Goal: Task Accomplishment & Management: Complete application form

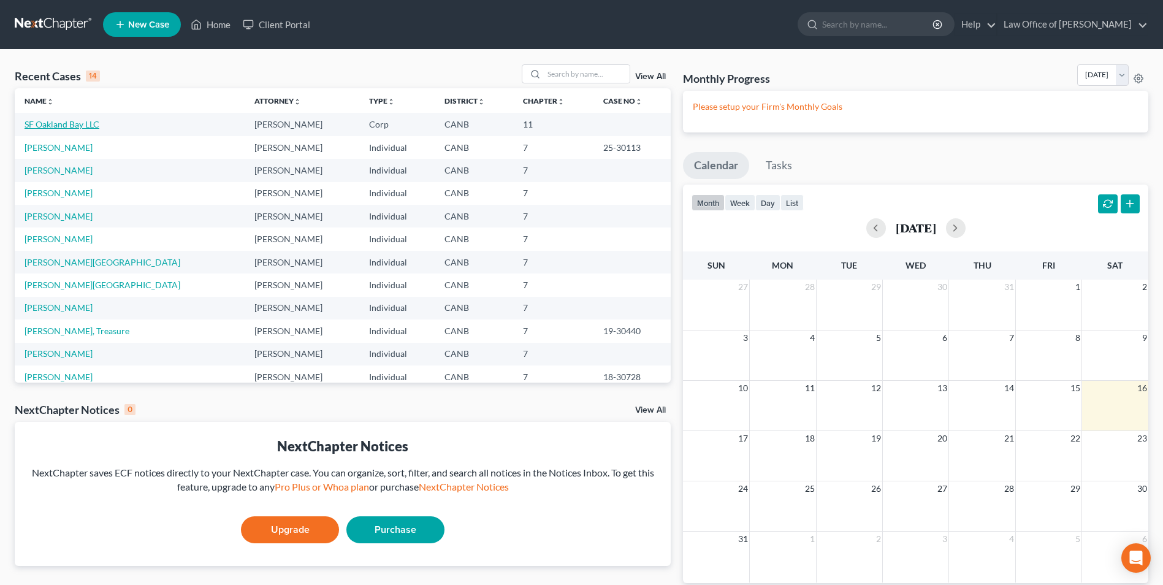
click at [49, 126] on link "SF Oakland Bay LLC" at bounding box center [62, 124] width 75 height 10
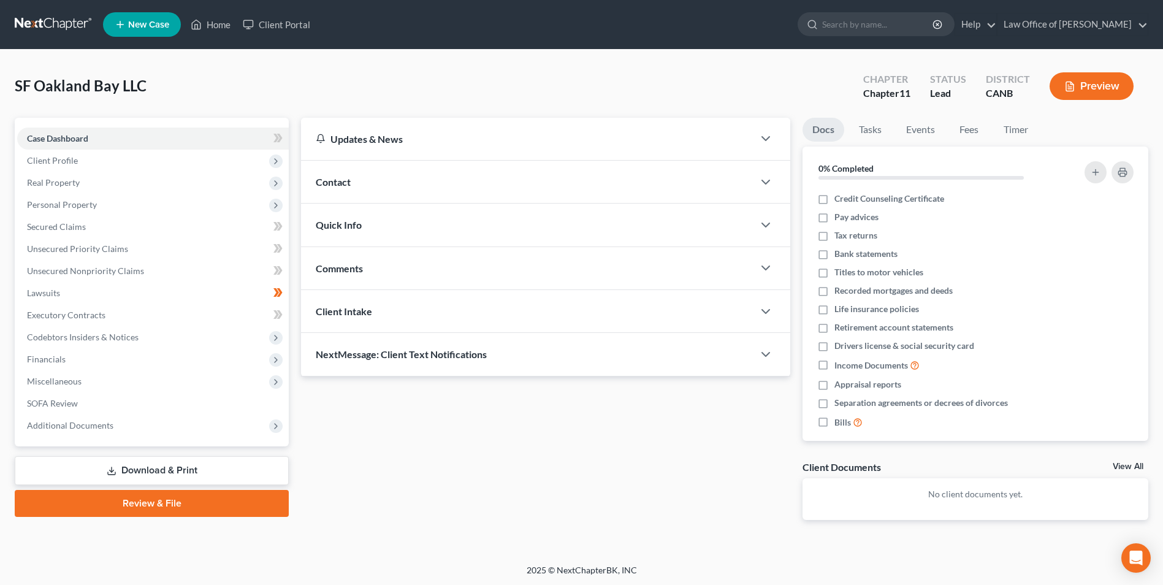
scroll to position [1, 0]
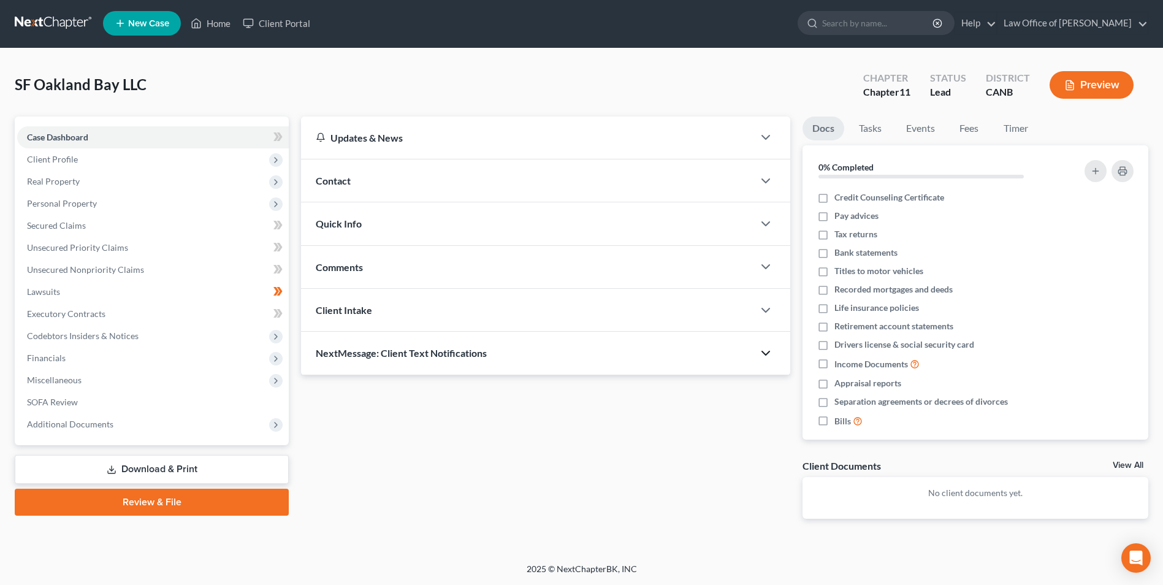
click at [768, 351] on icon "button" at bounding box center [766, 353] width 15 height 15
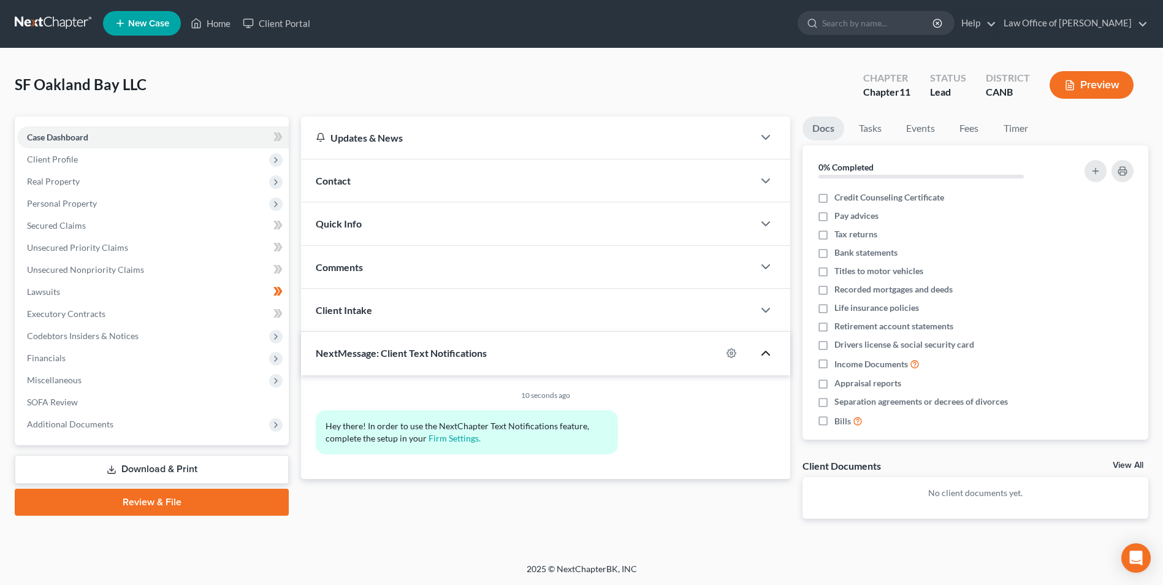
click at [765, 354] on icon "button" at bounding box center [766, 353] width 15 height 15
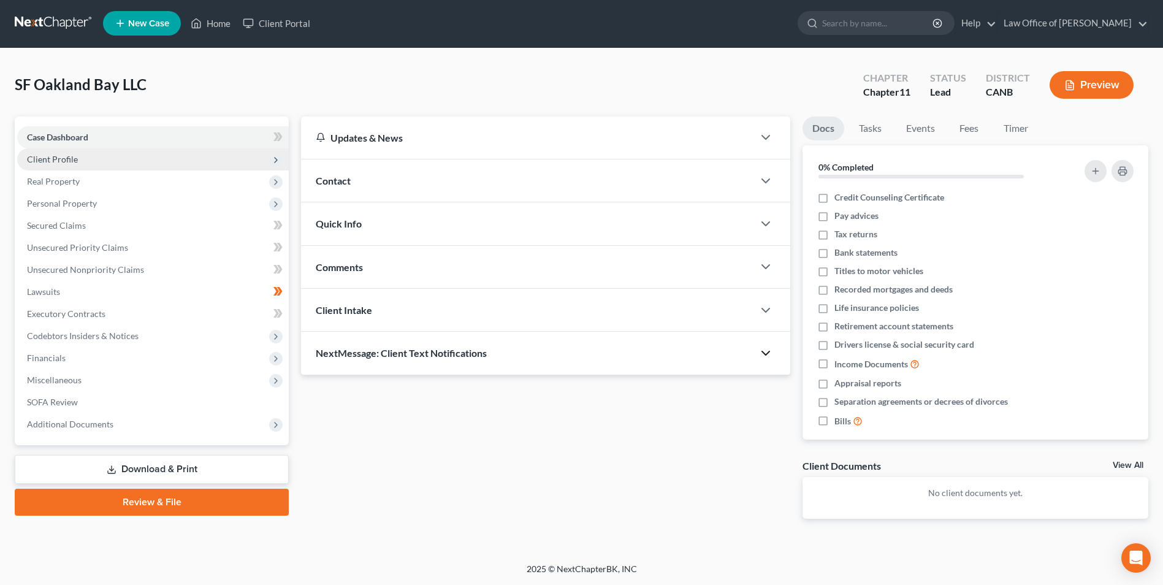
click at [57, 156] on span "Client Profile" at bounding box center [52, 159] width 51 height 10
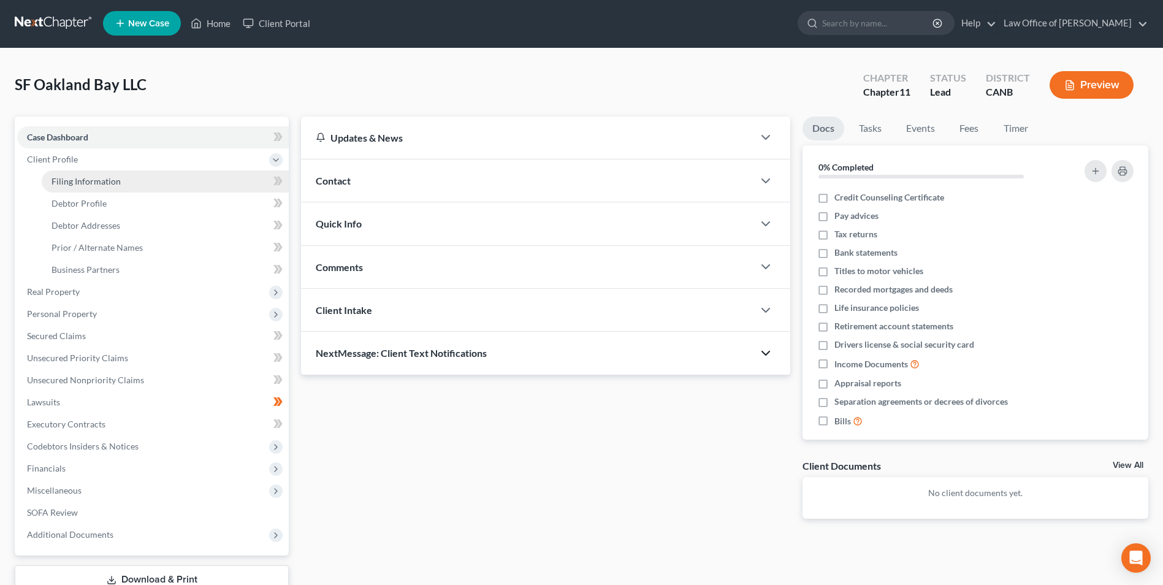
click at [80, 177] on span "Filing Information" at bounding box center [86, 181] width 69 height 10
select select "3"
select select "1"
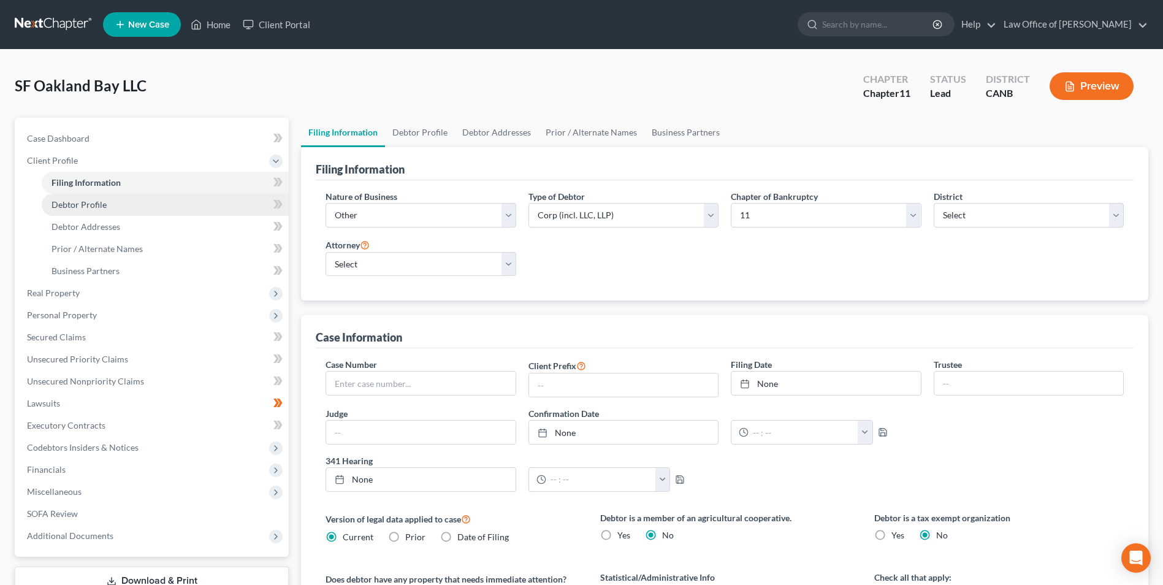
click at [65, 210] on link "Debtor Profile" at bounding box center [165, 205] width 247 height 22
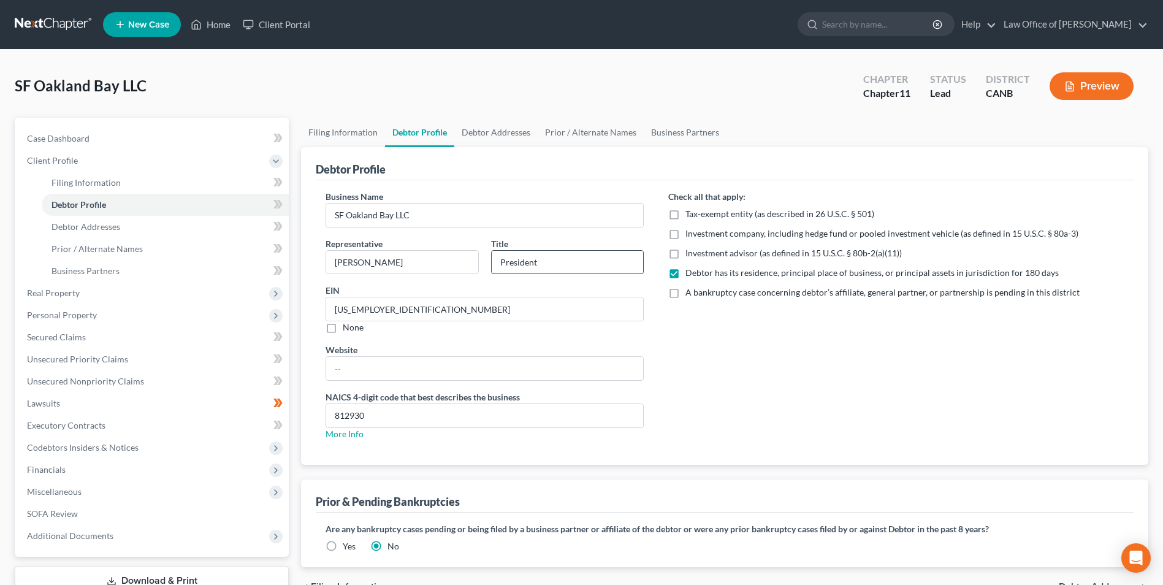
click at [546, 270] on input "President" at bounding box center [568, 262] width 152 height 23
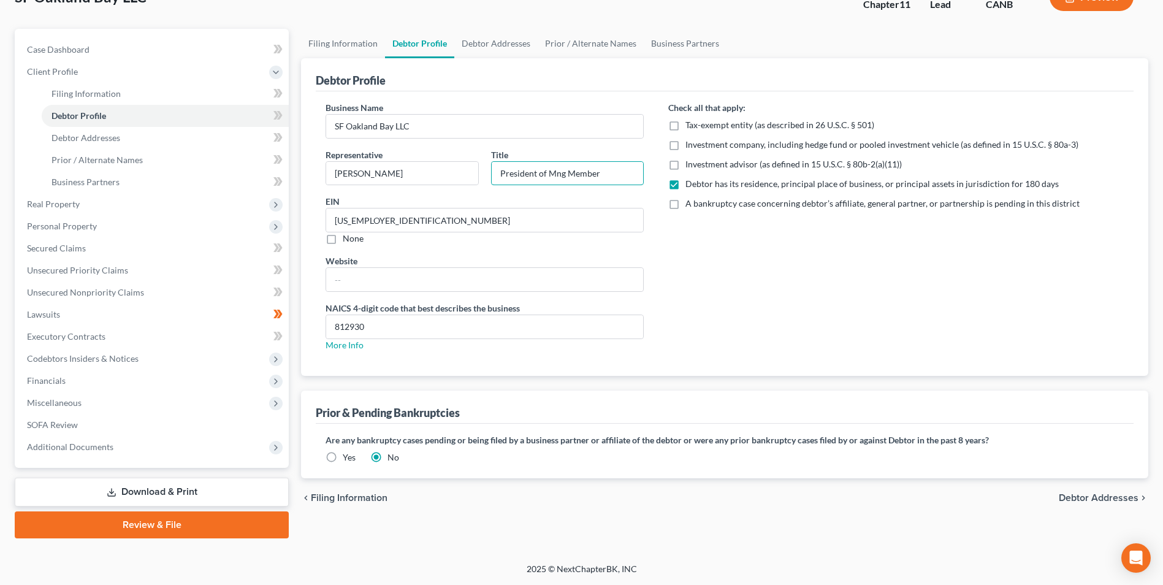
type input "President of Mng Member"
click at [745, 324] on div "Check all that apply: Tax-exempt entity (as described in 26 U.S.C. § 501) Inves…" at bounding box center [896, 231] width 480 height 260
click at [508, 42] on link "Debtor Addresses" at bounding box center [495, 43] width 83 height 29
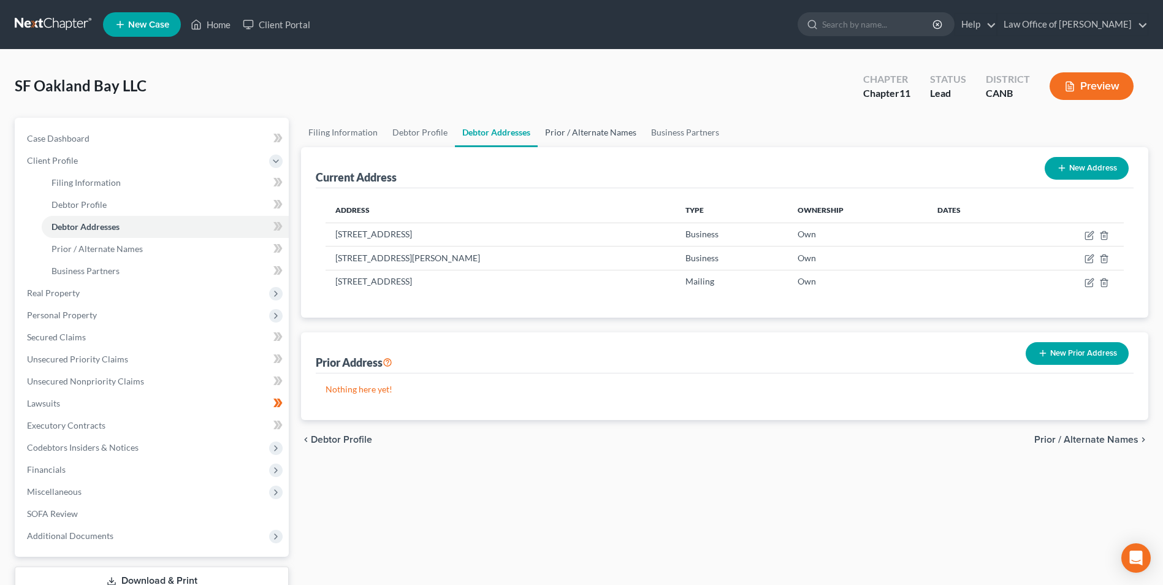
click at [588, 132] on link "Prior / Alternate Names" at bounding box center [591, 132] width 106 height 29
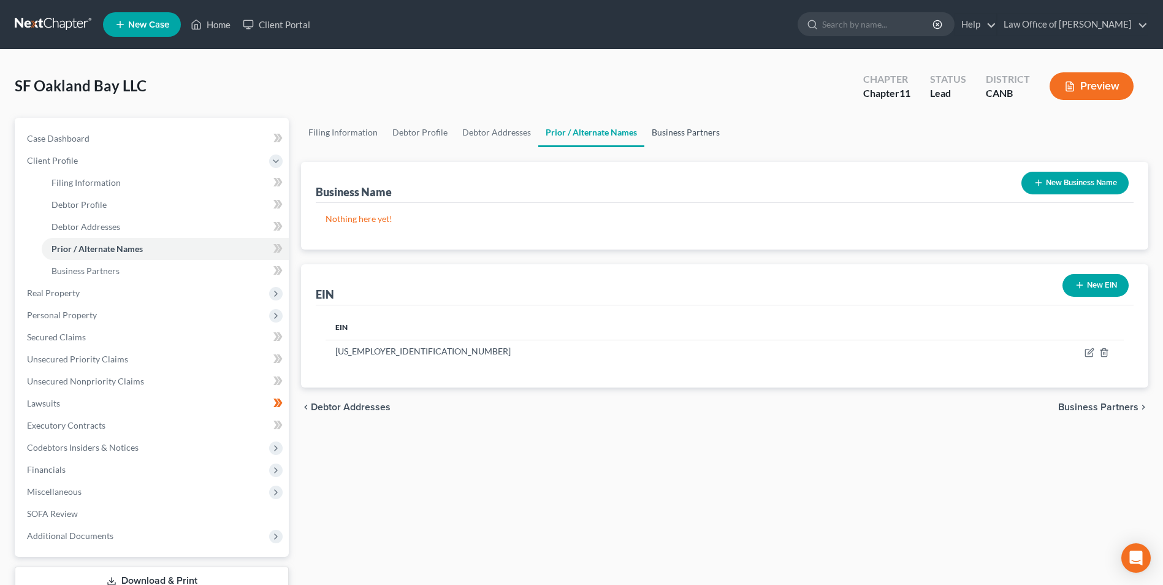
click at [673, 128] on link "Business Partners" at bounding box center [686, 132] width 83 height 29
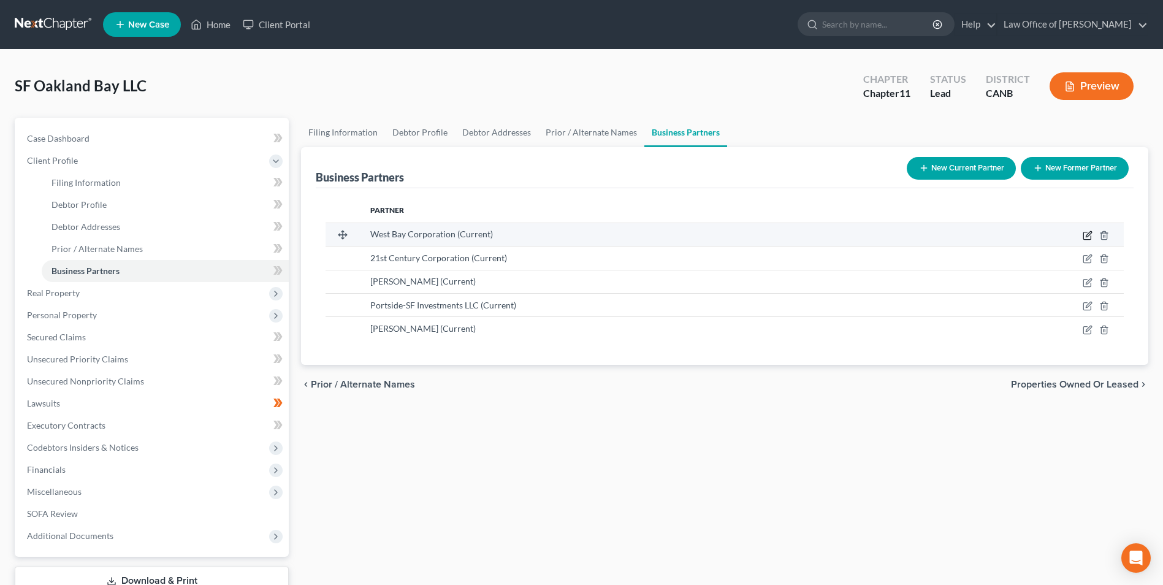
click at [1090, 239] on icon "button" at bounding box center [1088, 236] width 10 height 10
select select "11"
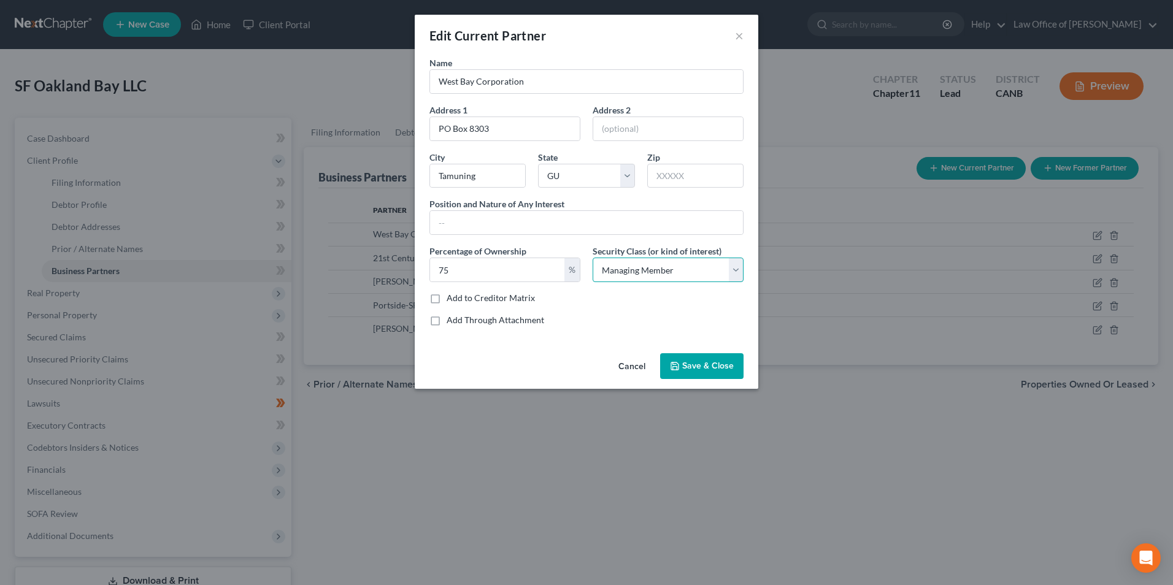
click at [738, 270] on select "Select Select Common Stockholder General Partner Limited Partner Managing Membe…" at bounding box center [667, 270] width 151 height 25
select select "6"
click at [592, 258] on select "Select Select Common Stockholder General Partner Limited Partner Managing Membe…" at bounding box center [667, 270] width 151 height 25
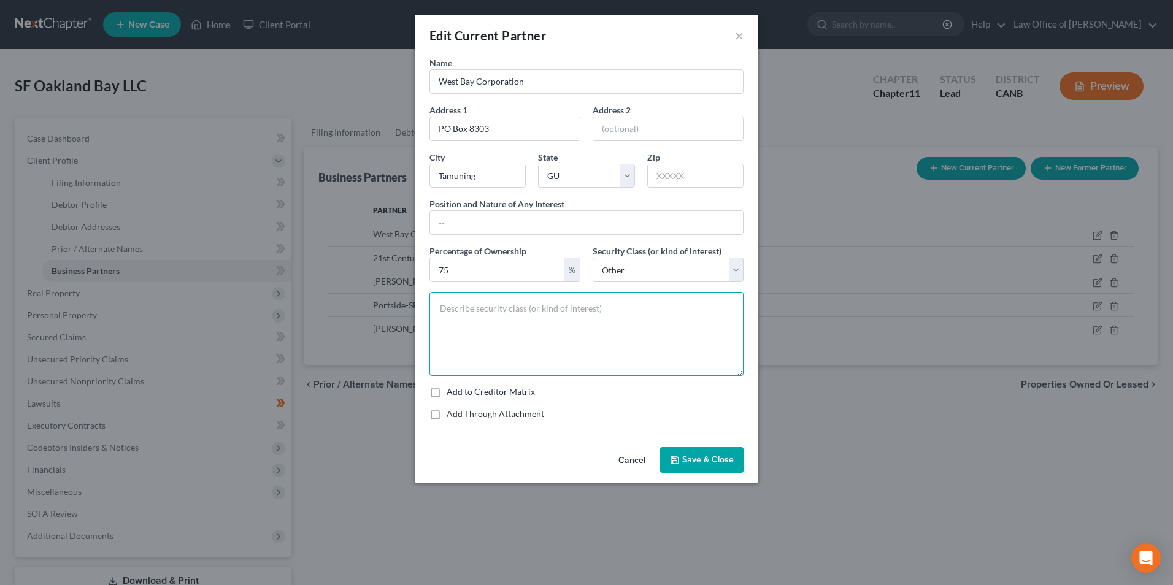
click at [632, 308] on textarea at bounding box center [586, 334] width 314 height 84
type textarea "m"
type textarea "Member"
click at [713, 458] on span "Save & Close" at bounding box center [708, 459] width 52 height 10
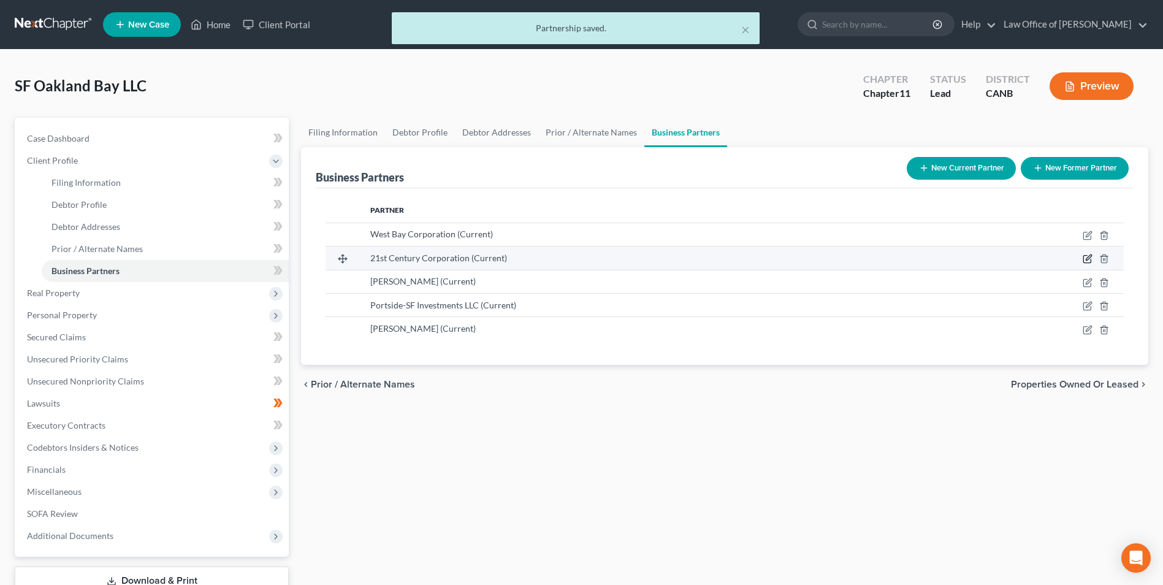
click at [1086, 257] on icon "button" at bounding box center [1088, 259] width 10 height 10
select select "11"
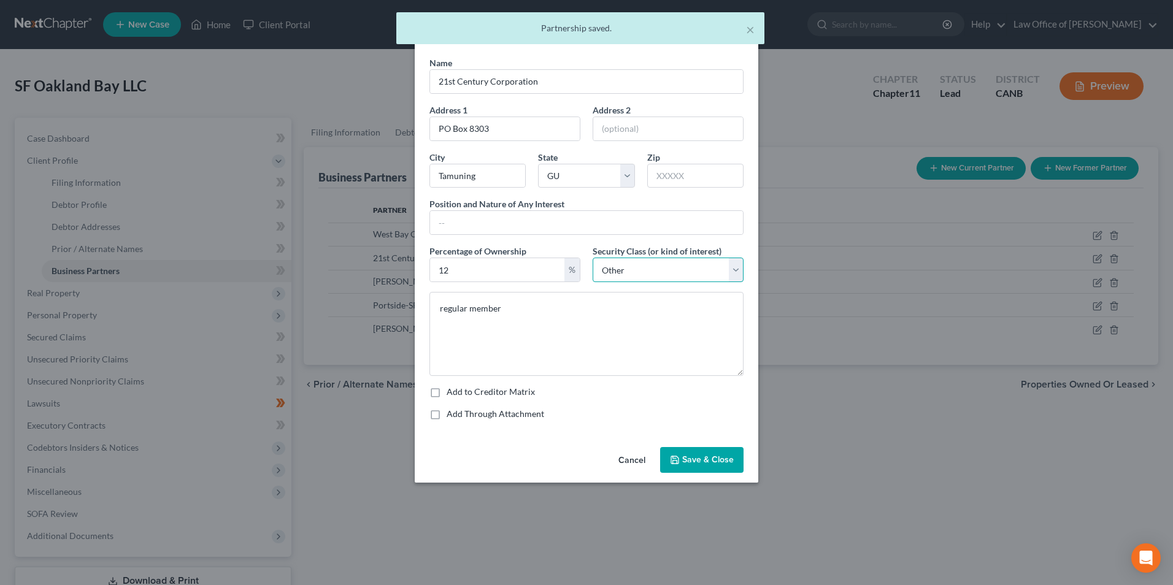
click at [737, 271] on select "Select Select Common Stockholder General Partner Limited Partner Managing Membe…" at bounding box center [667, 270] width 151 height 25
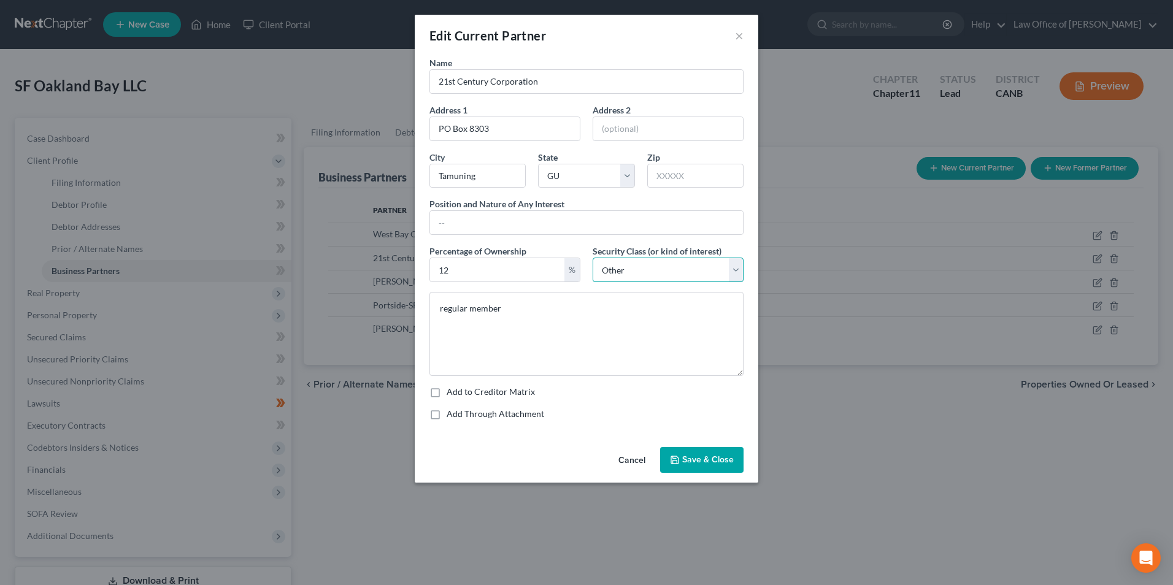
select select "3"
click at [592, 258] on select "Select Select Common Stockholder General Partner Limited Partner Managing Membe…" at bounding box center [667, 270] width 151 height 25
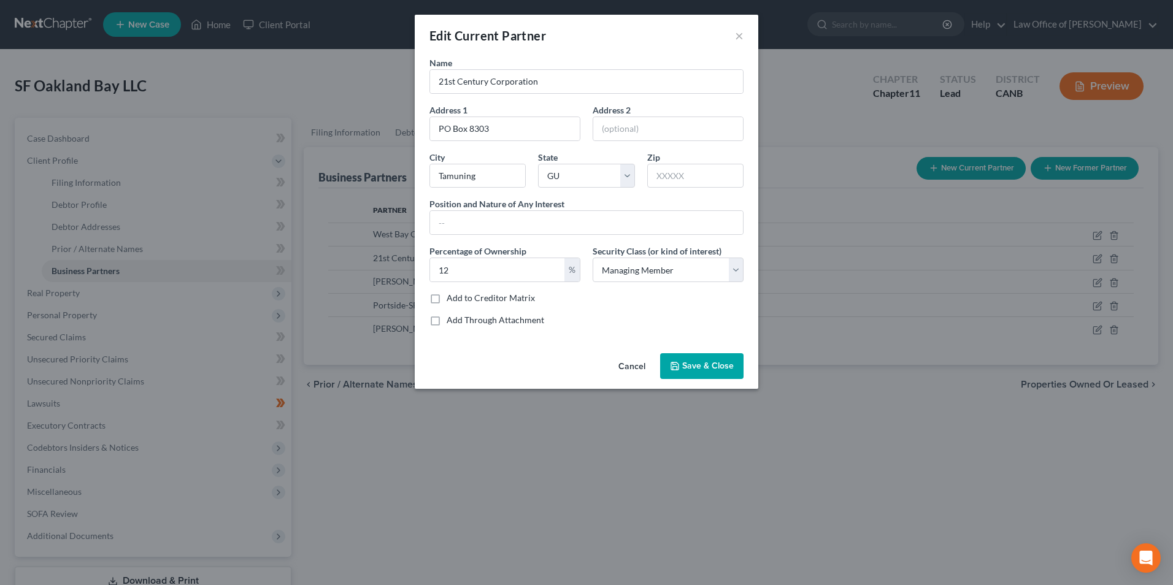
click at [691, 366] on span "Save & Close" at bounding box center [708, 366] width 52 height 10
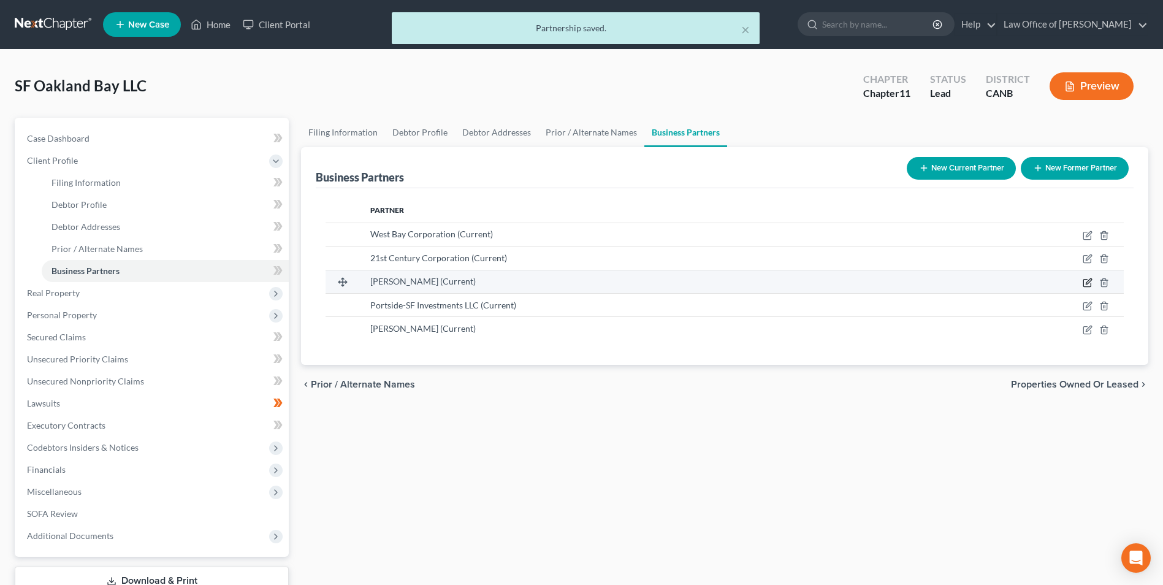
click at [1086, 284] on icon "button" at bounding box center [1088, 283] width 10 height 10
select select "4"
select select "6"
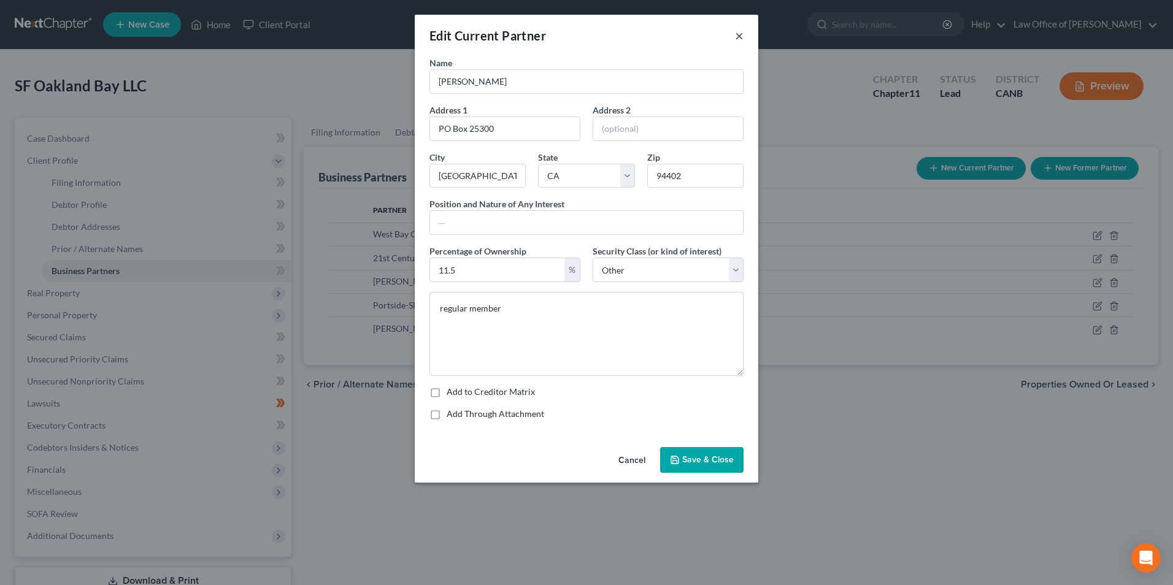
click at [740, 34] on button "×" at bounding box center [739, 35] width 9 height 15
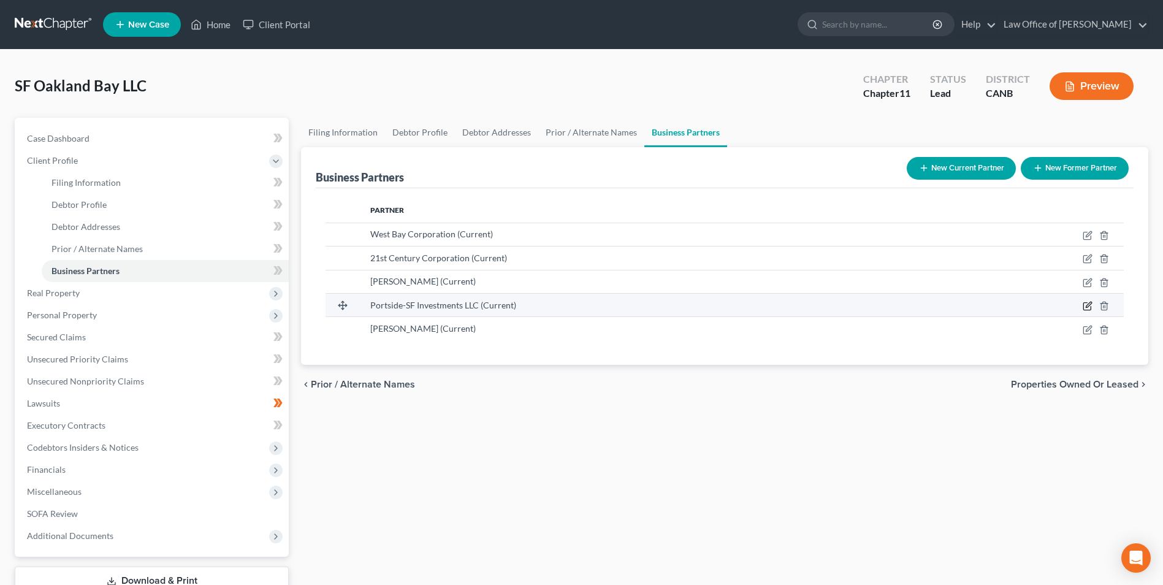
click at [1090, 304] on icon "button" at bounding box center [1088, 306] width 10 height 10
select select "11"
select select "6"
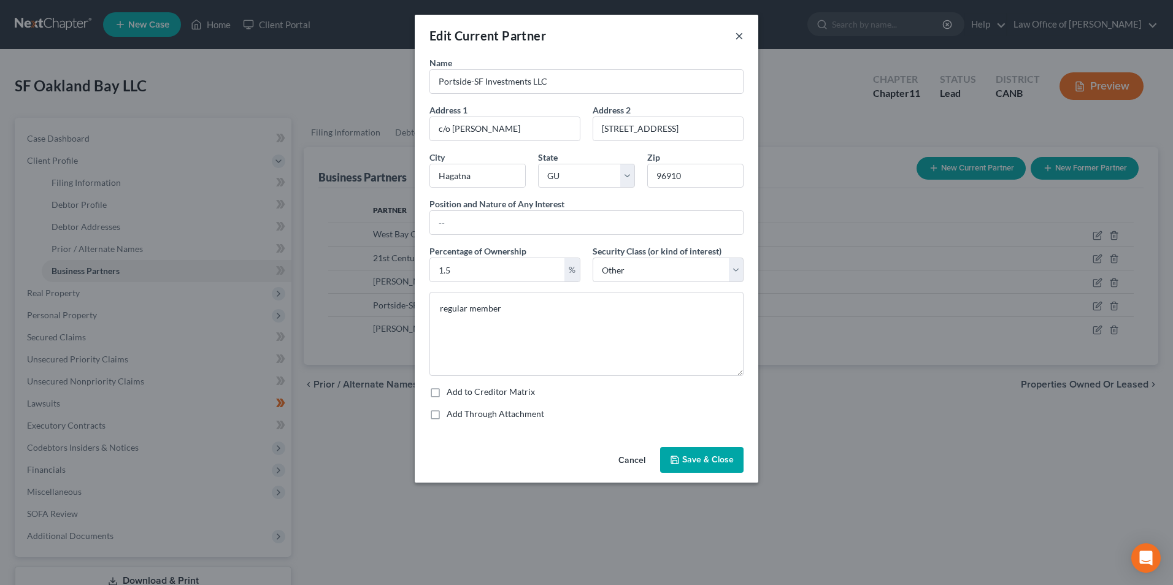
click at [740, 33] on button "×" at bounding box center [739, 35] width 9 height 15
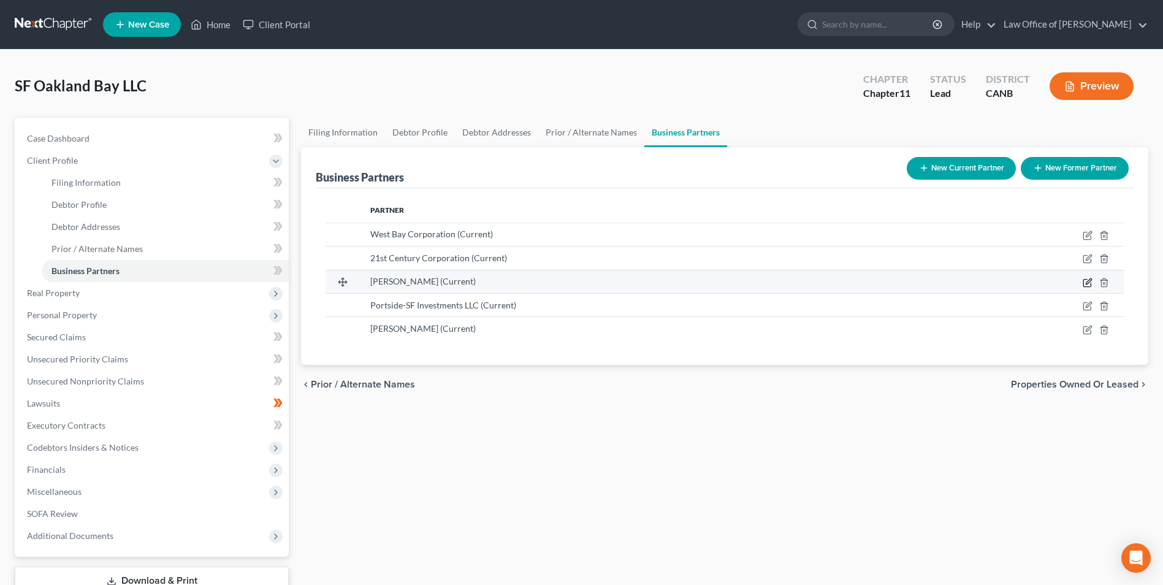
click at [1087, 286] on icon "button" at bounding box center [1087, 282] width 7 height 7
select select "4"
select select "6"
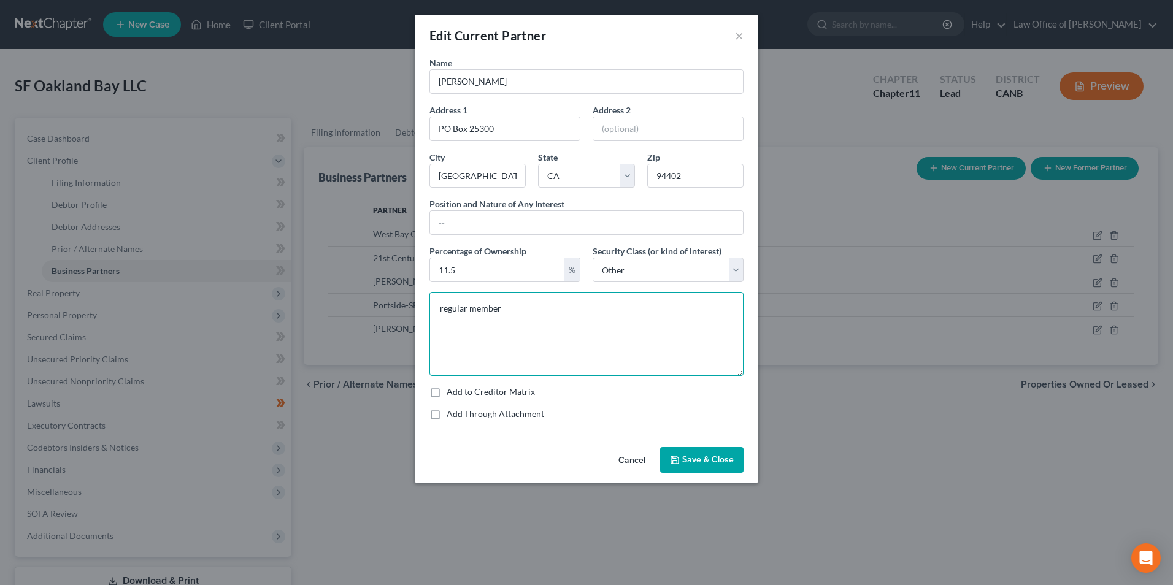
click at [521, 314] on textarea "regular member" at bounding box center [586, 334] width 314 height 84
click at [737, 36] on button "×" at bounding box center [739, 35] width 9 height 15
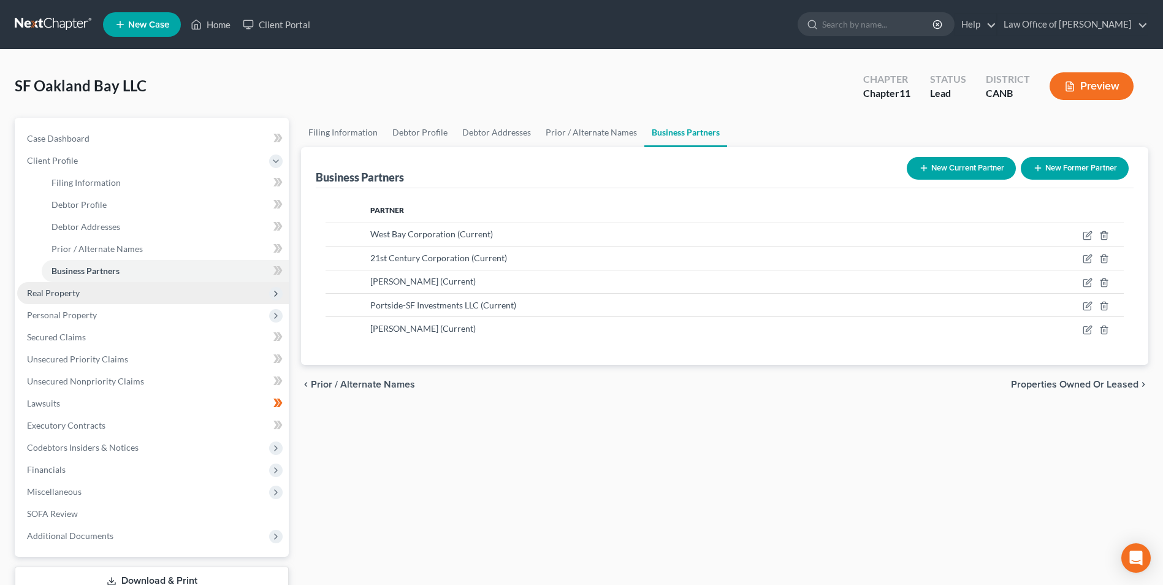
click at [53, 296] on span "Real Property" at bounding box center [53, 293] width 53 height 10
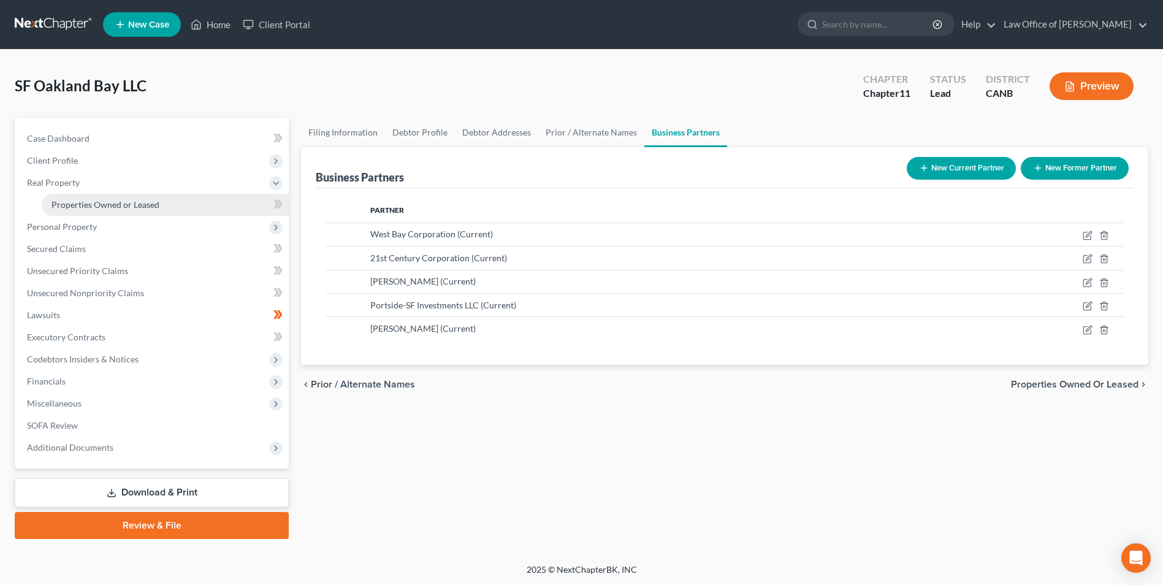
click at [96, 199] on span "Properties Owned or Leased" at bounding box center [106, 204] width 108 height 10
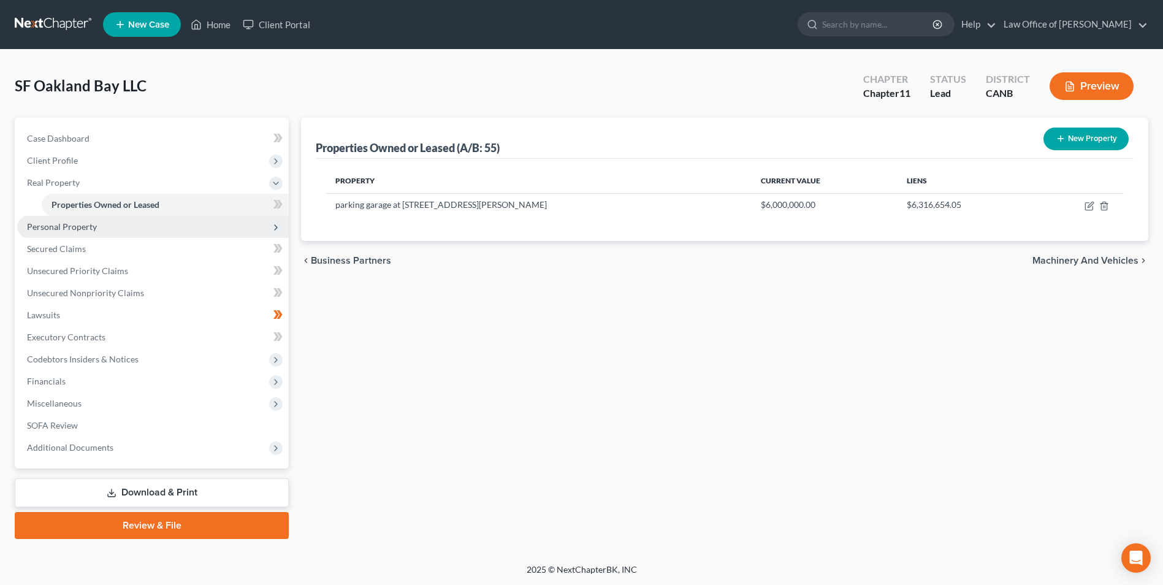
click at [58, 226] on span "Personal Property" at bounding box center [62, 226] width 70 height 10
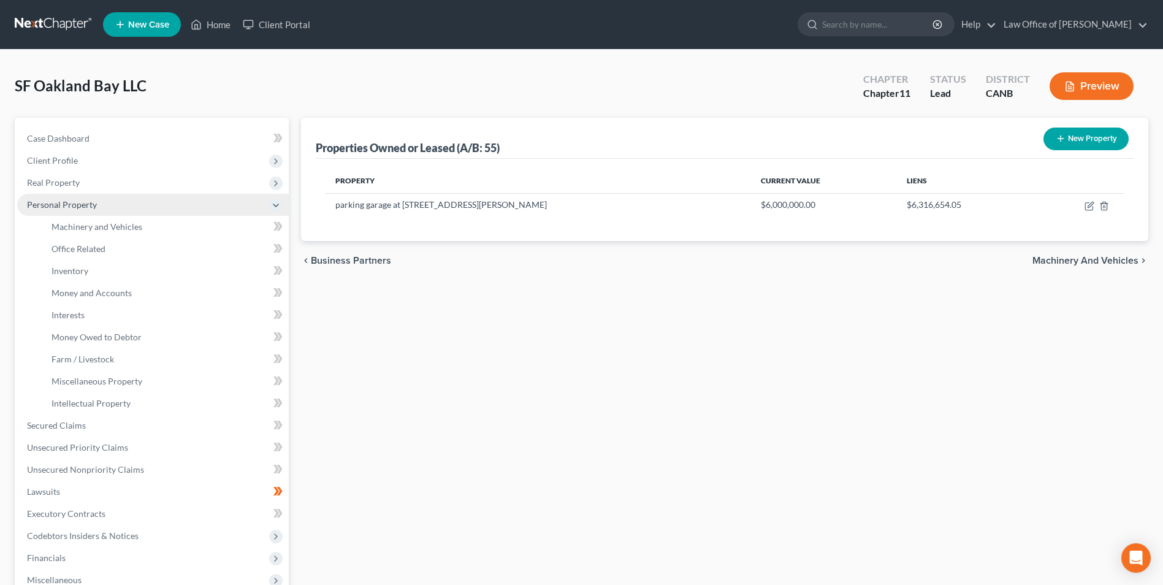
click at [58, 205] on span "Personal Property" at bounding box center [62, 204] width 70 height 10
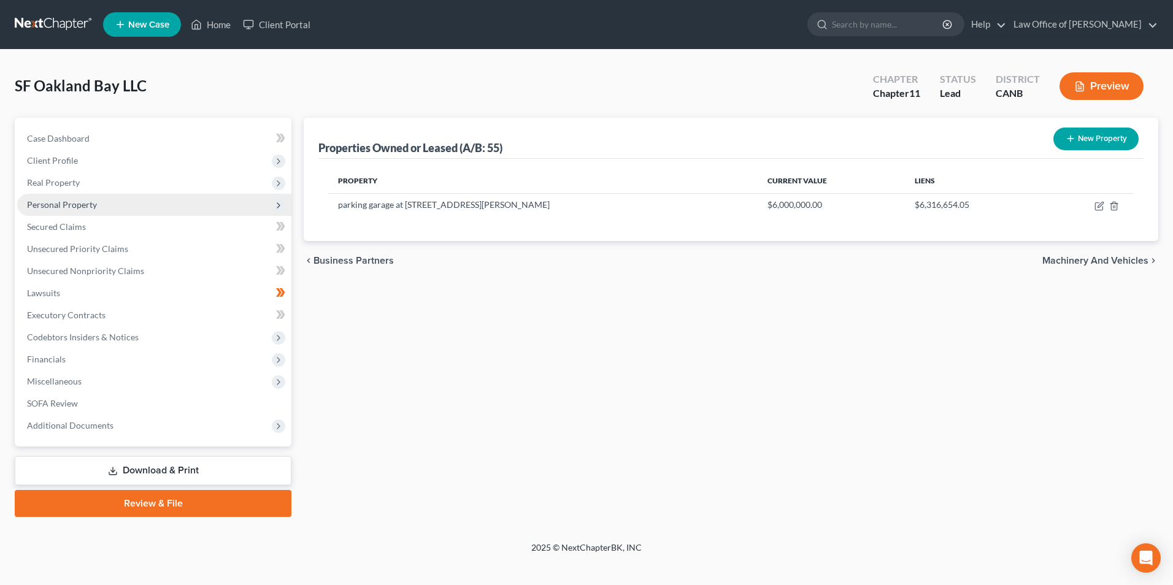
click at [75, 208] on span "Personal Property" at bounding box center [62, 204] width 70 height 10
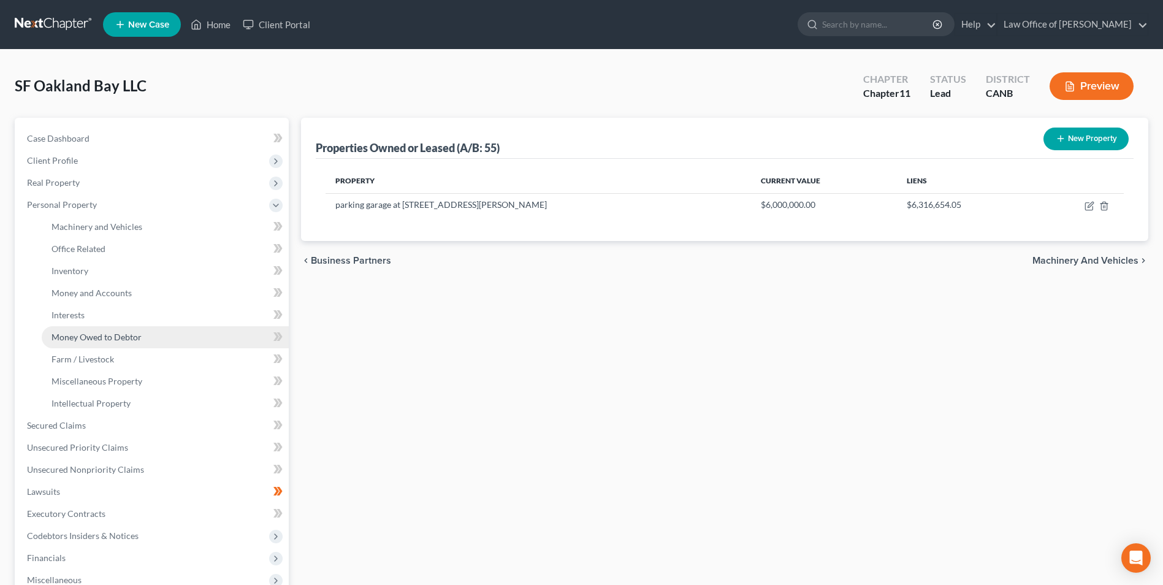
click at [83, 335] on span "Money Owed to Debtor" at bounding box center [97, 337] width 90 height 10
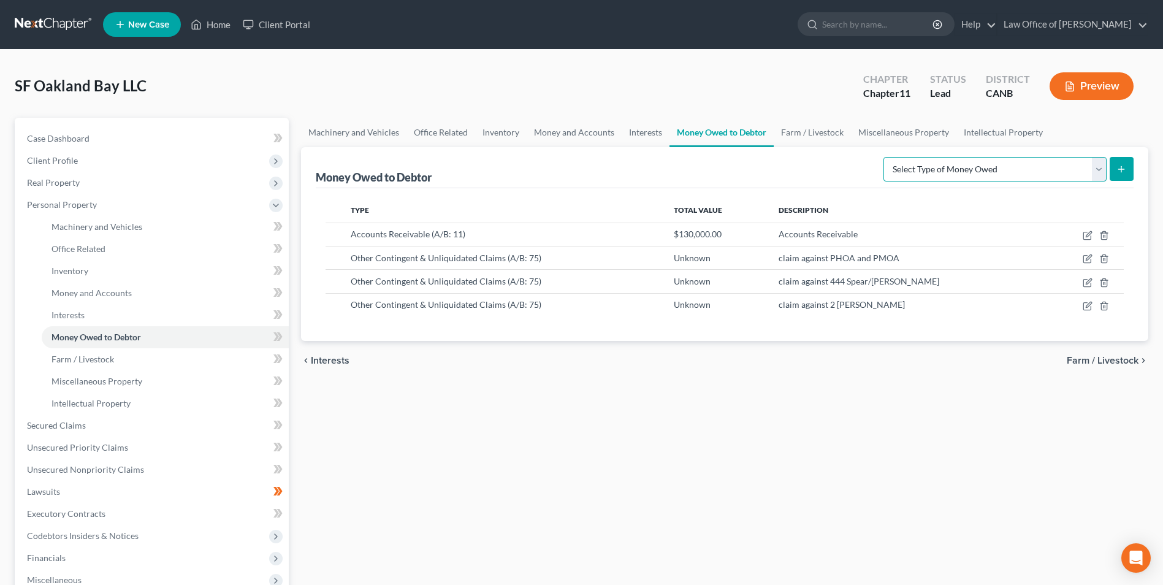
click at [1100, 169] on select "Select Type of Money Owed Accounts Receivable (A/B: 11) Causes of Action Agains…" at bounding box center [995, 169] width 223 height 25
select select "expected_tax_refund"
click at [886, 157] on select "Select Type of Money Owed Accounts Receivable (A/B: 11) Causes of Action Agains…" at bounding box center [995, 169] width 223 height 25
click at [1118, 168] on icon "submit" at bounding box center [1122, 169] width 10 height 10
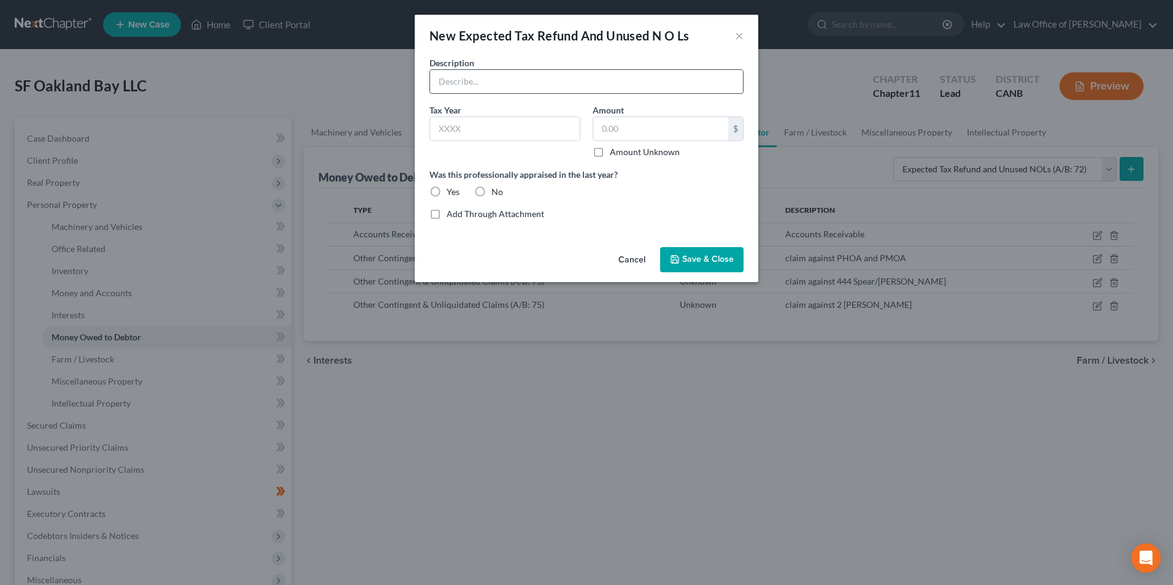
click at [472, 75] on input "text" at bounding box center [586, 81] width 313 height 23
type input "property tax reassessment proceeding"
drag, startPoint x: 598, startPoint y: 123, endPoint x: 598, endPoint y: 131, distance: 8.0
click at [598, 127] on input "text" at bounding box center [660, 128] width 135 height 23
type input "40,000"
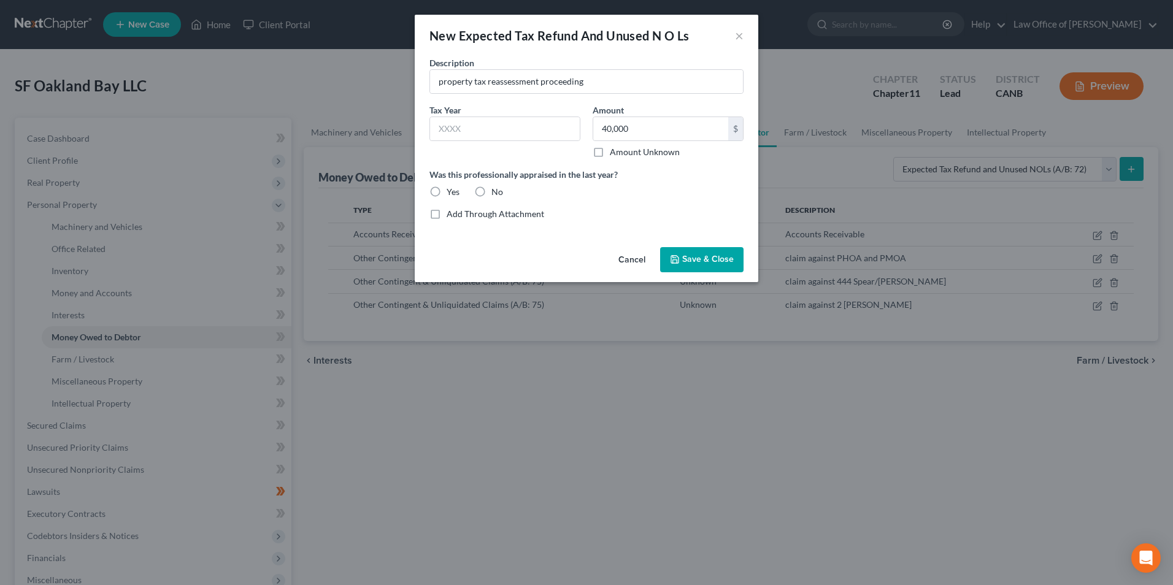
click at [491, 191] on label "No" at bounding box center [497, 192] width 12 height 12
click at [496, 191] on input "No" at bounding box center [500, 190] width 8 height 8
radio input "true"
click at [619, 81] on input "property tax reassessment proceeding" at bounding box center [586, 81] width 313 height 23
type input "property tax reassessment proceeding against CCSF"
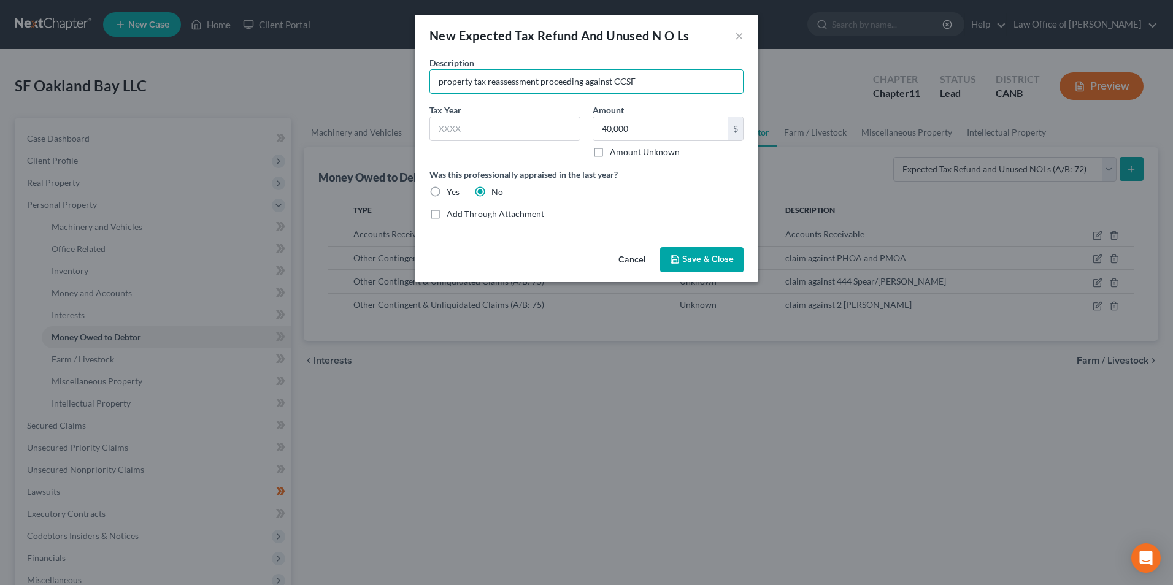
click at [711, 251] on button "Save & Close" at bounding box center [701, 260] width 83 height 26
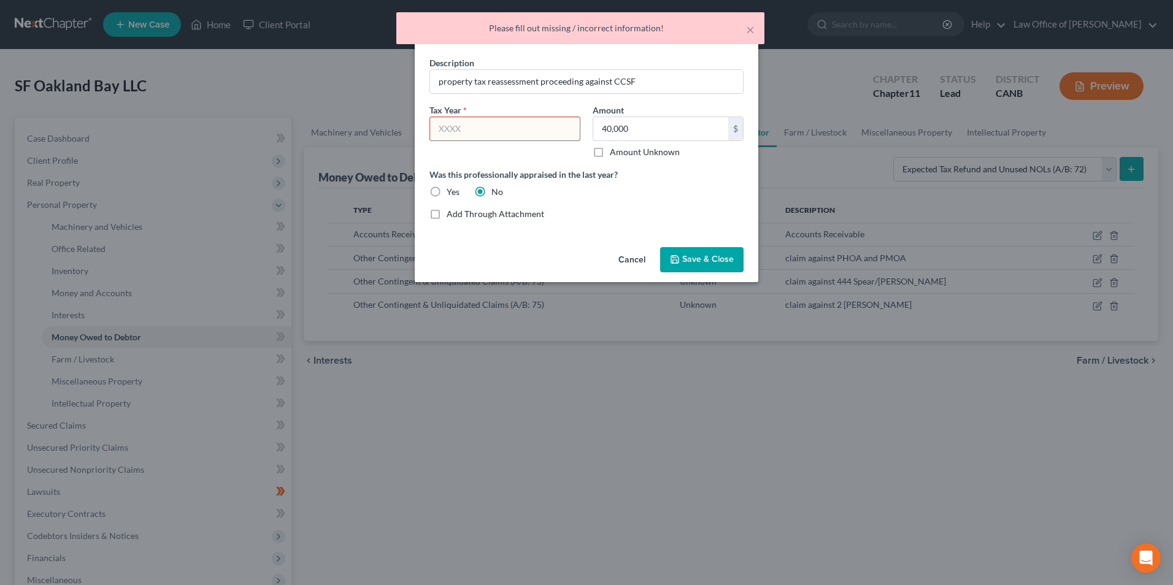
click at [511, 121] on input "text" at bounding box center [505, 128] width 150 height 23
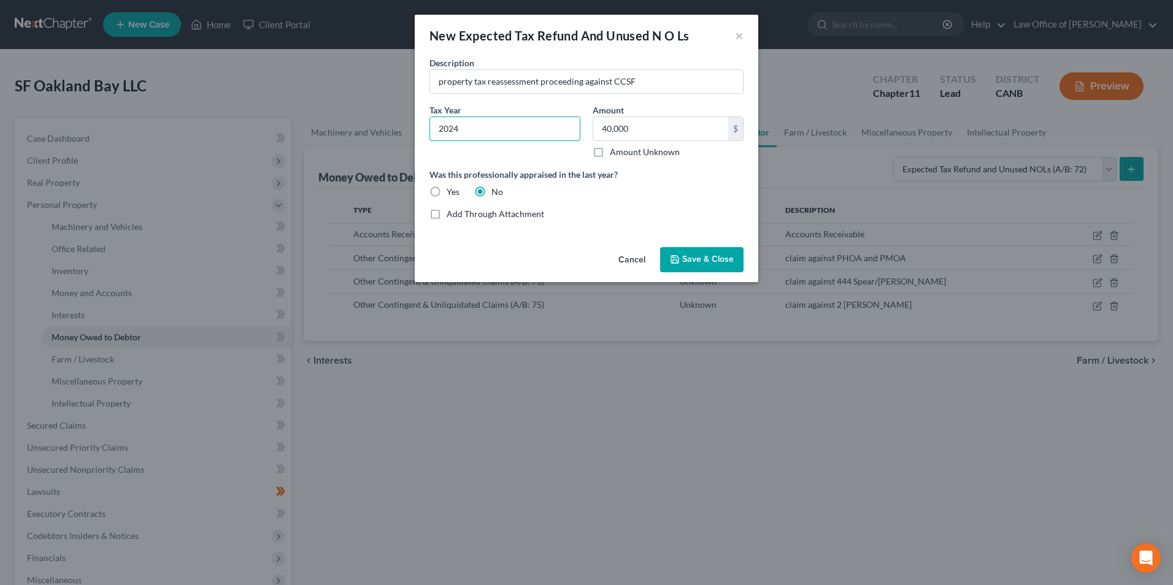
type input "2024"
click at [678, 261] on icon "button" at bounding box center [674, 259] width 7 height 7
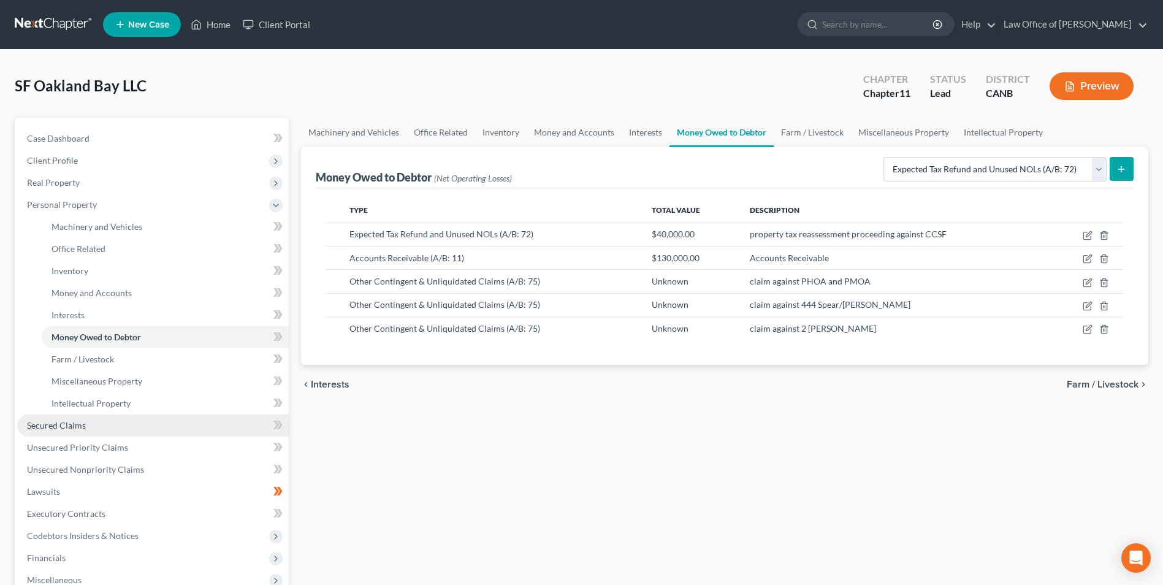
click at [58, 428] on span "Secured Claims" at bounding box center [56, 425] width 59 height 10
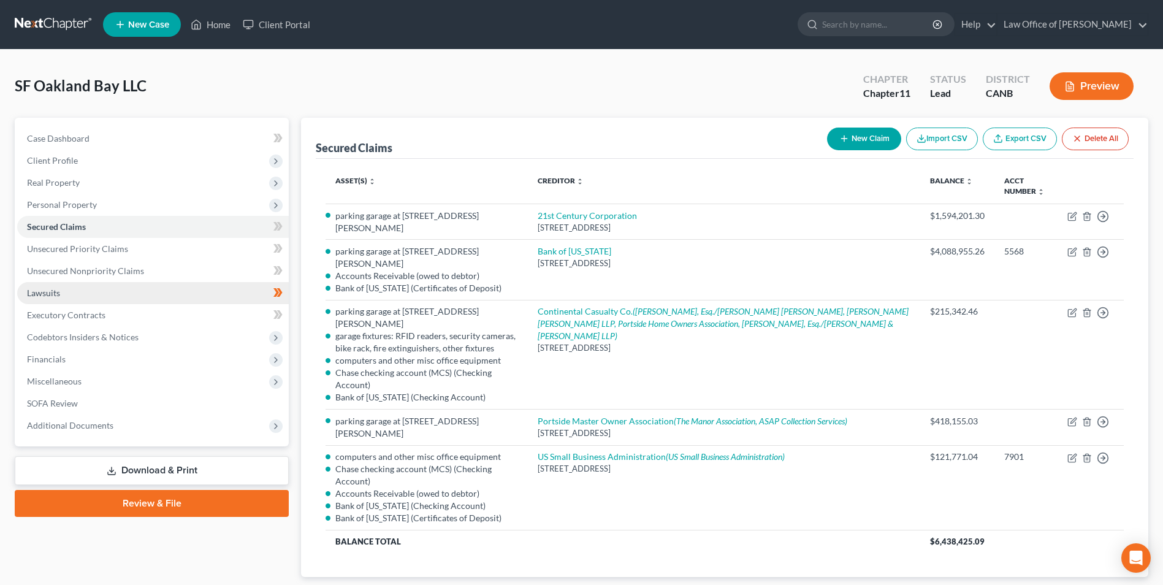
click at [58, 291] on span "Lawsuits" at bounding box center [43, 293] width 33 height 10
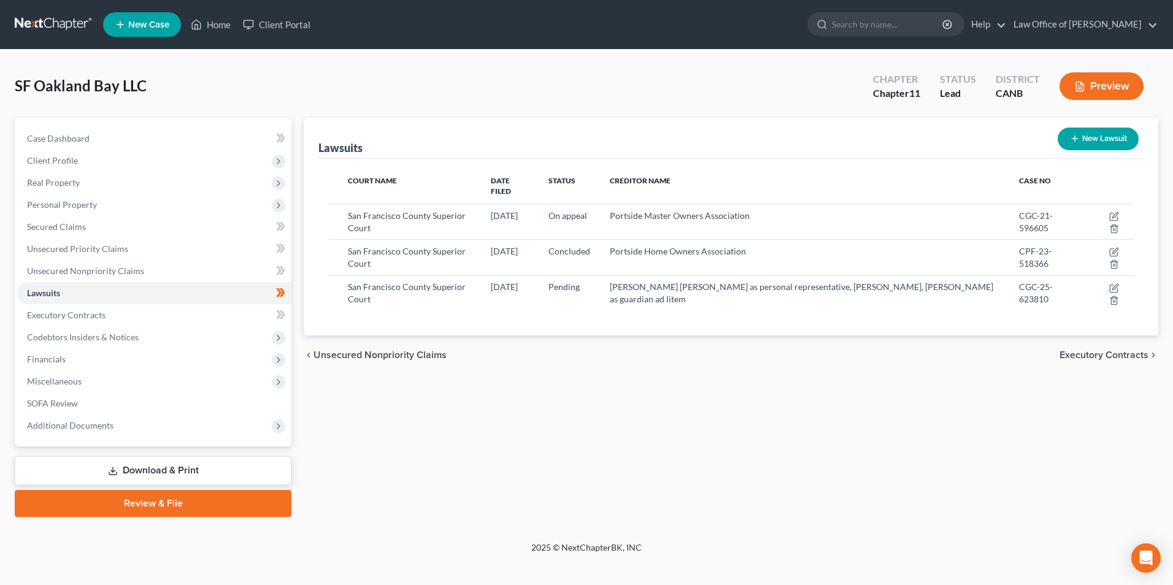
click at [1084, 137] on button "New Lawsuit" at bounding box center [1097, 139] width 81 height 23
select select "0"
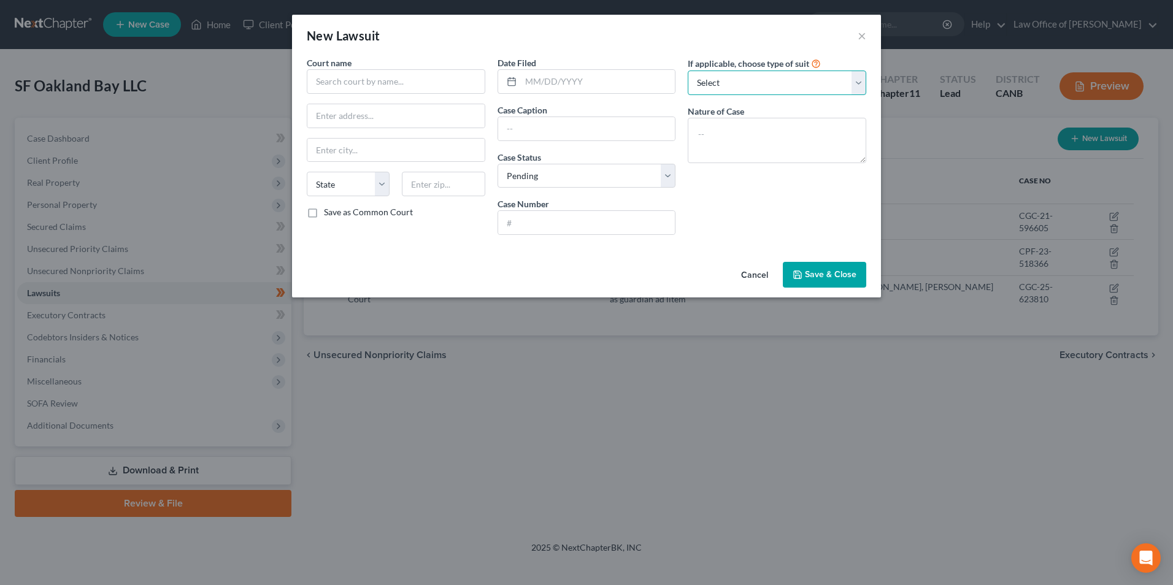
click at [852, 83] on select "Select Repossession Foreclosure Returns Other" at bounding box center [777, 83] width 178 height 25
select select "3"
click at [688, 71] on select "Select Repossession Foreclosure Returns Other" at bounding box center [777, 83] width 178 height 25
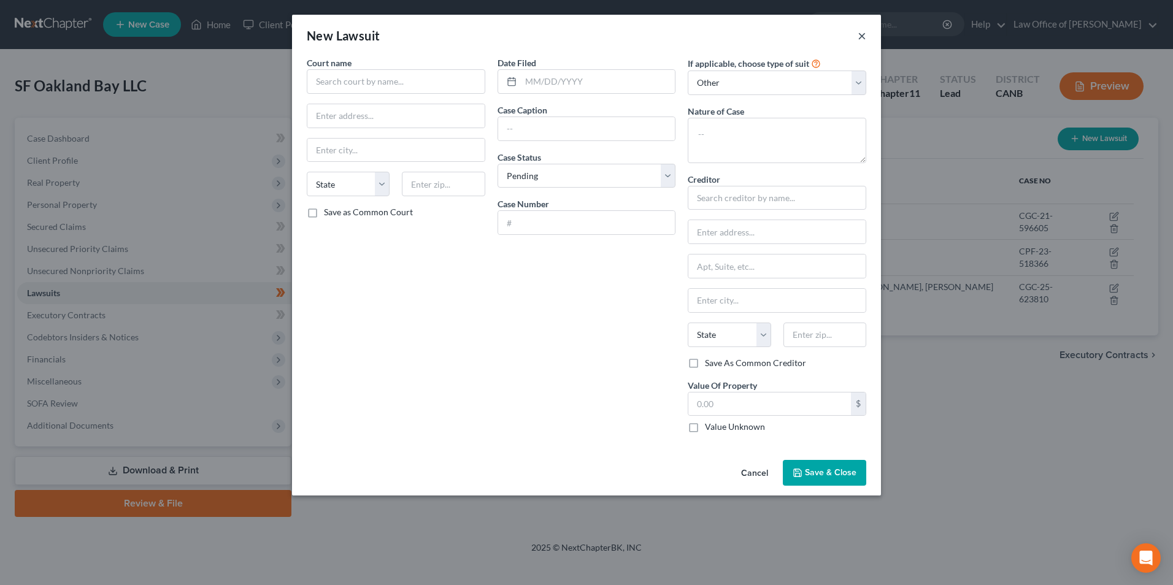
click at [857, 36] on button "×" at bounding box center [861, 35] width 9 height 15
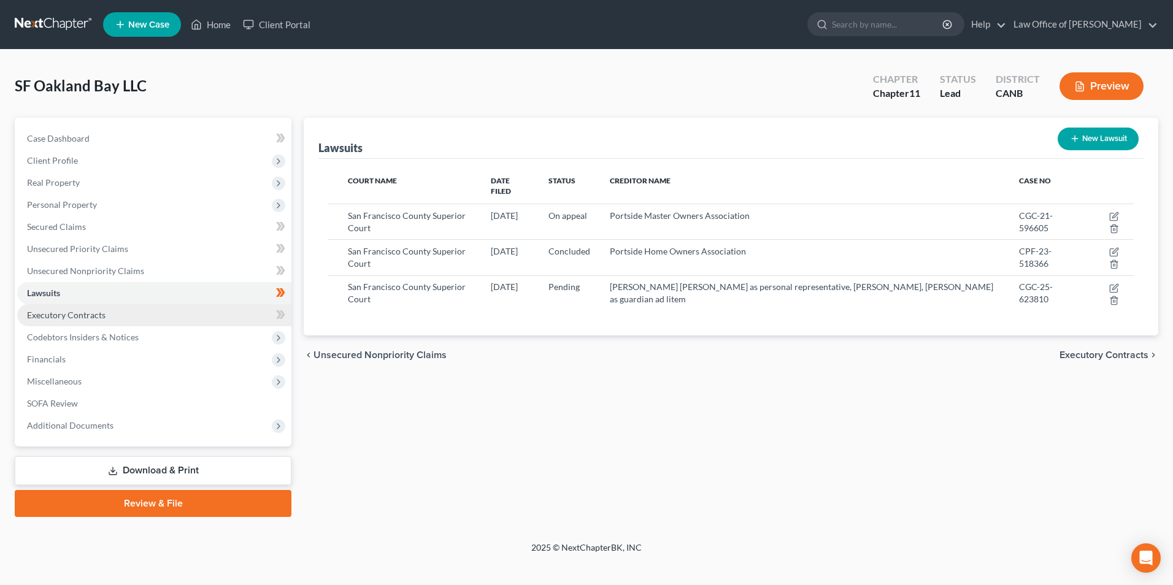
click at [63, 318] on span "Executory Contracts" at bounding box center [66, 315] width 79 height 10
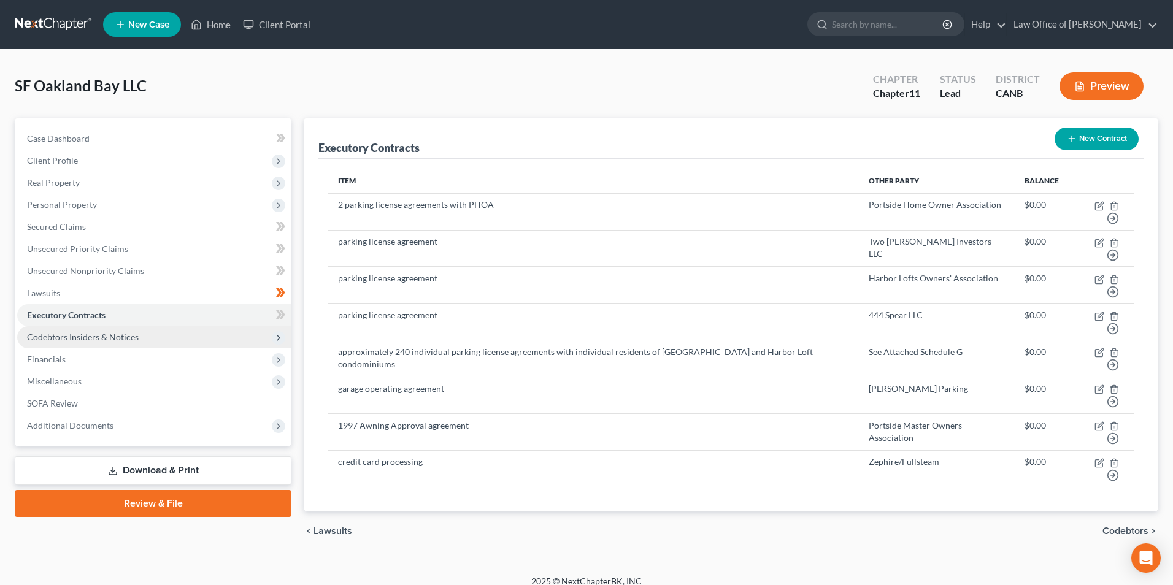
click at [60, 334] on span "Codebtors Insiders & Notices" at bounding box center [83, 337] width 112 height 10
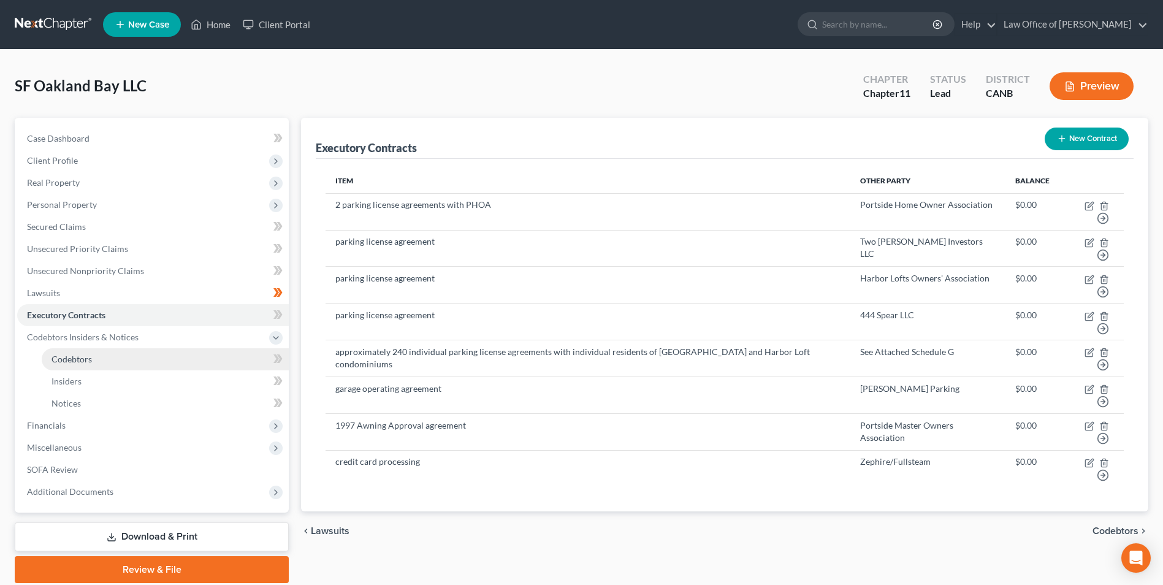
click at [72, 354] on span "Codebtors" at bounding box center [72, 359] width 40 height 10
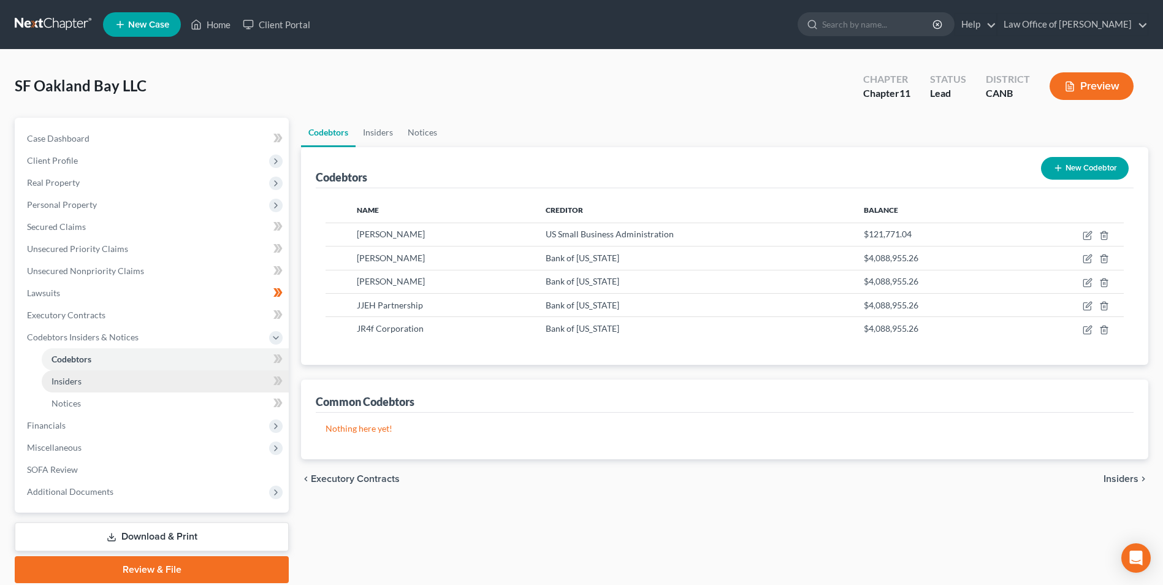
click at [78, 382] on span "Insiders" at bounding box center [67, 381] width 30 height 10
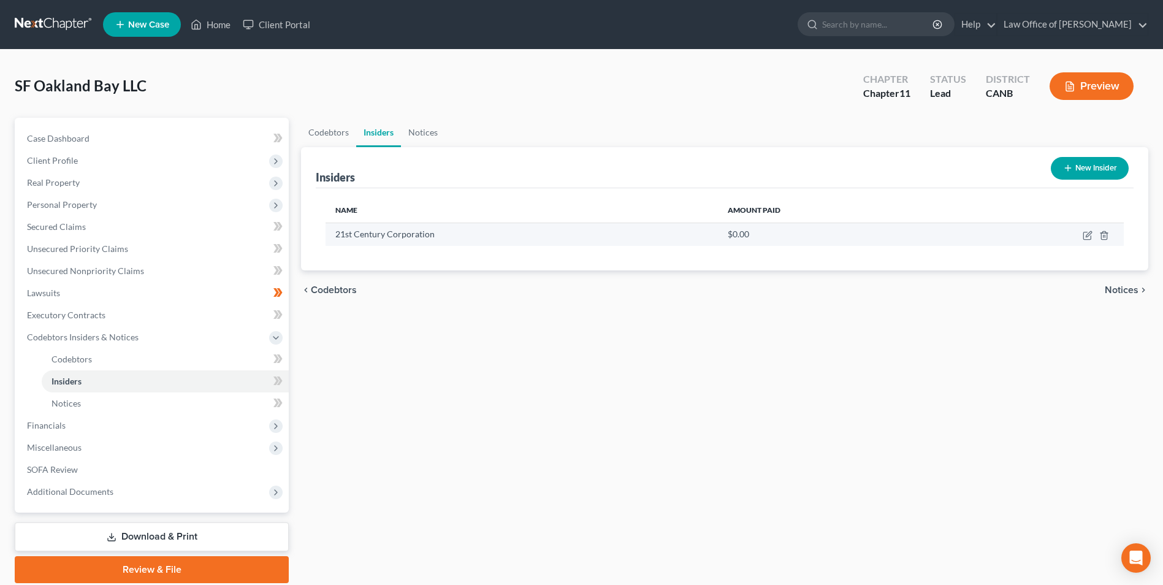
click at [1081, 237] on td at bounding box center [1040, 234] width 168 height 23
click at [1087, 236] on icon "button" at bounding box center [1088, 236] width 10 height 10
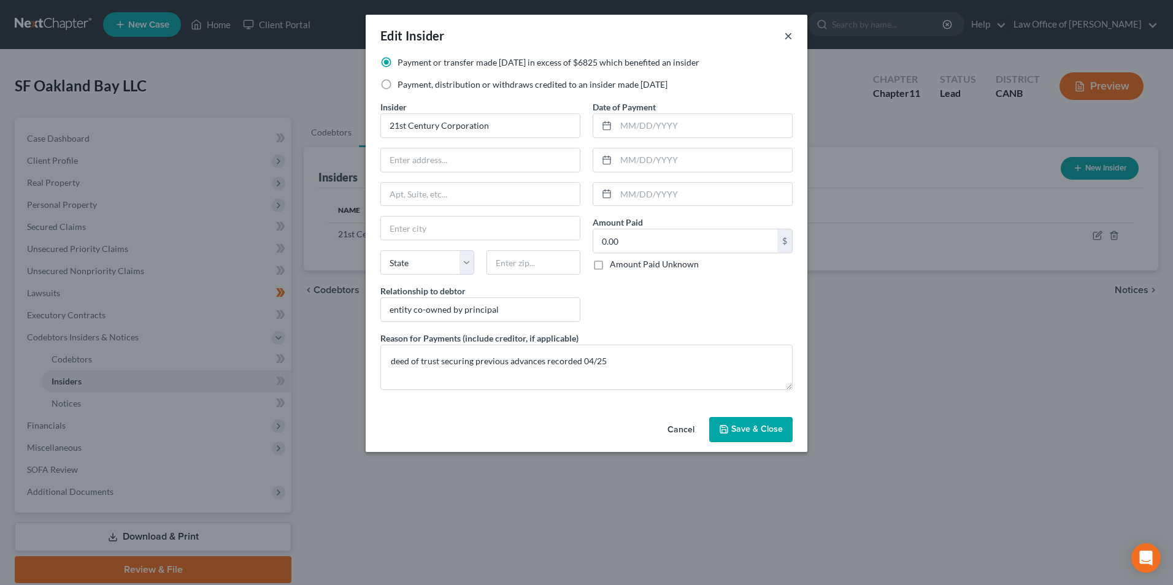
click at [788, 36] on button "×" at bounding box center [788, 35] width 9 height 15
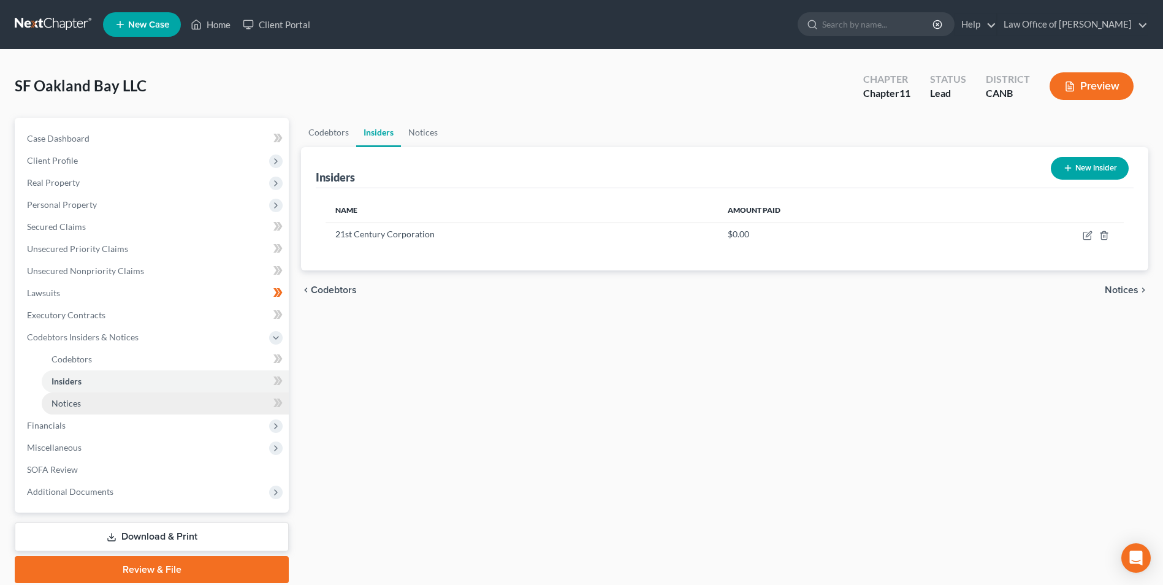
click at [74, 403] on span "Notices" at bounding box center [66, 403] width 29 height 10
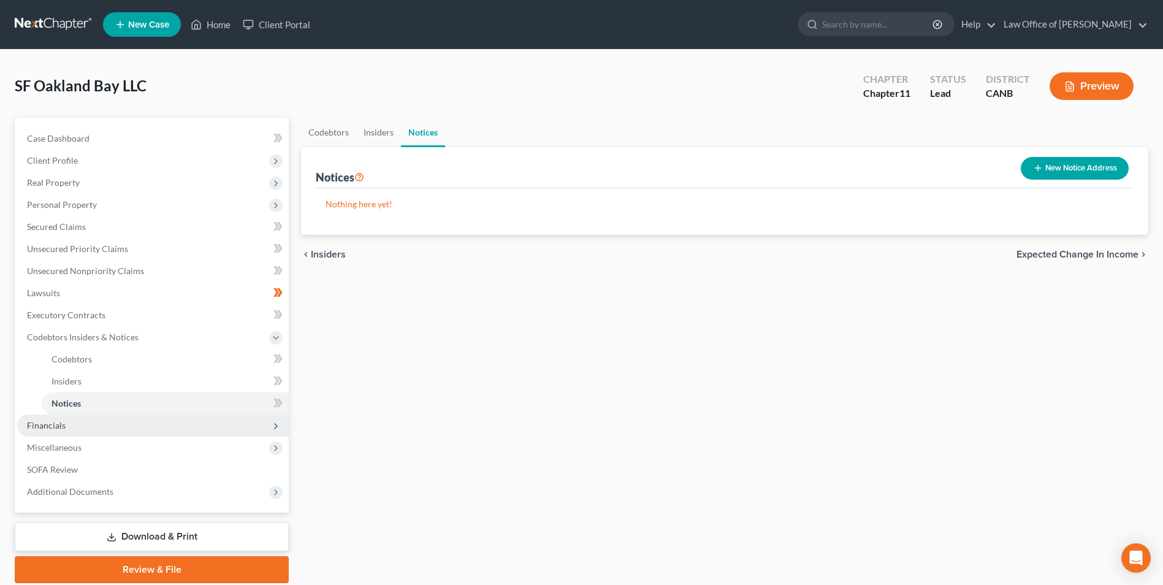
click at [55, 430] on span "Financials" at bounding box center [46, 425] width 39 height 10
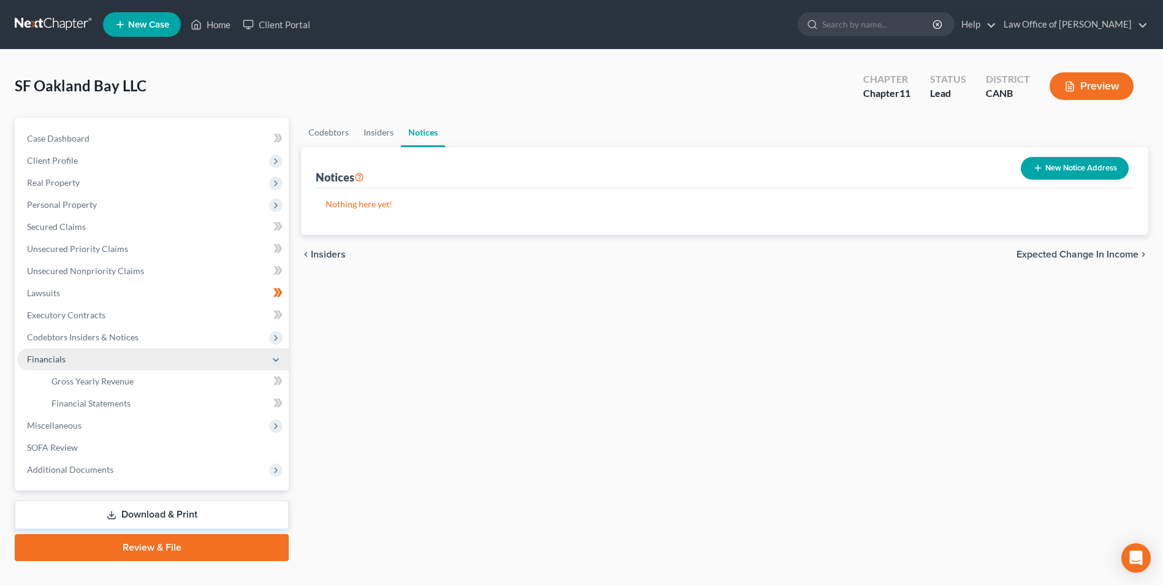
click at [55, 430] on span "Miscellaneous" at bounding box center [54, 425] width 55 height 10
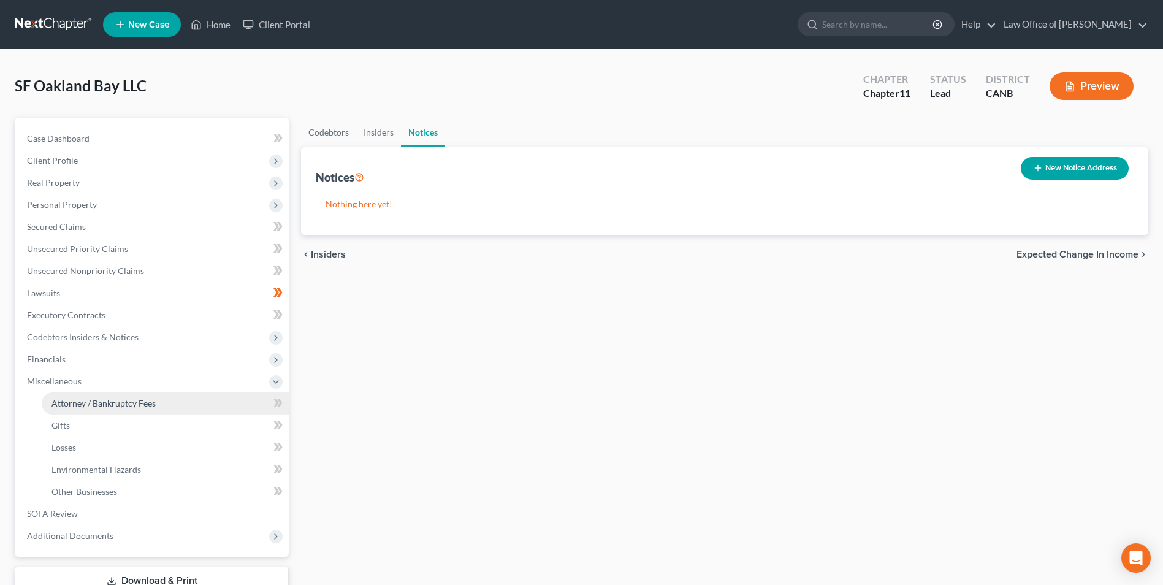
click at [71, 409] on link "Attorney / Bankruptcy Fees" at bounding box center [165, 404] width 247 height 22
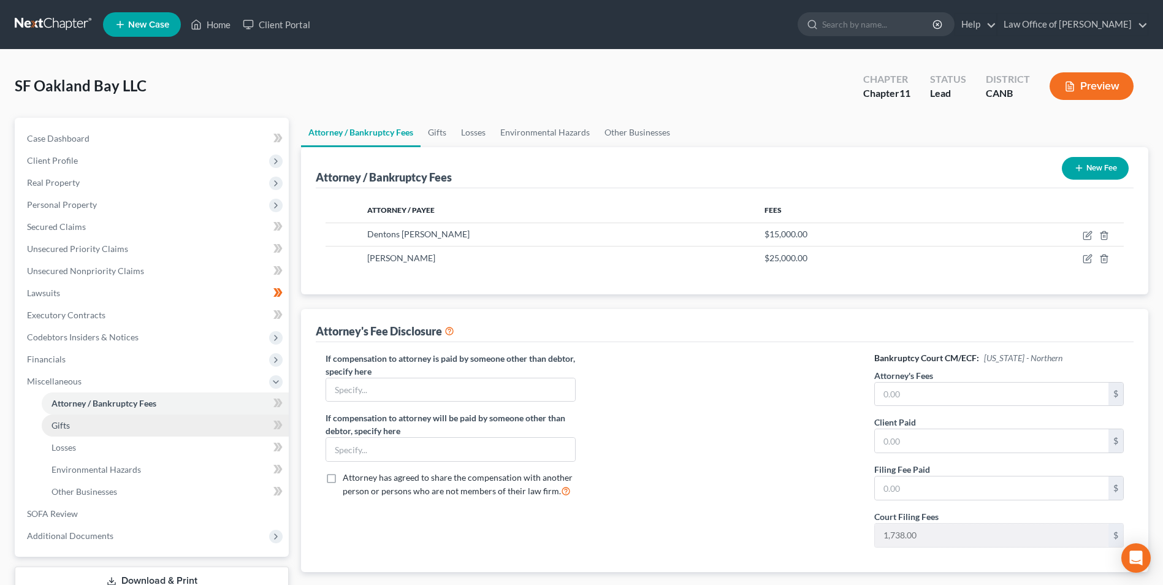
click at [71, 423] on link "Gifts" at bounding box center [165, 426] width 247 height 22
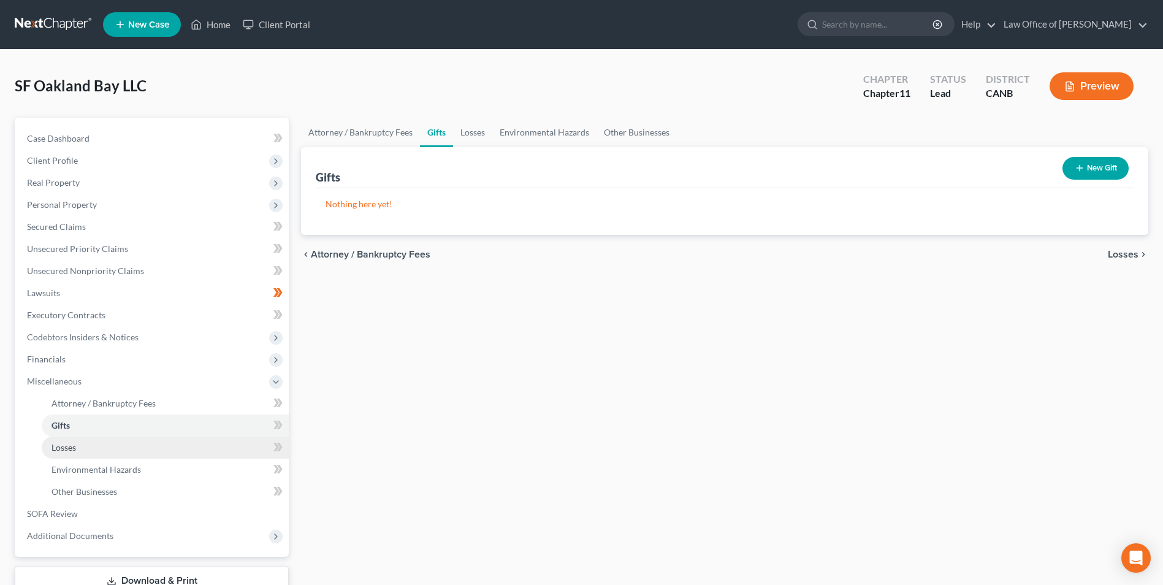
click at [75, 450] on span "Losses" at bounding box center [64, 447] width 25 height 10
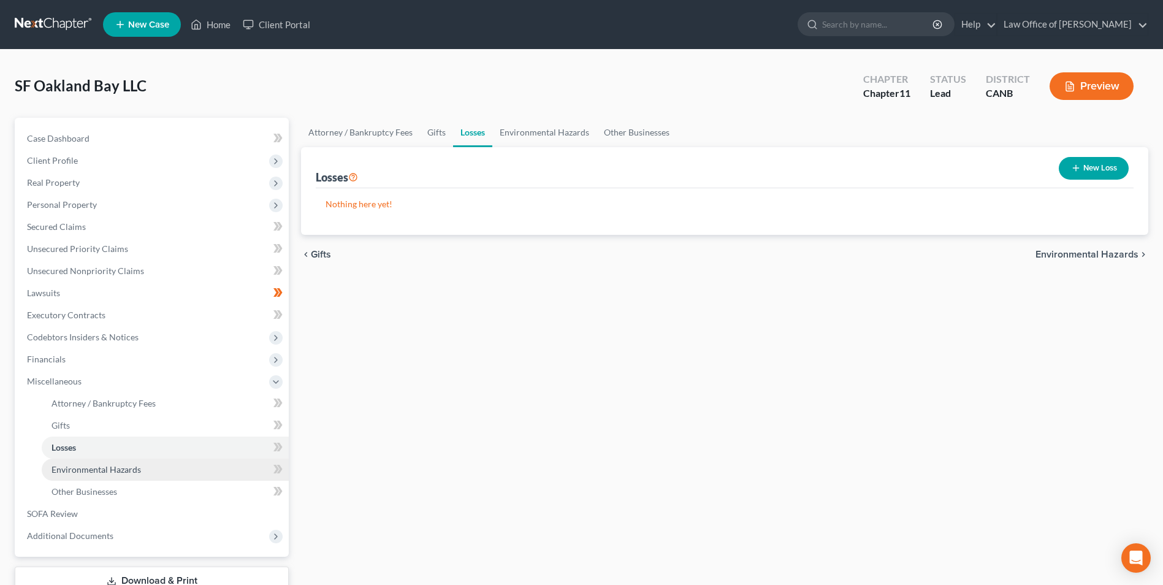
click at [76, 467] on span "Environmental Hazards" at bounding box center [97, 469] width 90 height 10
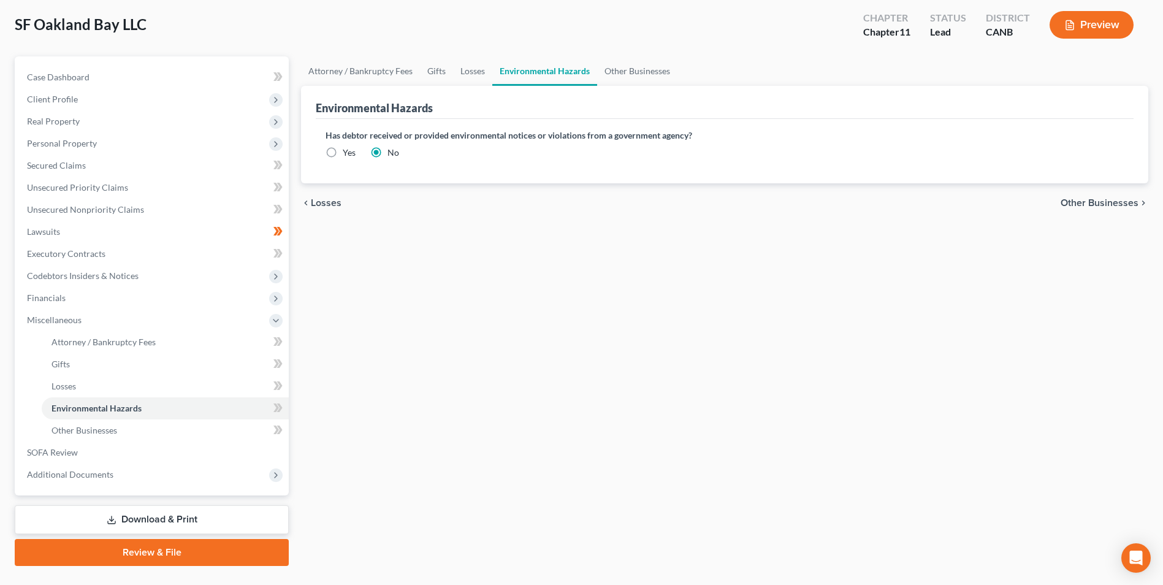
scroll to position [89, 0]
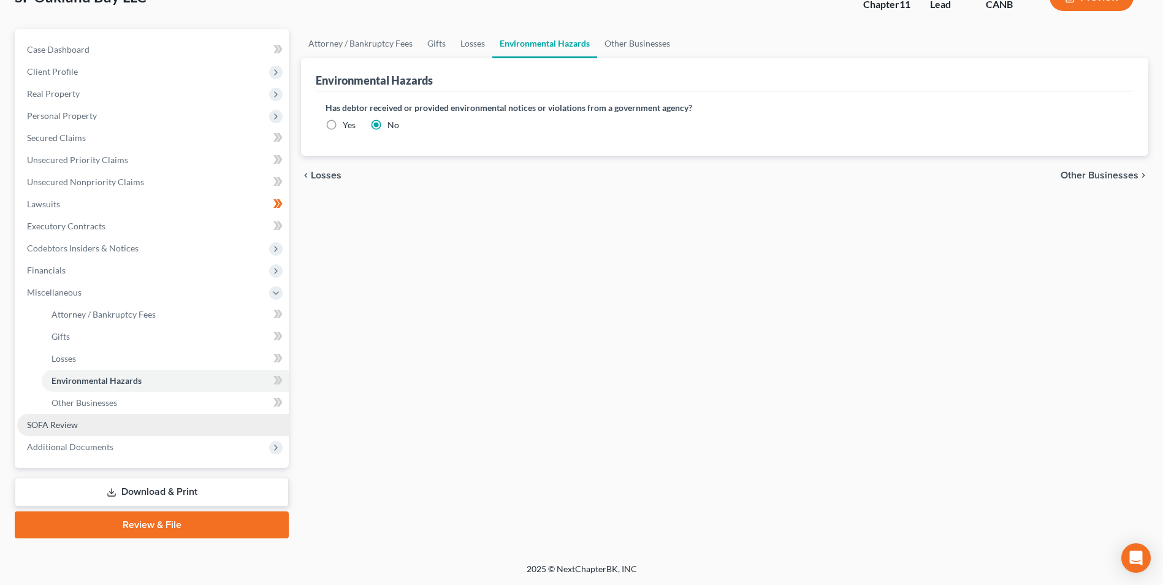
click at [42, 425] on span "SOFA Review" at bounding box center [52, 425] width 51 height 10
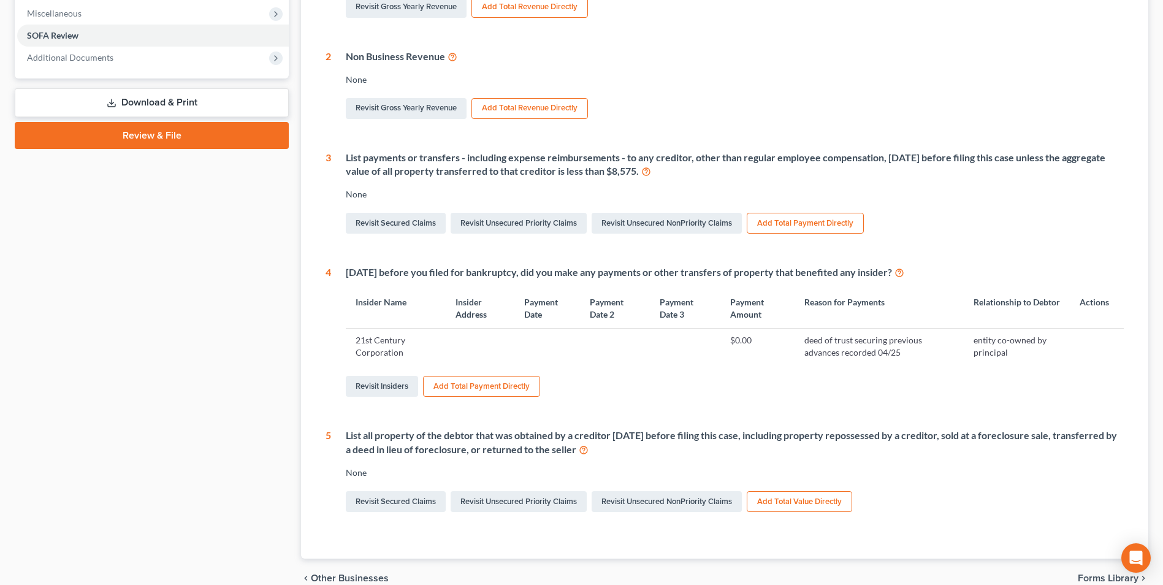
scroll to position [184, 0]
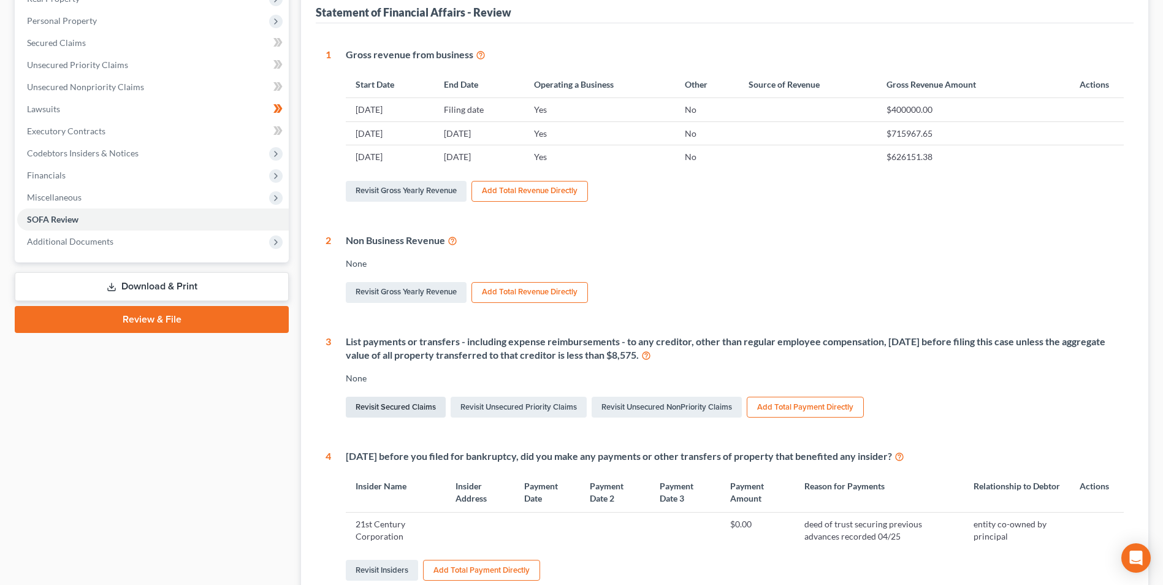
click at [397, 404] on link "Revisit Secured Claims" at bounding box center [396, 407] width 100 height 21
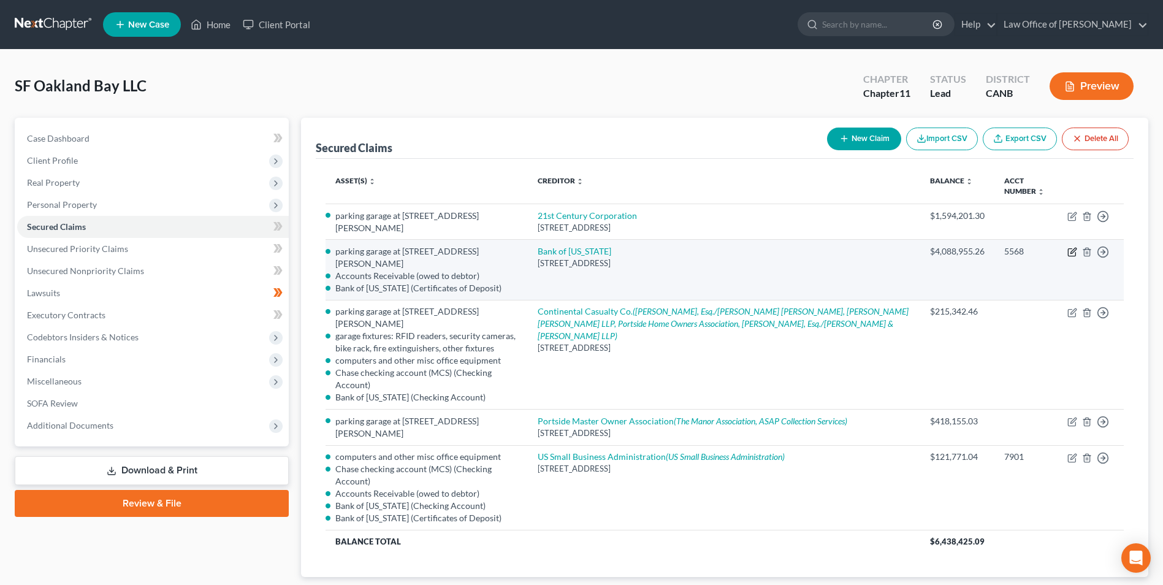
click at [1076, 251] on icon "button" at bounding box center [1073, 252] width 10 height 10
select select "12"
select select "0"
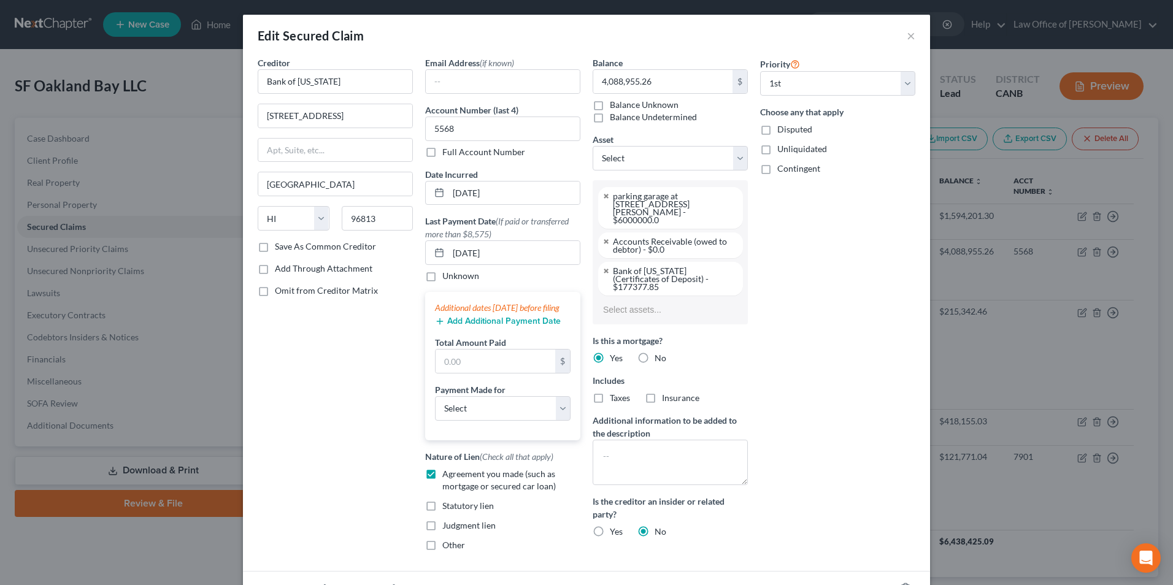
select select "2769498"
click at [529, 255] on input "[DATE]" at bounding box center [513, 252] width 131 height 23
click at [479, 373] on input "text" at bounding box center [495, 361] width 120 height 23
click at [487, 362] on input "text" at bounding box center [495, 361] width 120 height 23
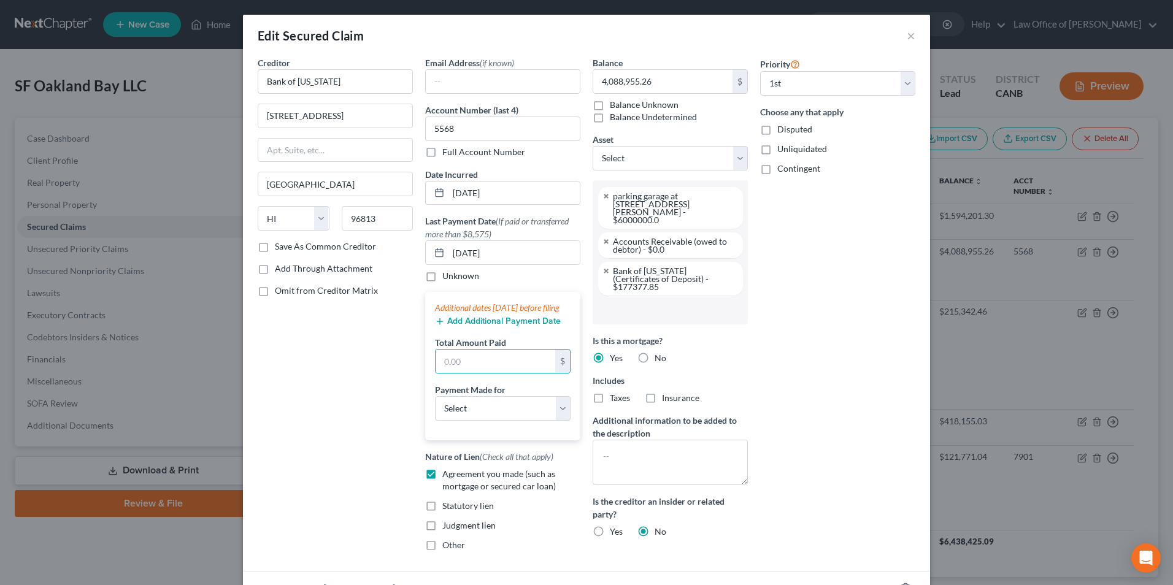
click at [773, 514] on div "Priority Select 1st 2nd 3rd 4th 5th 6th 7th 8th 9th 10th 11th 12th 13th 14th 15…" at bounding box center [837, 308] width 167 height 505
click at [555, 420] on select "Select Car Credit Card Loan Repayment Mortgage Other Suppliers Or Vendors" at bounding box center [503, 408] width 136 height 25
select select "3"
click at [435, 408] on select "Select Car Credit Card Loan Repayment Mortgage Other Suppliers Or Vendors" at bounding box center [503, 408] width 136 height 25
click at [529, 373] on input "text" at bounding box center [495, 361] width 120 height 23
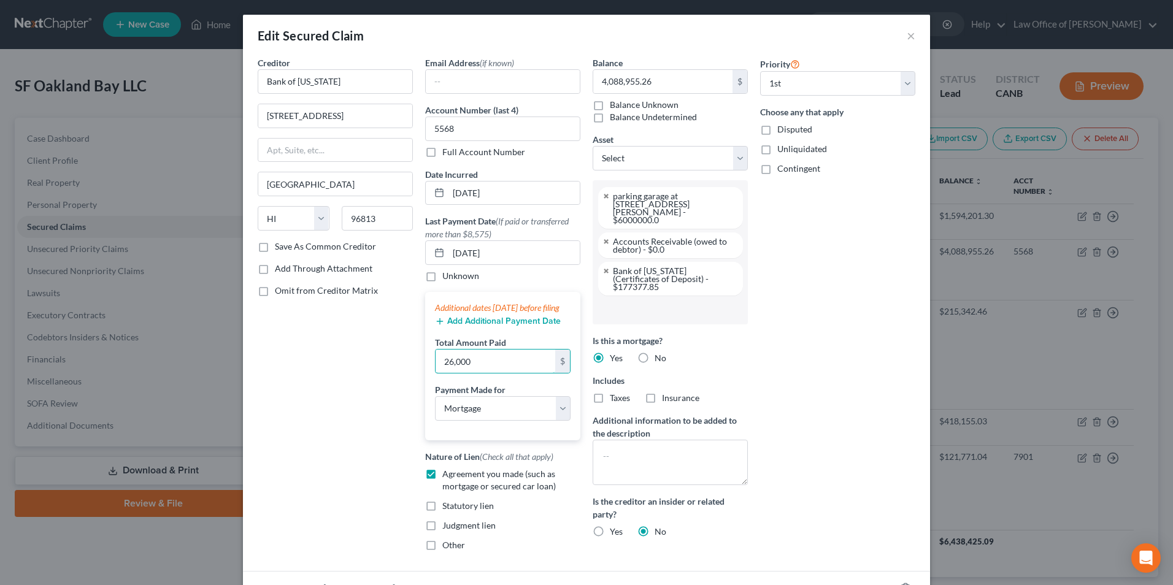
type input "26,000"
click at [764, 494] on div "Priority Select 1st 2nd 3rd 4th 5th 6th 7th 8th 9th 10th 11th 12th 13th 14th 15…" at bounding box center [837, 308] width 167 height 505
click at [437, 321] on line "button" at bounding box center [440, 321] width 6 height 0
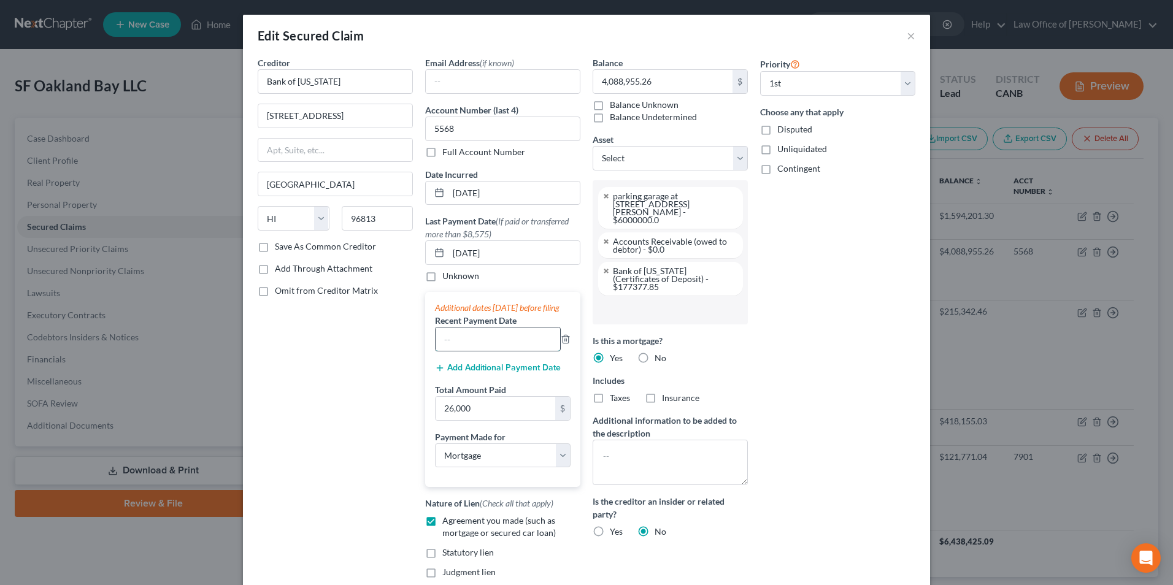
drag, startPoint x: 483, startPoint y: 343, endPoint x: 490, endPoint y: 348, distance: 8.5
click at [483, 343] on input "text" at bounding box center [497, 339] width 125 height 23
type input "[DATE]"
click at [533, 314] on div "Additional dates [DATE] before filing" at bounding box center [503, 308] width 136 height 12
click at [436, 373] on icon "button" at bounding box center [440, 368] width 10 height 10
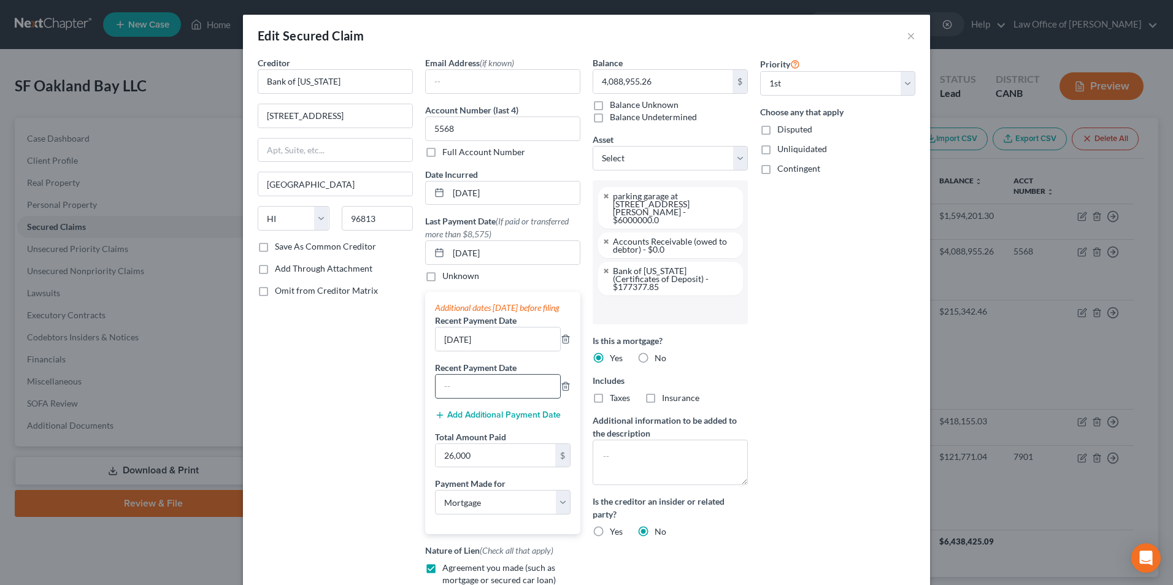
click at [450, 398] on input "text" at bounding box center [497, 386] width 125 height 23
type input "[DATE]"
click at [468, 466] on input "26,000" at bounding box center [495, 455] width 120 height 23
type input "78,000"
click at [725, 515] on div "Balance 4,088,955.26 $ Balance Unknown Balance Undetermined 4,088,955.26 $ Bala…" at bounding box center [669, 355] width 167 height 599
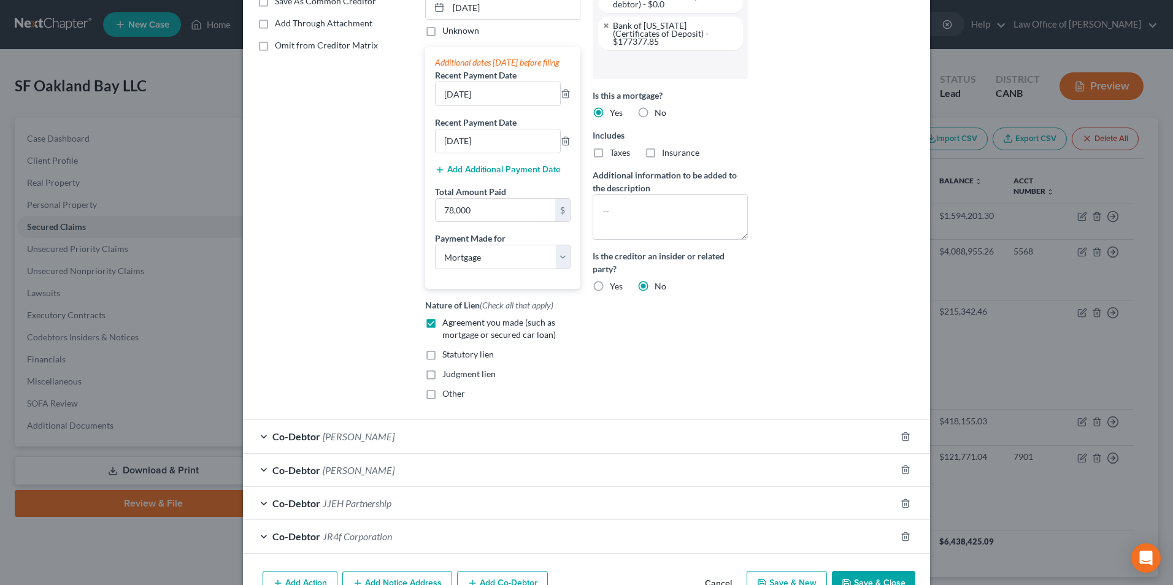
scroll to position [307, 0]
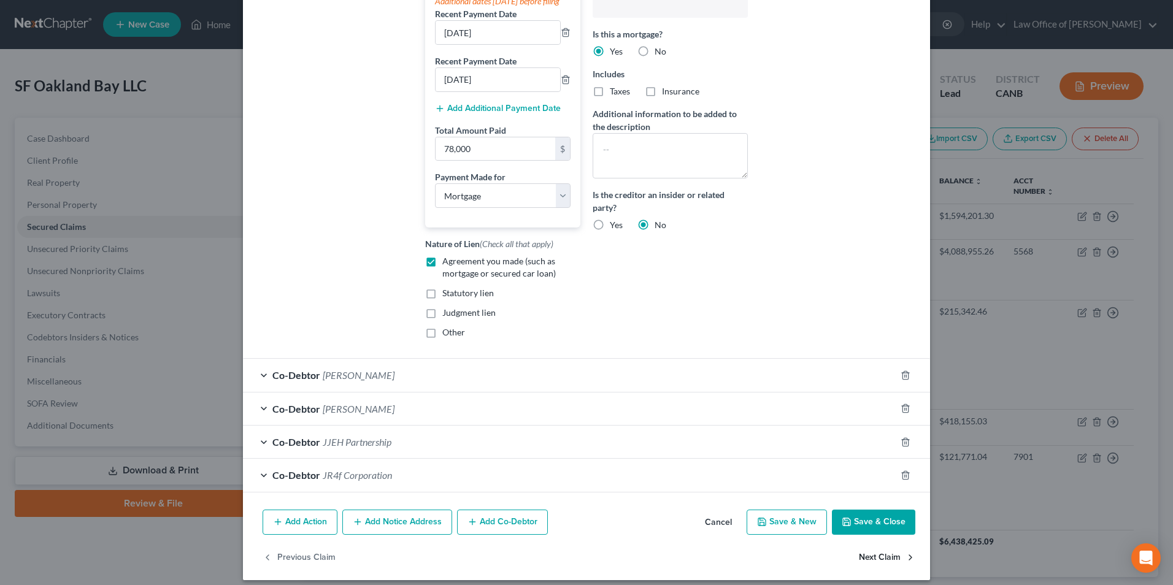
drag, startPoint x: 868, startPoint y: 526, endPoint x: 865, endPoint y: 520, distance: 6.3
click at [868, 526] on button "Save & Close" at bounding box center [873, 523] width 83 height 26
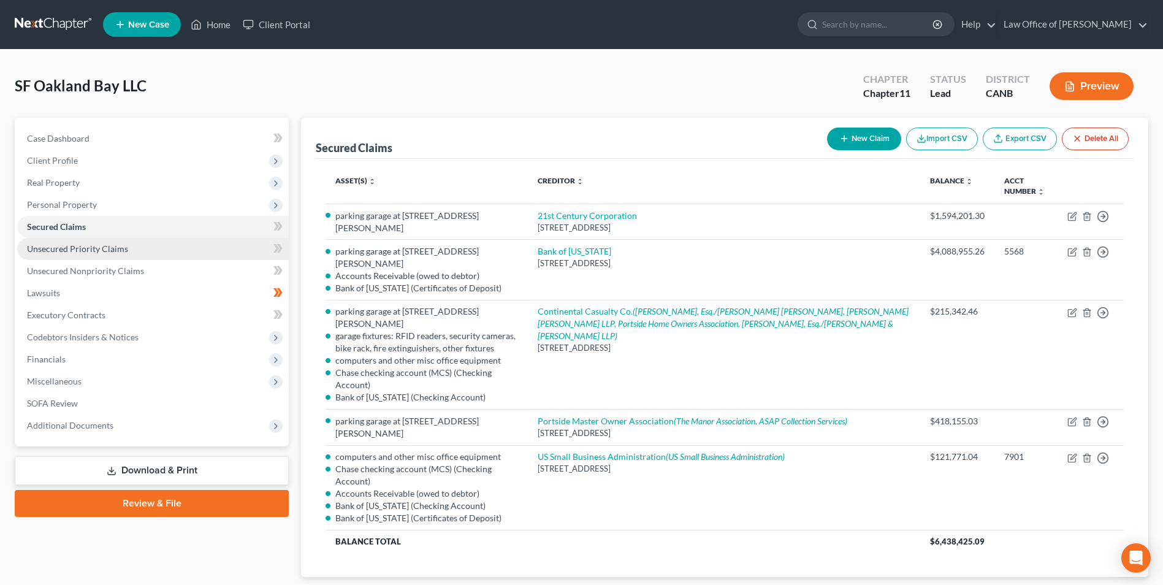
click at [69, 245] on span "Unsecured Priority Claims" at bounding box center [77, 248] width 101 height 10
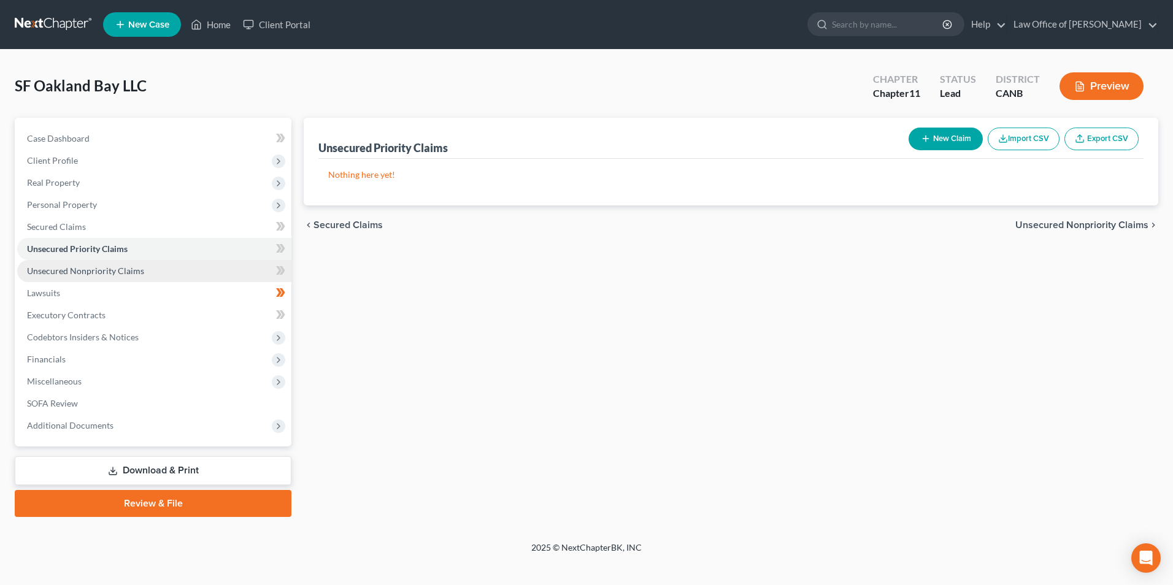
click at [130, 266] on span "Unsecured Nonpriority Claims" at bounding box center [85, 271] width 117 height 10
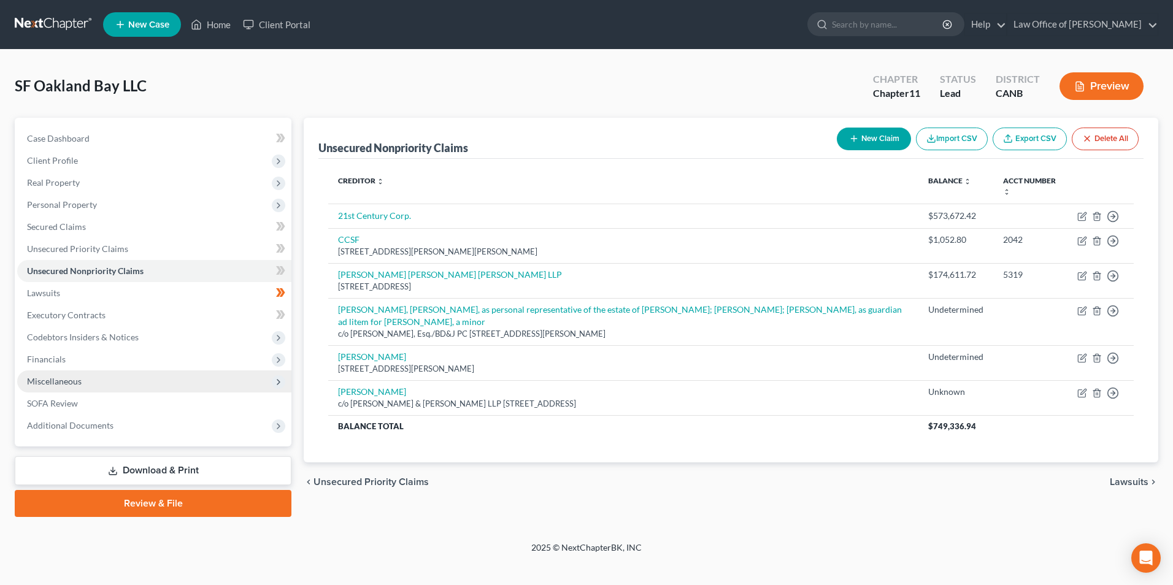
click at [61, 379] on span "Miscellaneous" at bounding box center [54, 381] width 55 height 10
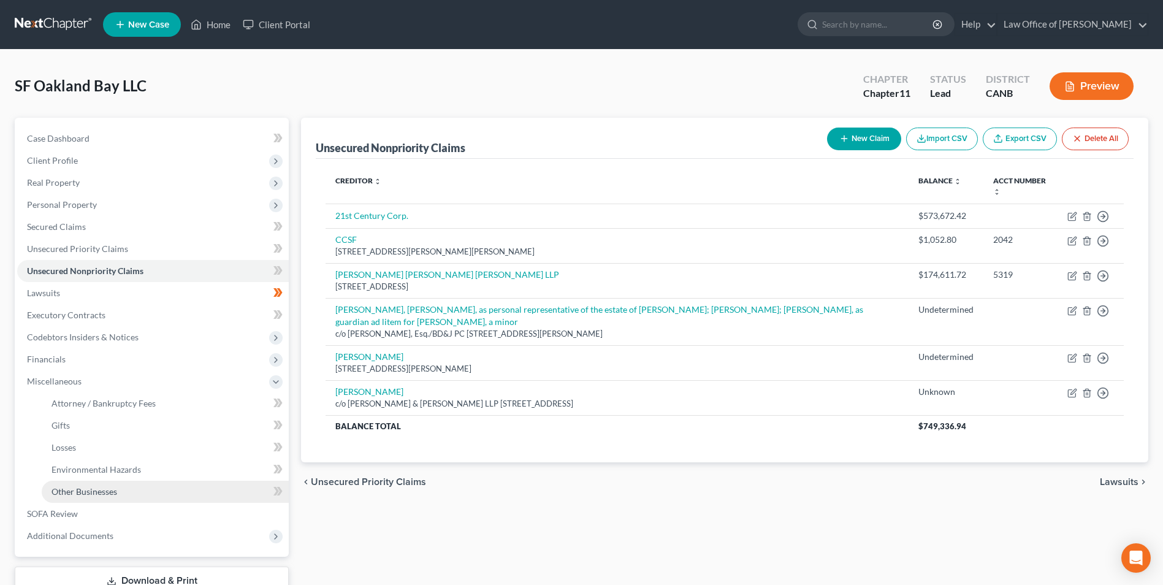
click at [96, 493] on span "Other Businesses" at bounding box center [85, 491] width 66 height 10
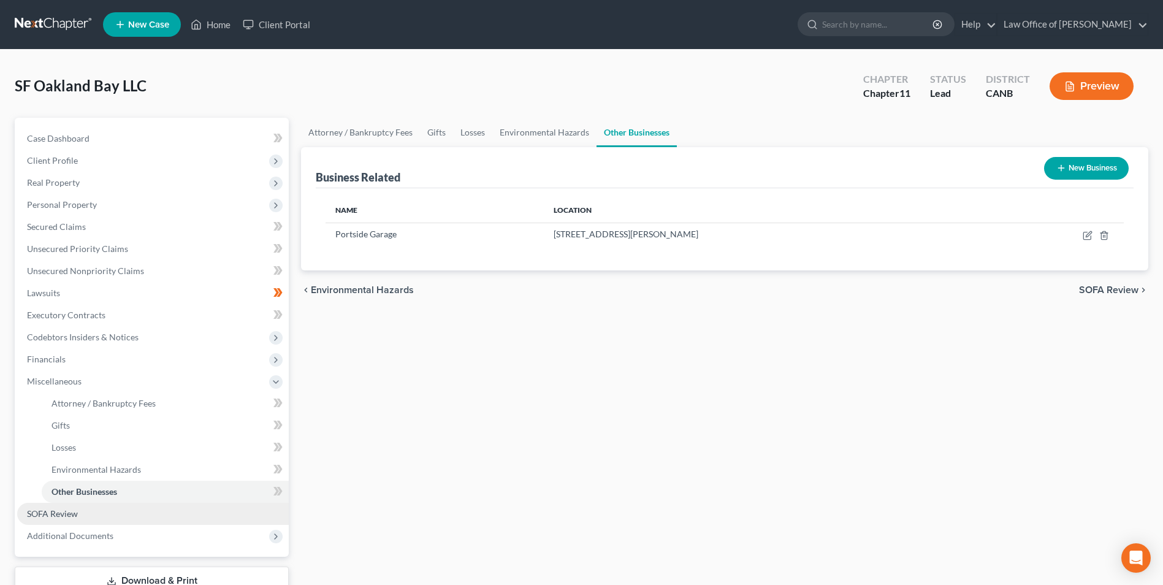
click at [61, 512] on span "SOFA Review" at bounding box center [52, 513] width 51 height 10
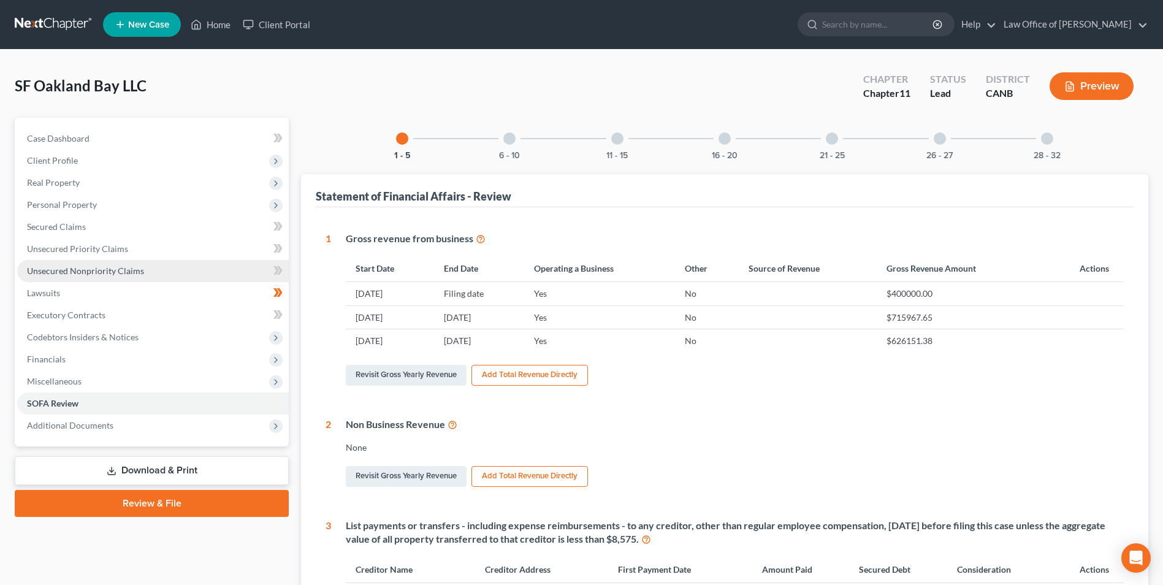
click at [64, 270] on span "Unsecured Nonpriority Claims" at bounding box center [85, 271] width 117 height 10
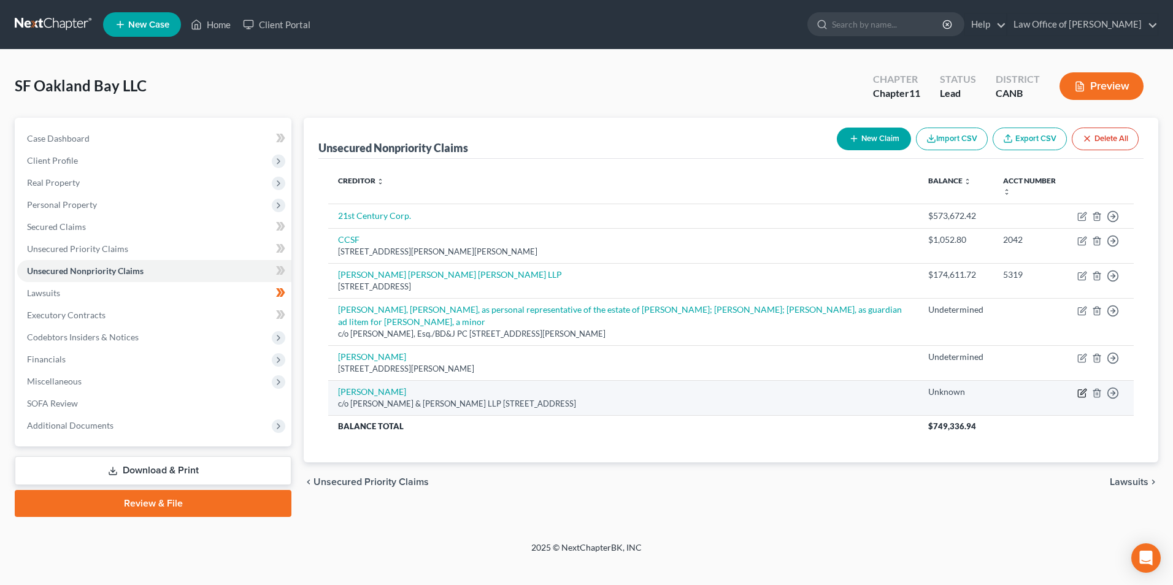
click at [1080, 388] on icon "button" at bounding box center [1082, 393] width 10 height 10
select select "11"
select select "14"
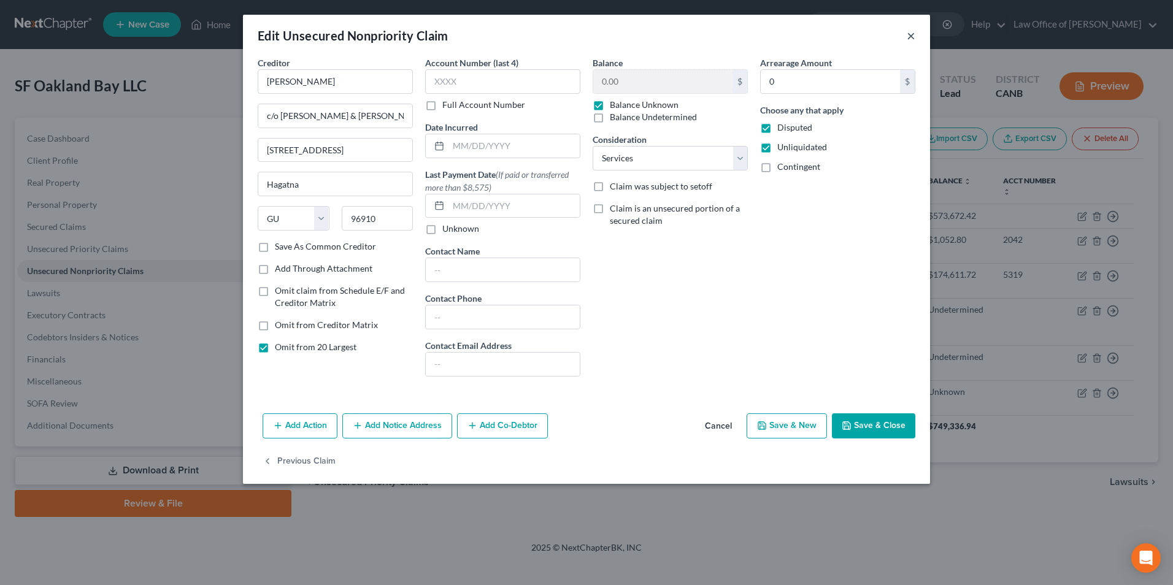
click at [911, 36] on button "×" at bounding box center [910, 35] width 9 height 15
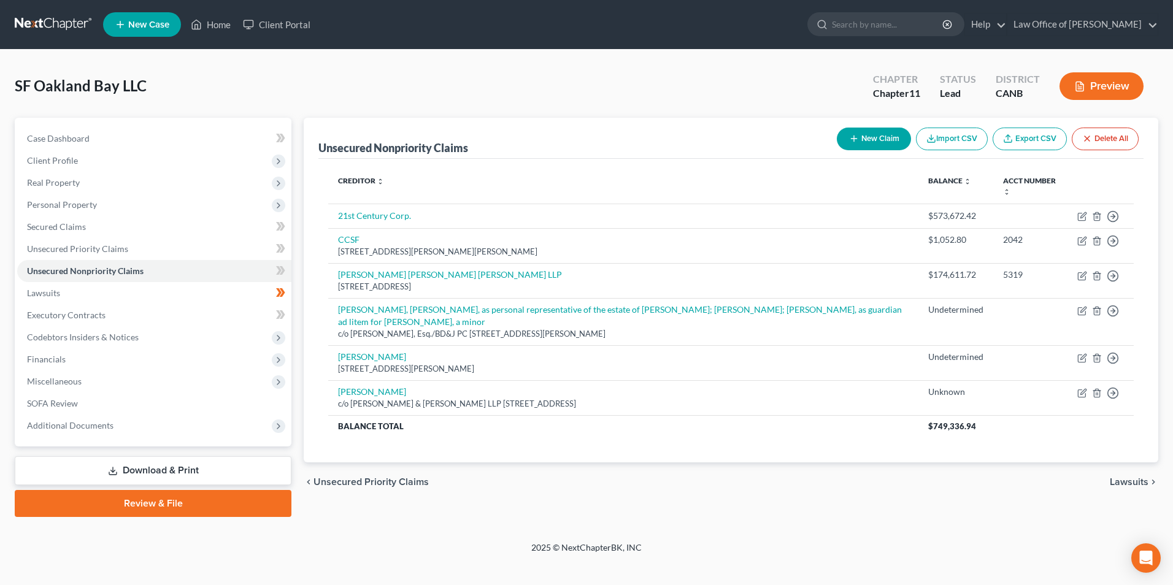
click at [862, 137] on button "New Claim" at bounding box center [874, 139] width 74 height 23
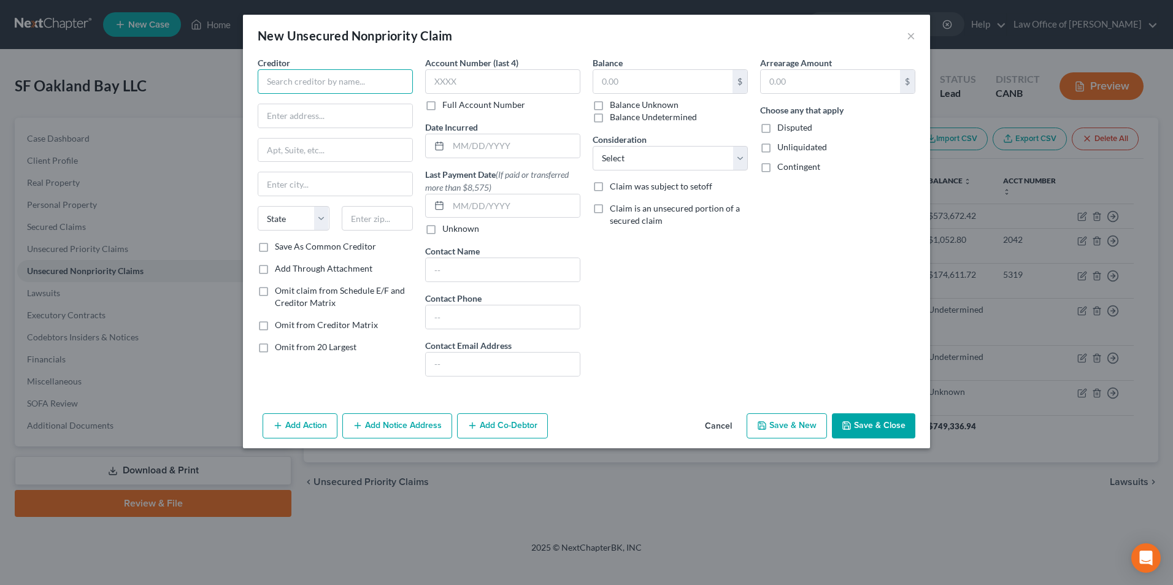
click at [297, 83] on input "text" at bounding box center [335, 81] width 155 height 25
click at [351, 82] on input "Arbi Management" at bounding box center [335, 81] width 155 height 25
type input "Arbi Management Corp."
type input "[STREET_ADDRESS] Ste 417"
type input "Burlingame"
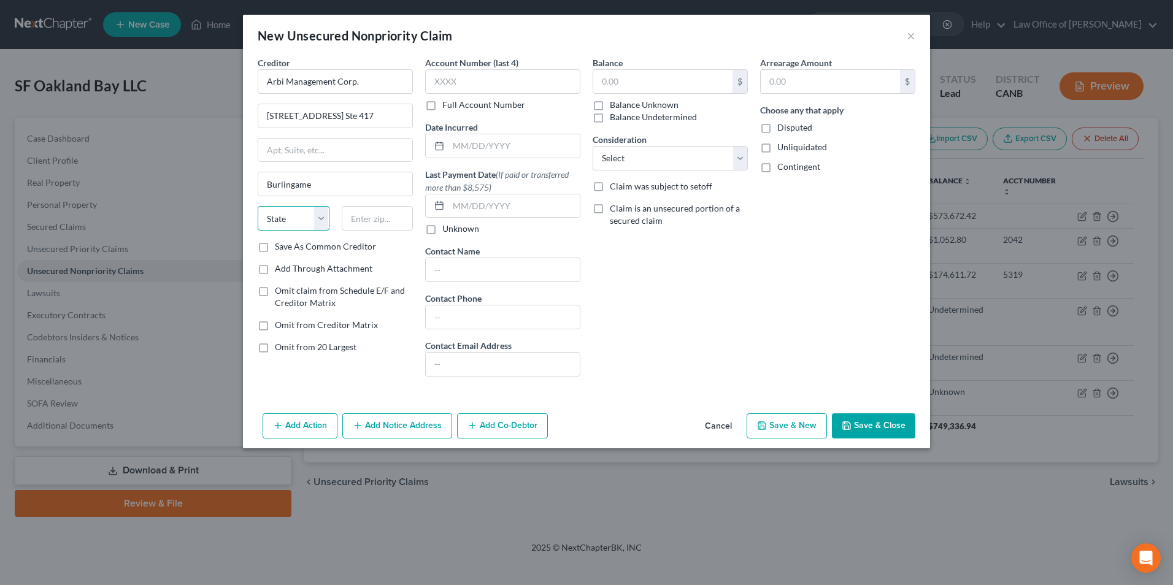
drag, startPoint x: 316, startPoint y: 218, endPoint x: 316, endPoint y: 232, distance: 13.5
click at [316, 218] on select "State [US_STATE] AK AR AZ CA CO CT DE DC [GEOGRAPHIC_DATA] [GEOGRAPHIC_DATA] GU…" at bounding box center [294, 218] width 72 height 25
select select "4"
click at [258, 206] on select "State [US_STATE] AK AR AZ CA CO CT DE DC [GEOGRAPHIC_DATA] [GEOGRAPHIC_DATA] GU…" at bounding box center [294, 218] width 72 height 25
click at [355, 221] on input "text" at bounding box center [378, 218] width 72 height 25
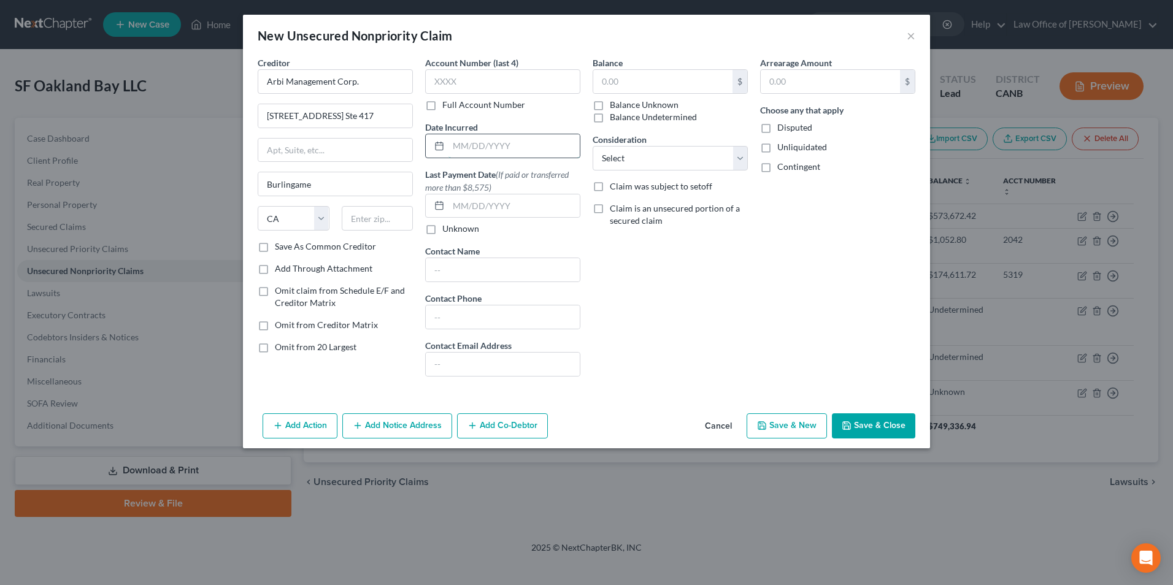
click at [527, 150] on input "text" at bounding box center [513, 145] width 131 height 23
type input "[DATE]"
click at [648, 86] on input "text" at bounding box center [662, 81] width 139 height 23
type input "41,857.41"
click at [743, 157] on select "Select Cable / Satellite Services Collection Agency Credit Card Debt Debt Couns…" at bounding box center [669, 158] width 155 height 25
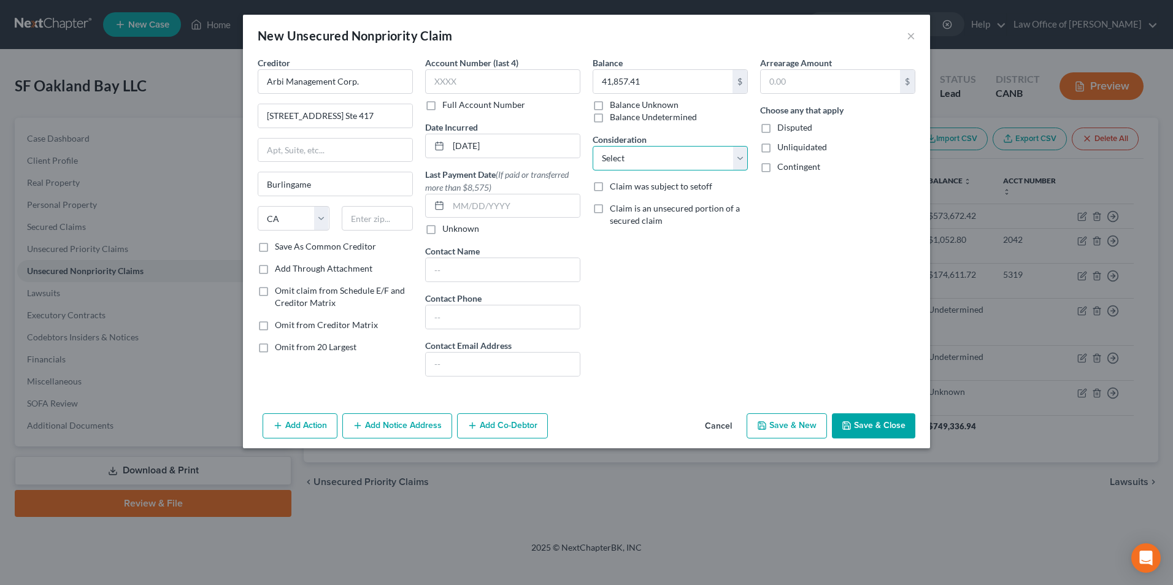
select select "14"
click at [592, 146] on select "Select Cable / Satellite Services Collection Agency Credit Card Debt Debt Couns…" at bounding box center [669, 158] width 155 height 25
click at [777, 128] on label "Disputed" at bounding box center [794, 127] width 35 height 12
click at [782, 128] on input "Disputed" at bounding box center [786, 125] width 8 height 8
checkbox input "true"
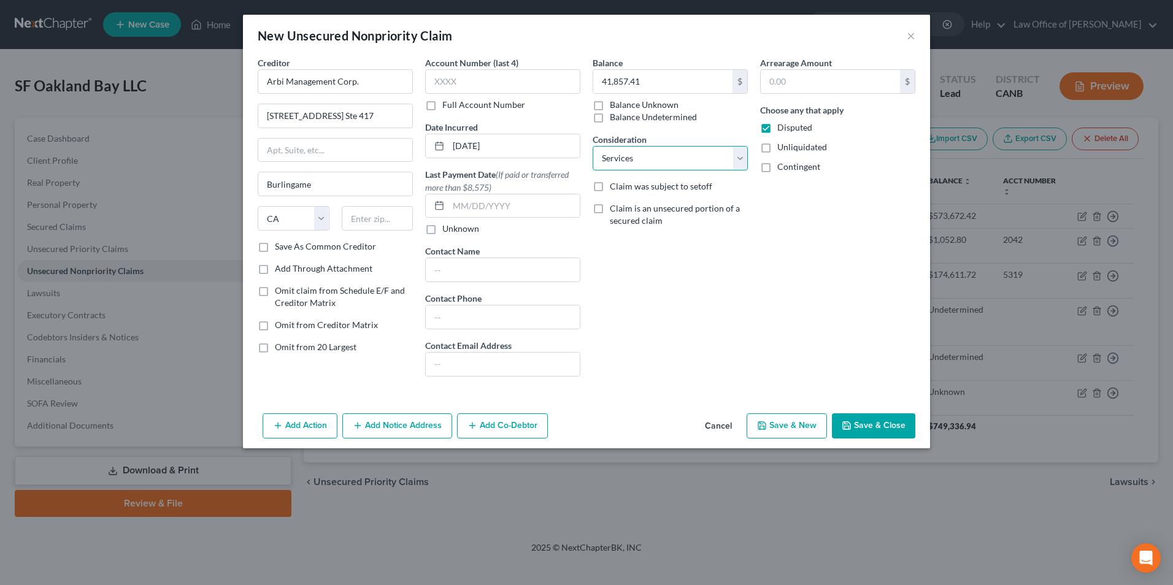
click at [744, 158] on select "Select Cable / Satellite Services Collection Agency Credit Card Debt Debt Couns…" at bounding box center [669, 158] width 155 height 25
drag, startPoint x: 886, startPoint y: 250, endPoint x: 855, endPoint y: 268, distance: 36.3
click at [886, 250] on div "Arrearage Amount $ Choose any that apply Disputed Unliquidated Contingent" at bounding box center [837, 221] width 167 height 330
click at [739, 158] on select "Select Cable / Satellite Services Collection Agency Credit Card Debt Debt Couns…" at bounding box center [669, 158] width 155 height 25
select select "11"
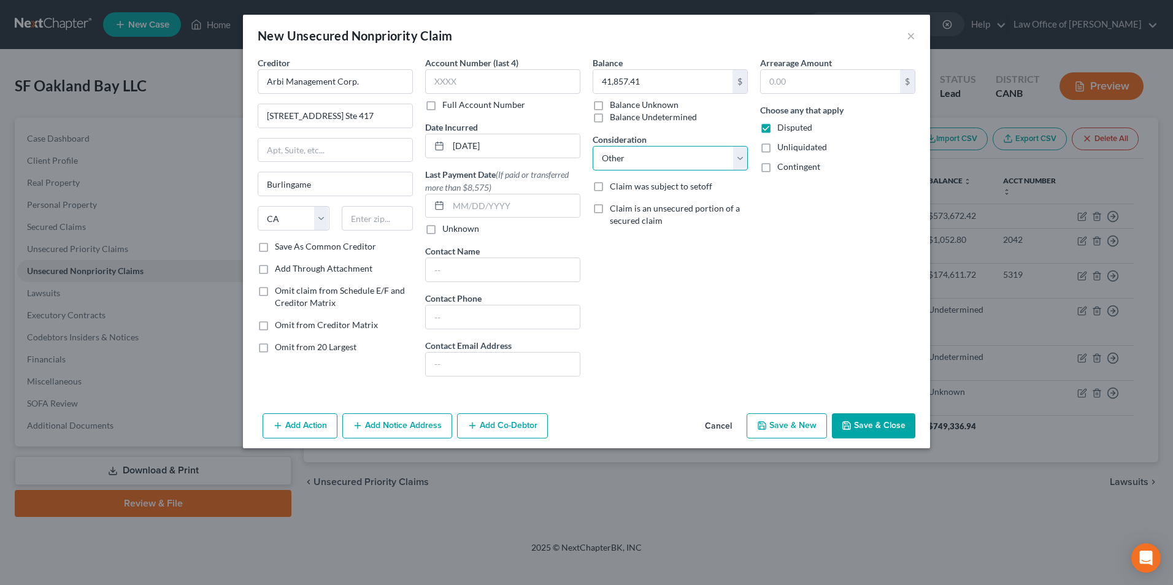
click at [592, 146] on select "Select Cable / Satellite Services Collection Agency Credit Card Debt Debt Couns…" at bounding box center [669, 158] width 155 height 25
click at [646, 199] on input "text" at bounding box center [670, 205] width 154 height 23
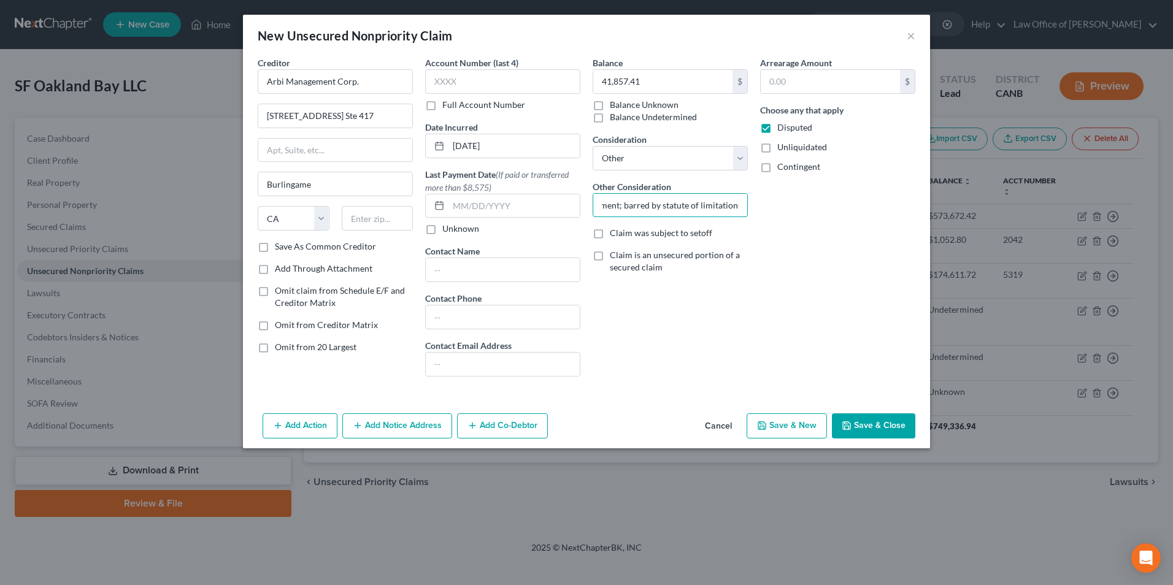
type input "garage management; barred by statute of limitations"
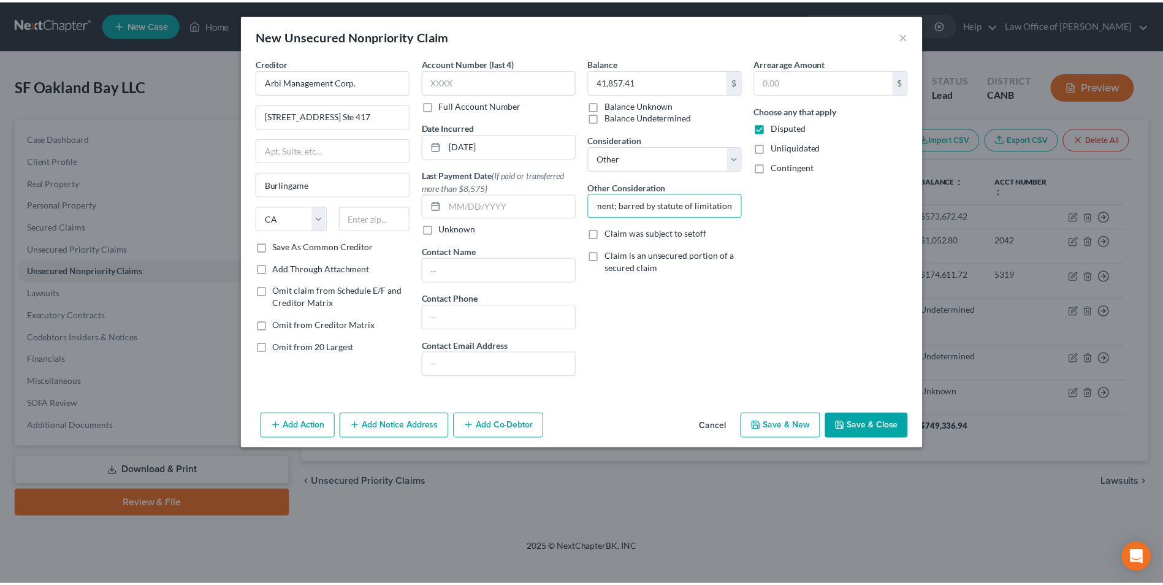
scroll to position [0, 0]
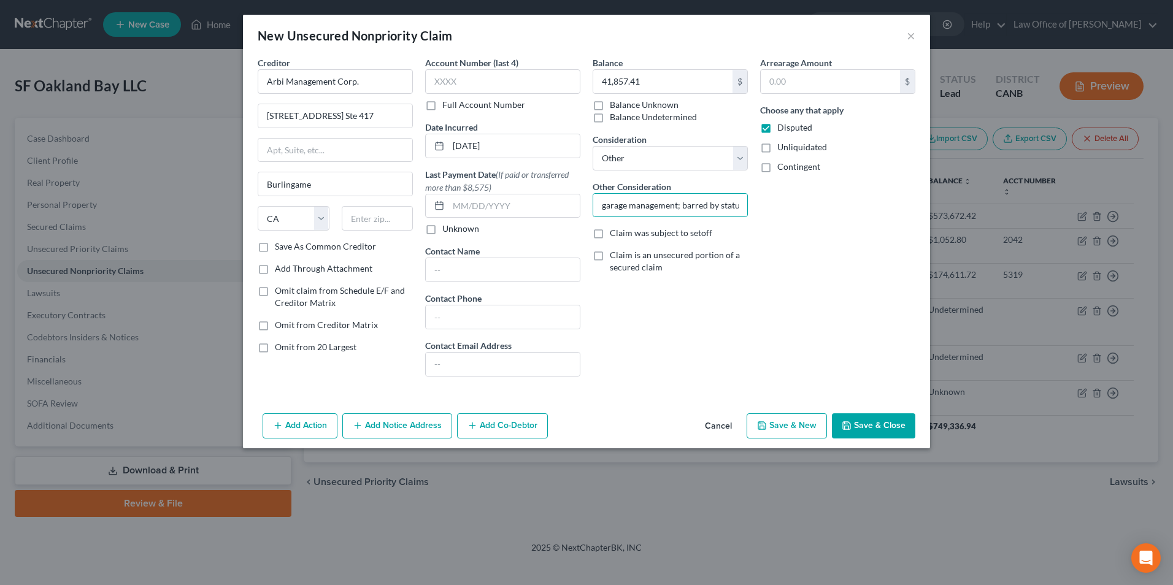
click at [802, 347] on div "Arrearage Amount $ Choose any that apply Disputed Unliquidated Contingent" at bounding box center [837, 221] width 167 height 330
click at [872, 419] on button "Save & Close" at bounding box center [873, 426] width 83 height 26
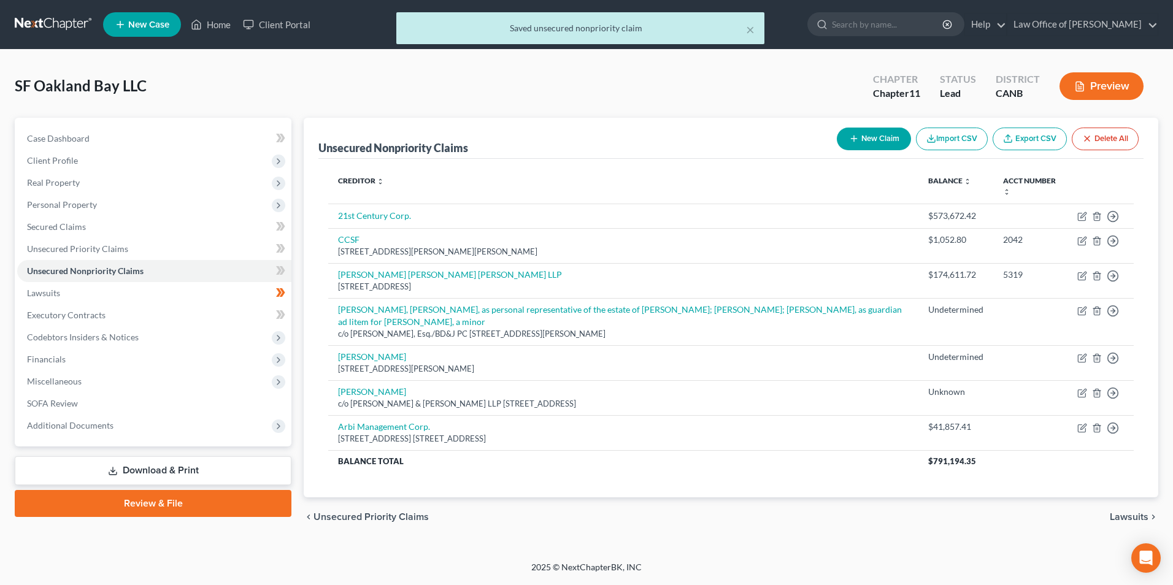
click at [878, 138] on button "New Claim" at bounding box center [874, 139] width 74 height 23
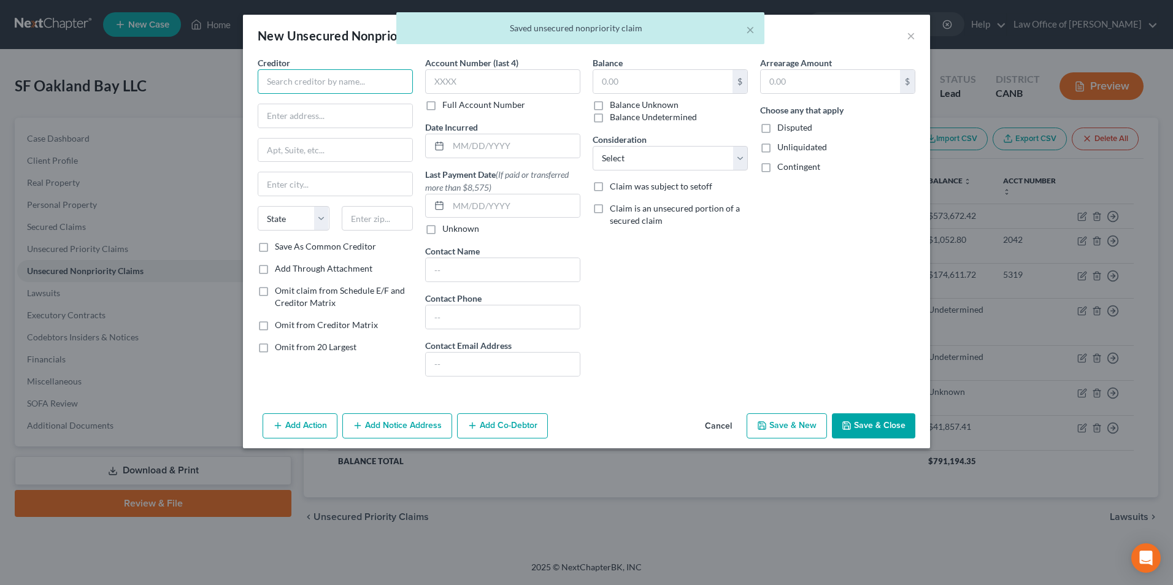
click at [338, 80] on input "text" at bounding box center [335, 81] width 155 height 25
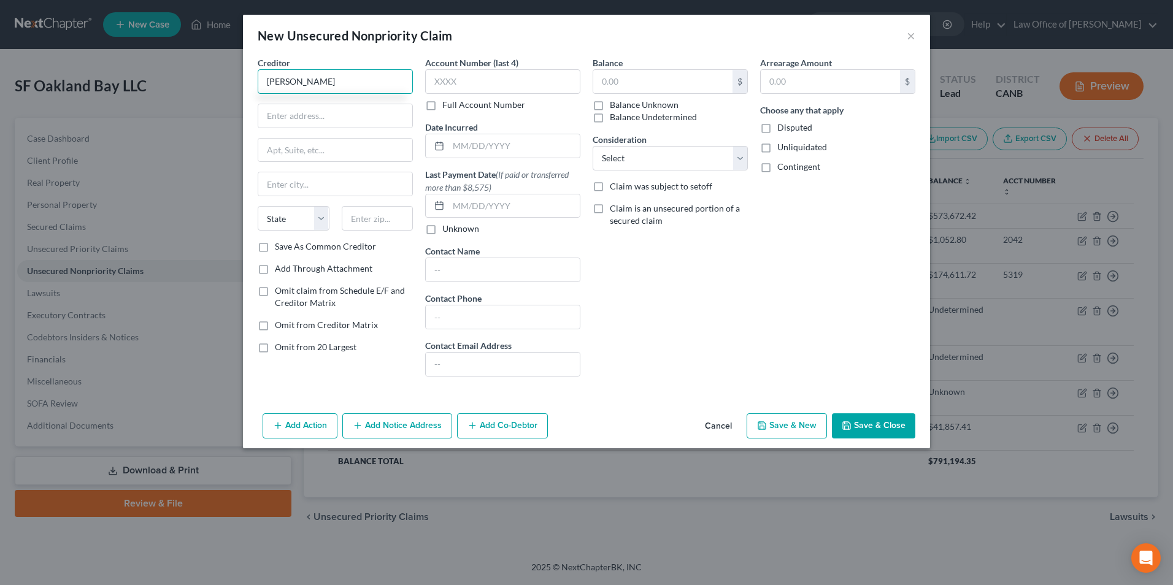
type input "[PERSON_NAME]"
type input "[STREET_ADDRESS][PERSON_NAME]"
type input "Burlingame"
select select "4"
type input "94010"
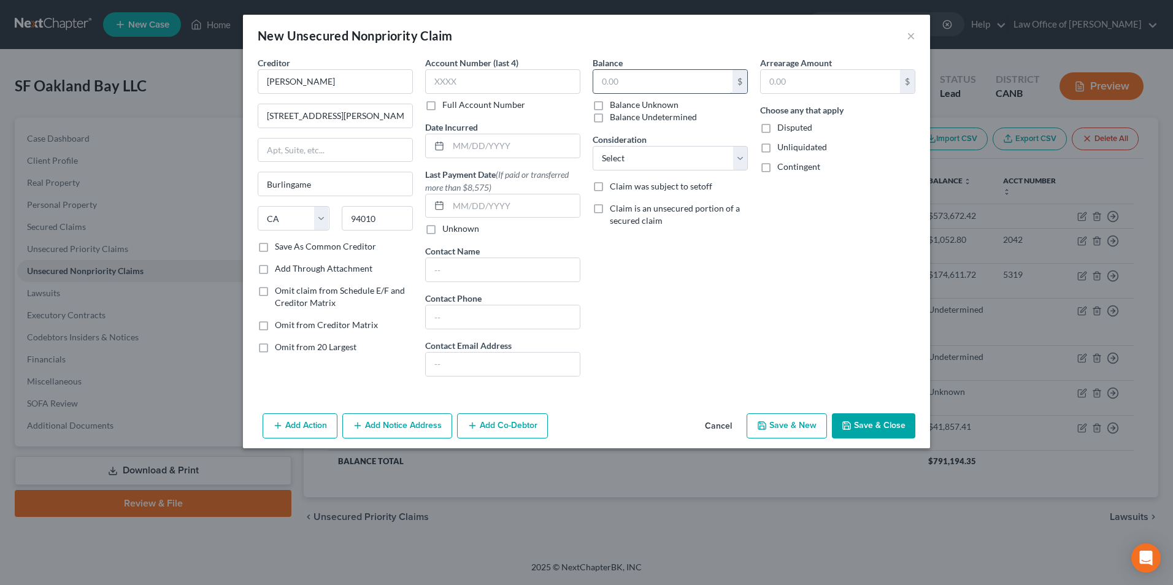
click at [631, 75] on input "text" at bounding box center [662, 81] width 139 height 23
type input "98,851.62"
click at [740, 158] on select "Select Cable / Satellite Services Collection Agency Credit Card Debt Debt Couns…" at bounding box center [669, 158] width 155 height 25
click at [777, 128] on label "Disputed" at bounding box center [794, 127] width 35 height 12
click at [782, 128] on input "Disputed" at bounding box center [786, 125] width 8 height 8
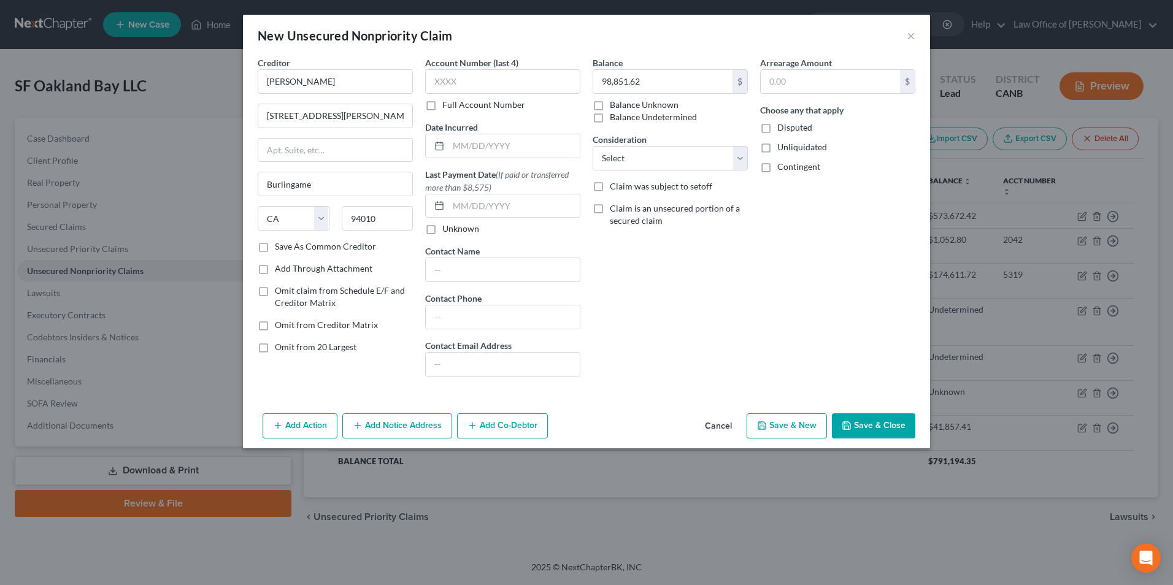
checkbox input "true"
click at [740, 159] on select "Select Cable / Satellite Services Collection Agency Credit Card Debt Debt Couns…" at bounding box center [669, 158] width 155 height 25
select select "14"
click at [592, 146] on select "Select Cable / Satellite Services Collection Agency Credit Card Debt Debt Couns…" at bounding box center [669, 158] width 155 height 25
click at [865, 420] on button "Save & Close" at bounding box center [873, 426] width 83 height 26
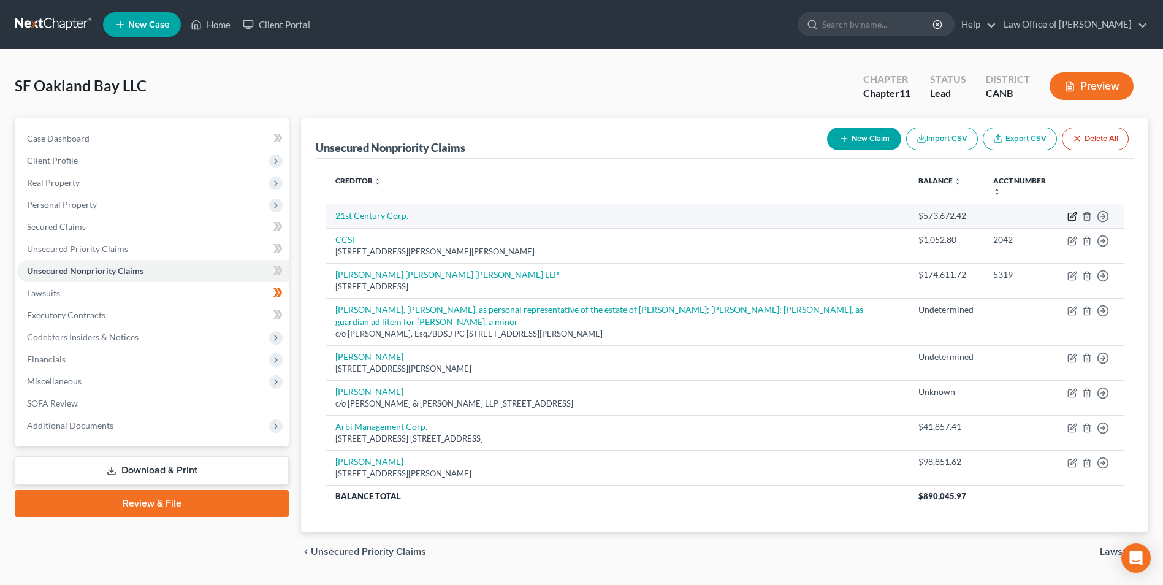
click at [1070, 212] on icon "button" at bounding box center [1073, 217] width 10 height 10
select select "8"
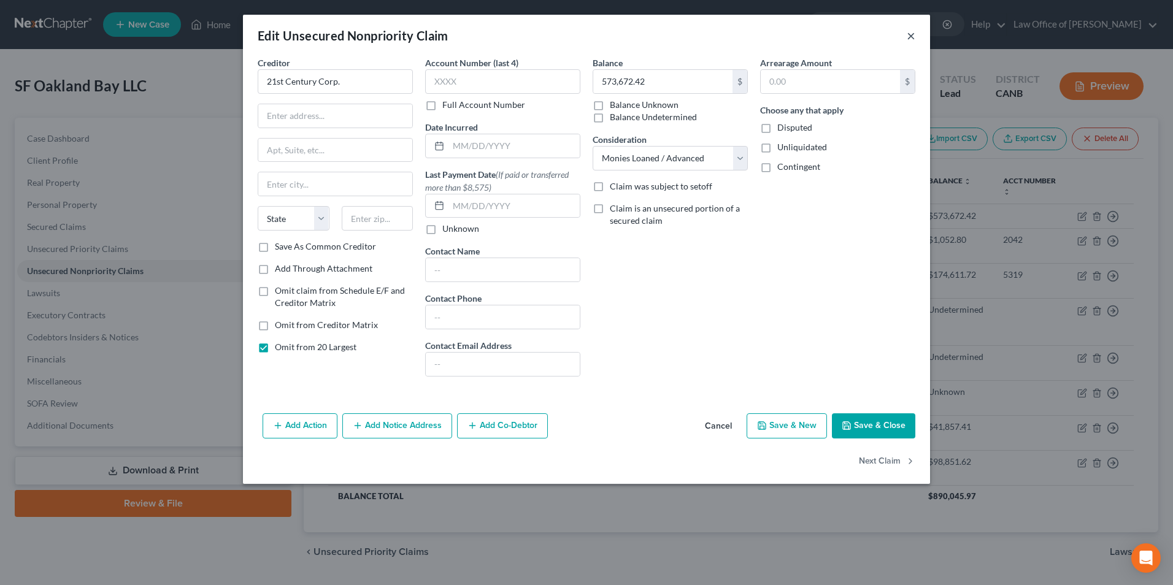
click at [910, 37] on button "×" at bounding box center [910, 35] width 9 height 15
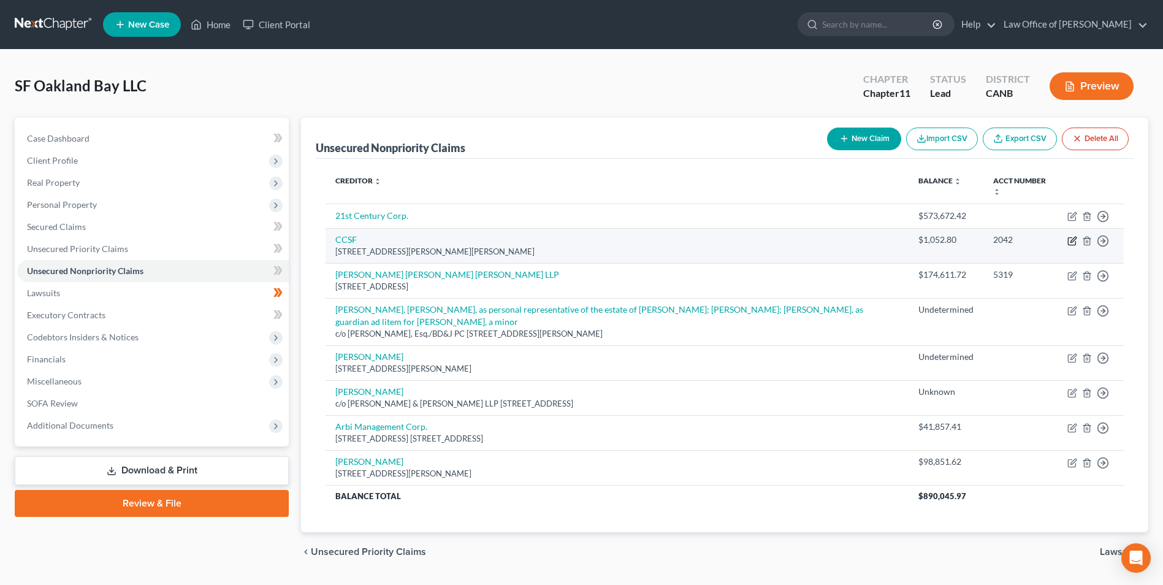
click at [1070, 236] on icon "button" at bounding box center [1073, 241] width 10 height 10
select select "4"
select select "11"
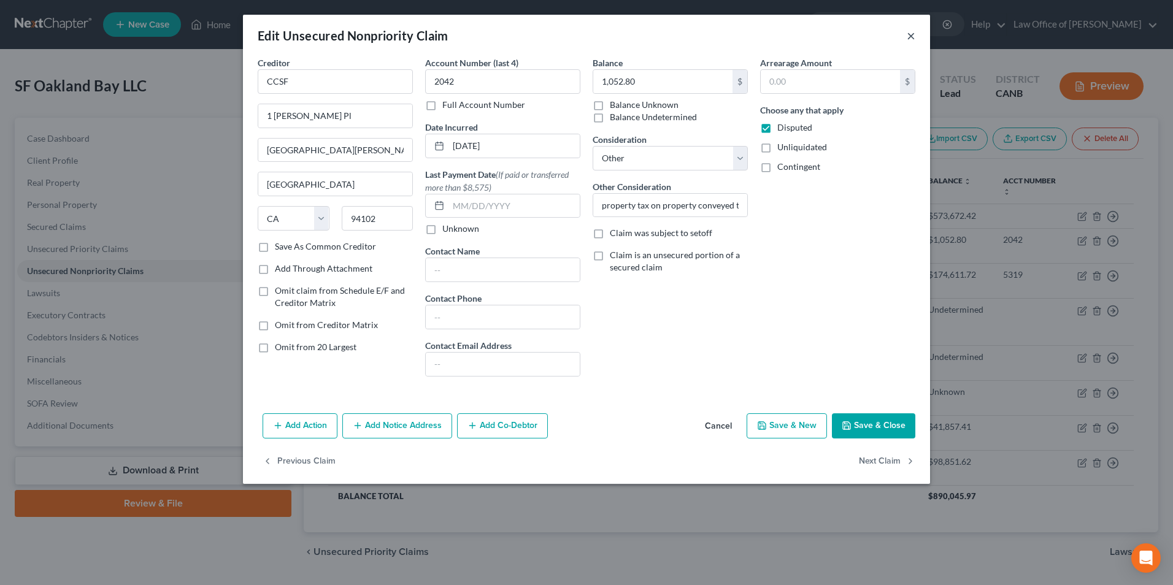
click at [910, 37] on button "×" at bounding box center [910, 35] width 9 height 15
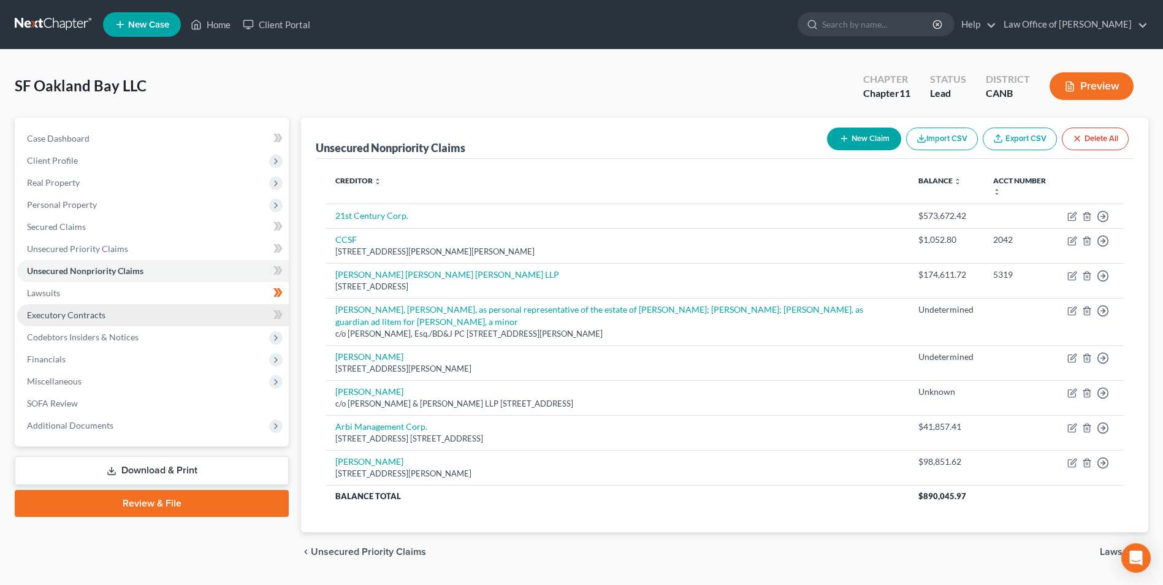
click at [88, 315] on span "Executory Contracts" at bounding box center [66, 315] width 79 height 10
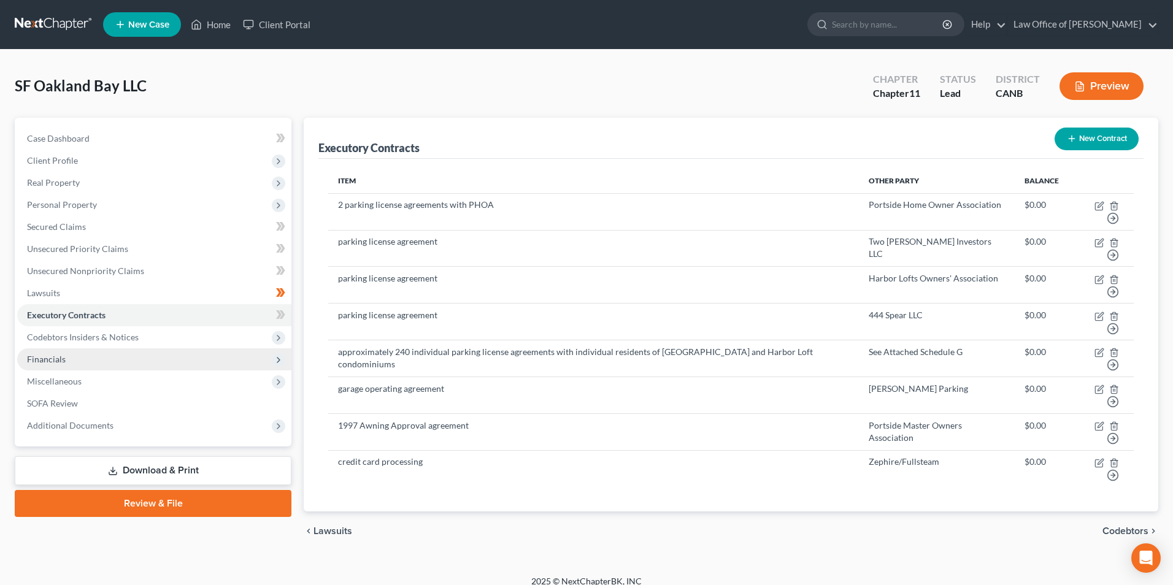
click at [84, 353] on span "Financials" at bounding box center [154, 359] width 274 height 22
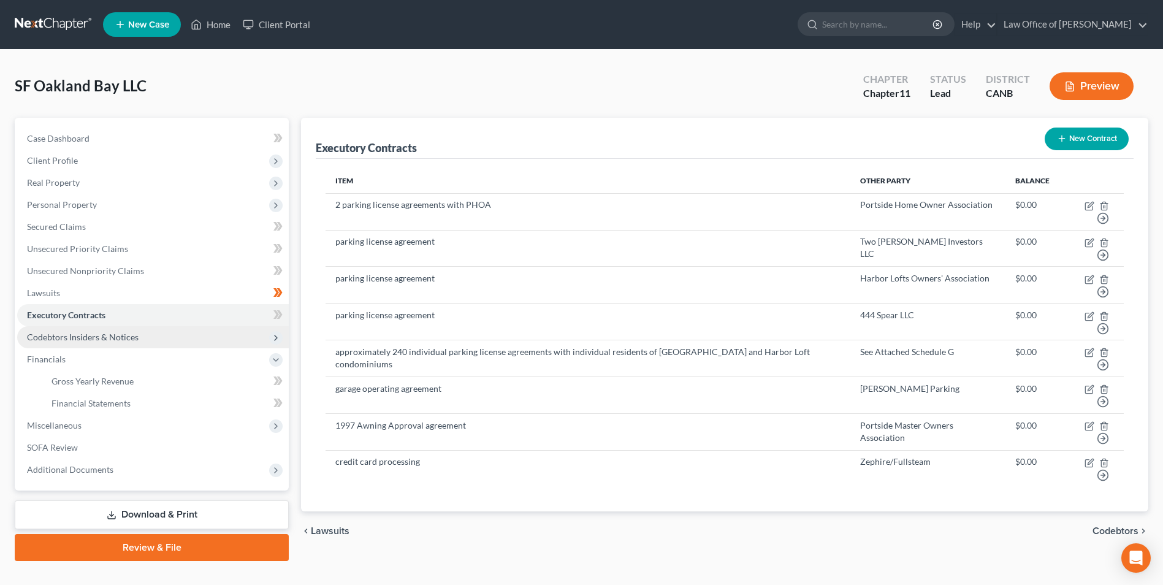
click at [80, 335] on span "Codebtors Insiders & Notices" at bounding box center [83, 337] width 112 height 10
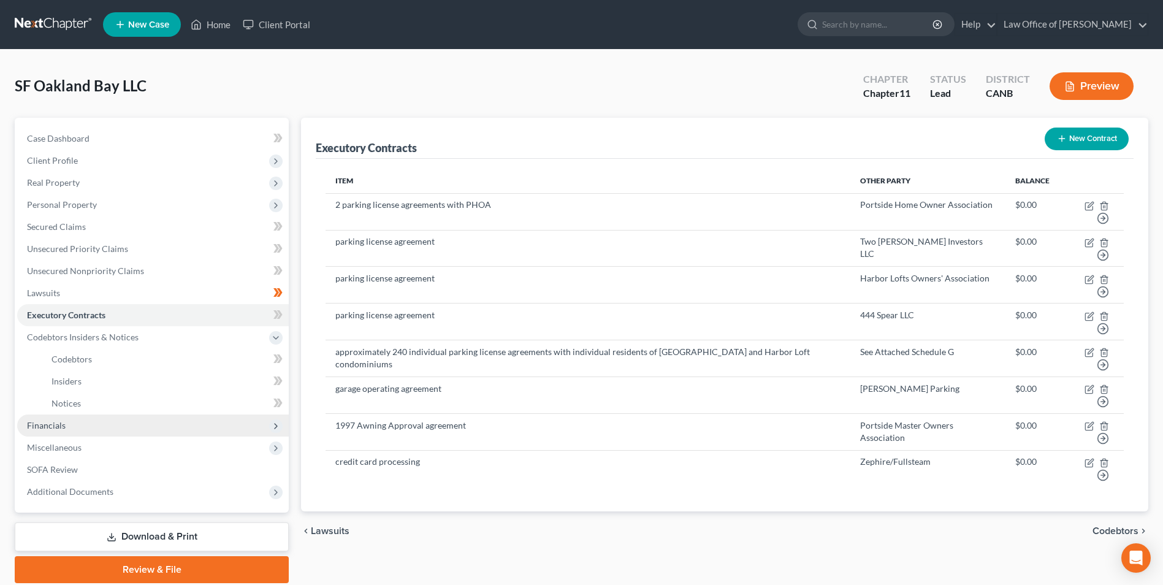
click at [69, 427] on span "Financials" at bounding box center [153, 426] width 272 height 22
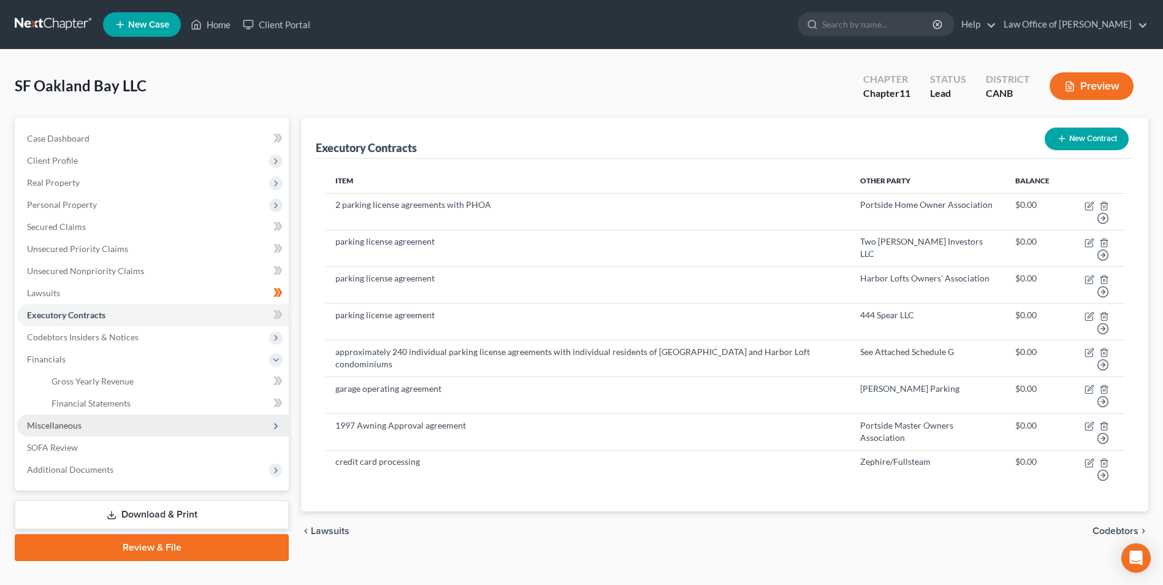
click at [69, 431] on span "Miscellaneous" at bounding box center [153, 426] width 272 height 22
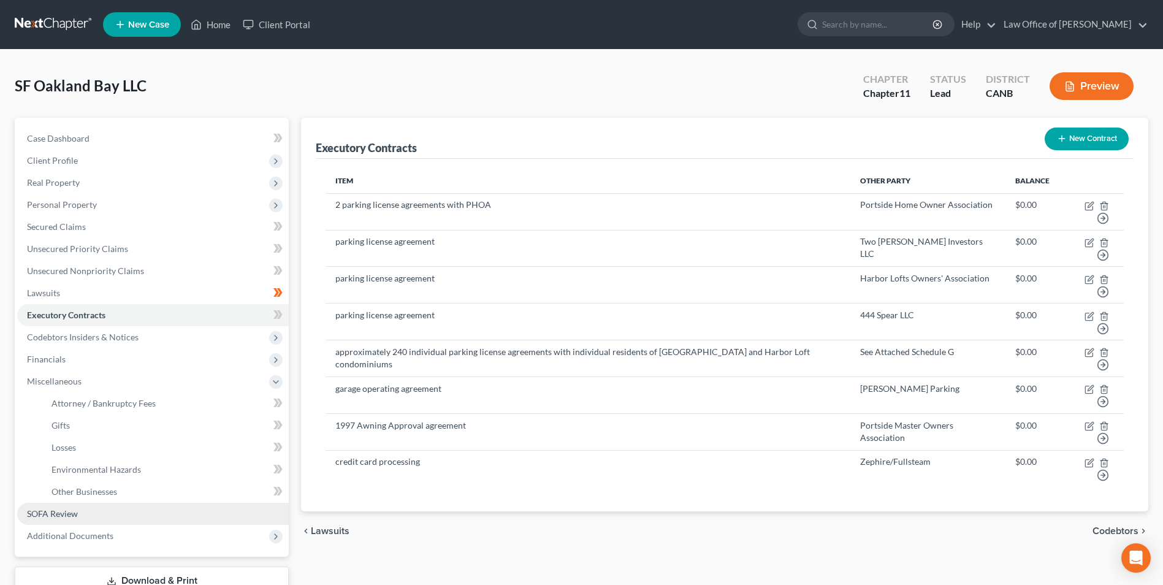
click at [47, 509] on span "SOFA Review" at bounding box center [52, 513] width 51 height 10
